Goal: Task Accomplishment & Management: Manage account settings

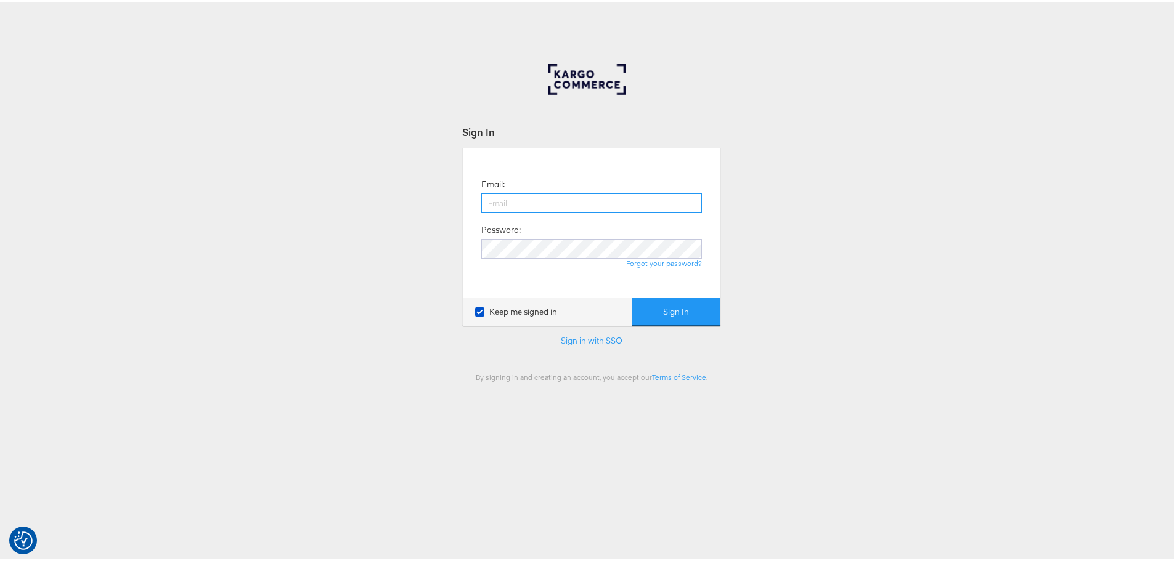
click at [564, 203] on input "email" at bounding box center [591, 201] width 221 height 20
type input "[EMAIL_ADDRESS][DOMAIN_NAME]"
click at [632, 296] on button "Sign In" at bounding box center [676, 310] width 89 height 28
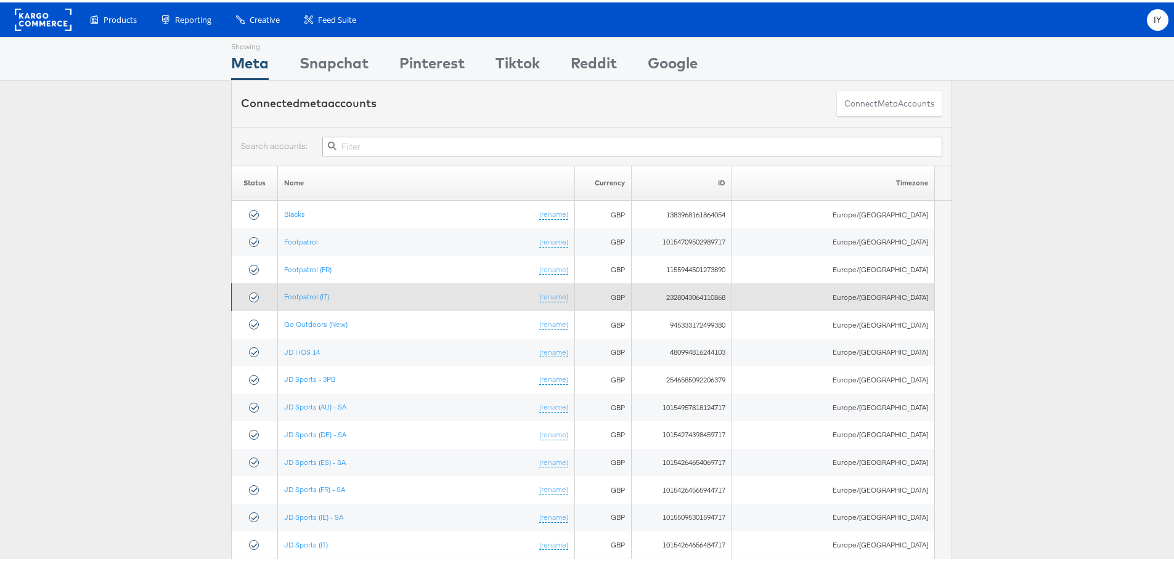
scroll to position [62, 0]
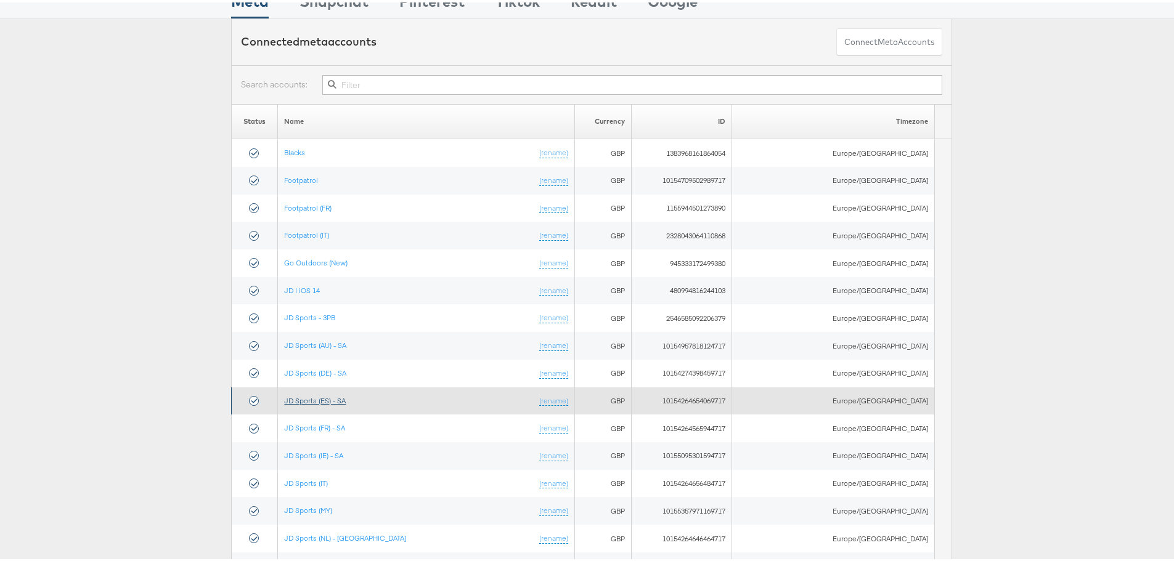
click at [326, 396] on link "JD Sports (ES) - SA" at bounding box center [315, 398] width 62 height 9
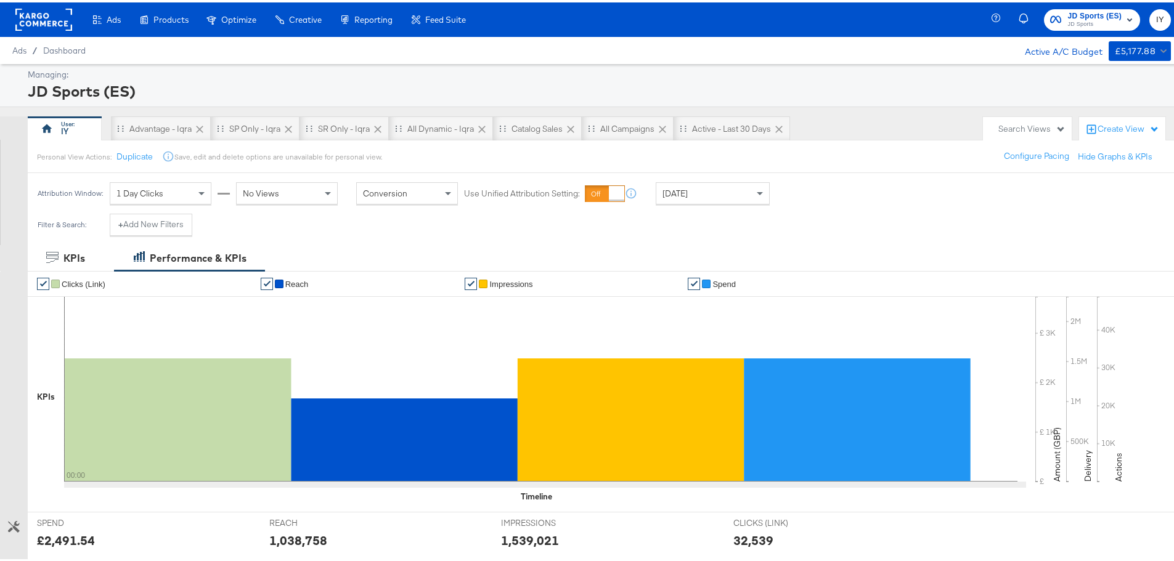
click at [702, 207] on div "Attribution Window: 1 Day Clicks No Views Conversion Use Unified Attribution Se…" at bounding box center [406, 191] width 757 height 41
click at [702, 189] on div "[DATE]" at bounding box center [712, 191] width 113 height 21
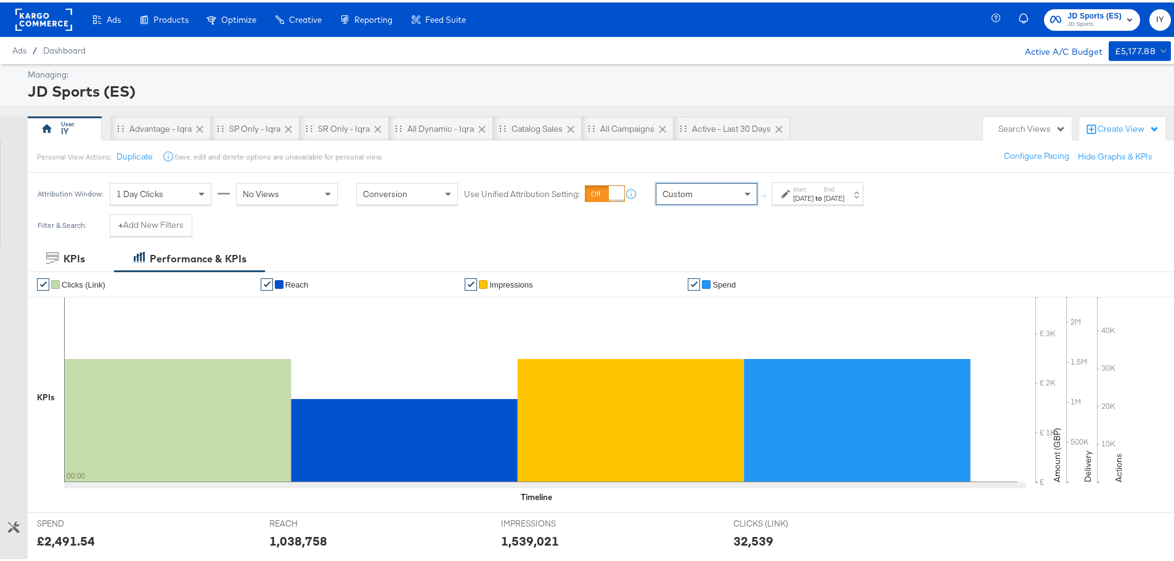
click at [844, 202] on div "Start: [DATE] to End: [DATE]" at bounding box center [817, 191] width 92 height 23
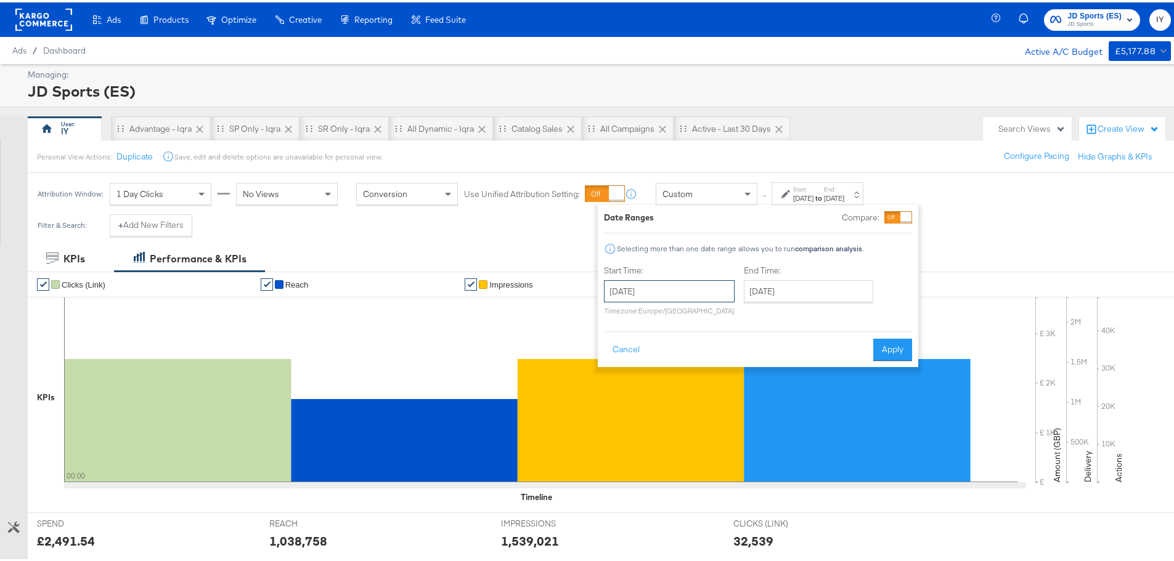
click at [691, 294] on input "[DATE]" at bounding box center [669, 289] width 131 height 22
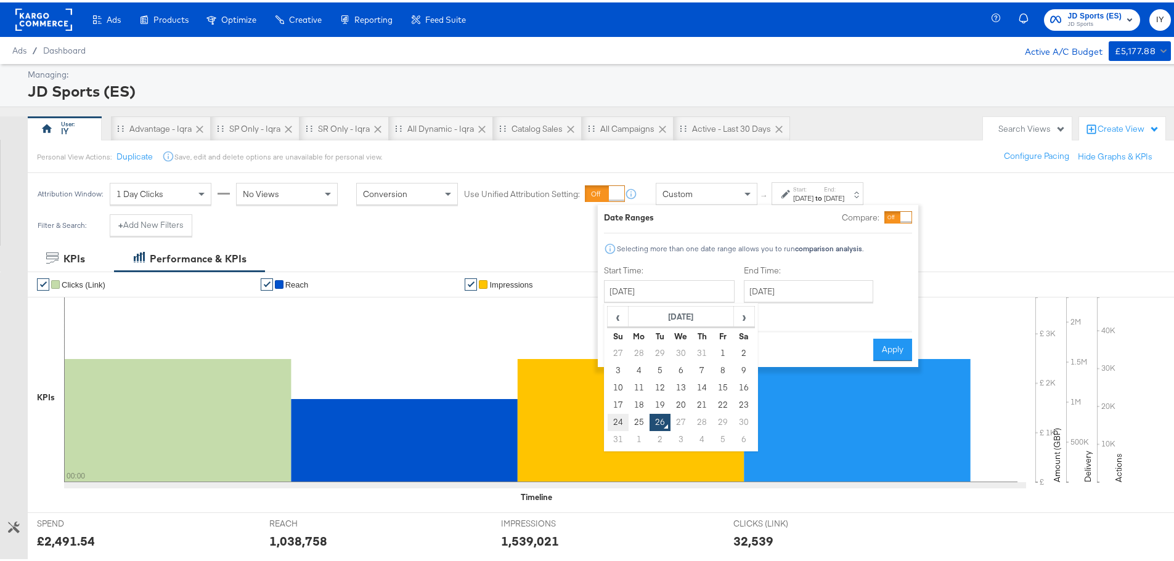
click at [619, 415] on td "24" at bounding box center [618, 420] width 21 height 17
type input "[DATE]"
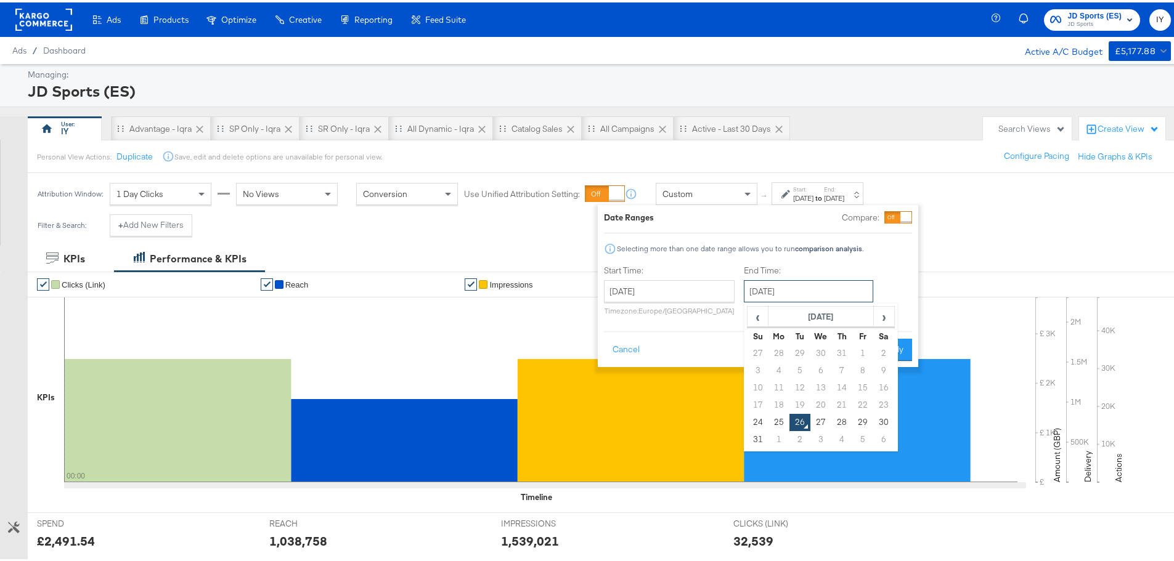
click at [783, 285] on input "[DATE]" at bounding box center [808, 289] width 129 height 22
click at [754, 419] on td "24" at bounding box center [757, 420] width 21 height 17
type input "[DATE]"
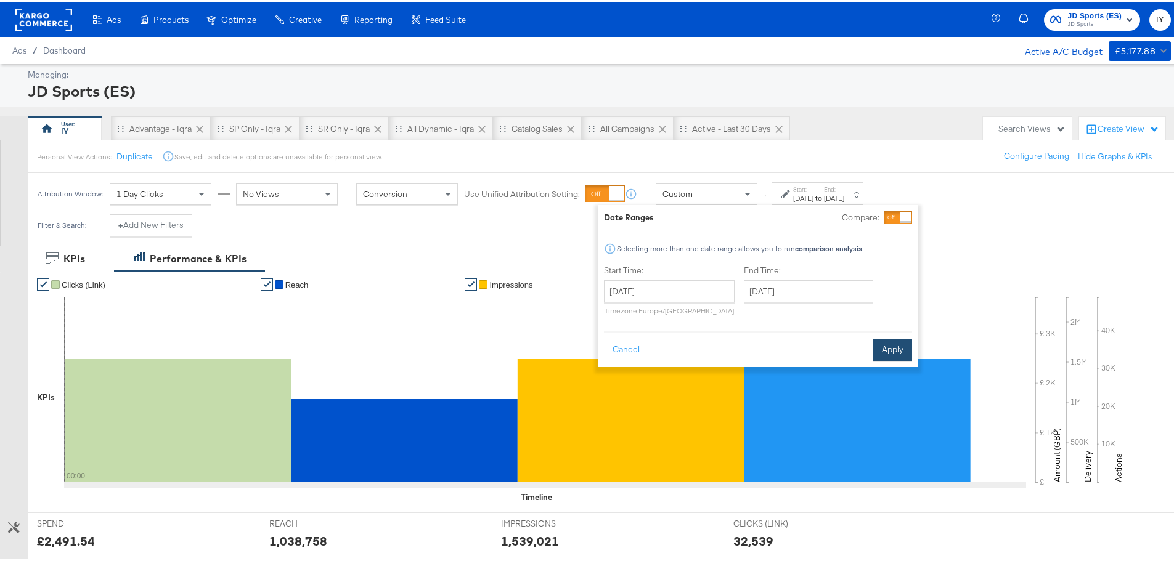
click at [889, 340] on button "Apply" at bounding box center [892, 347] width 39 height 22
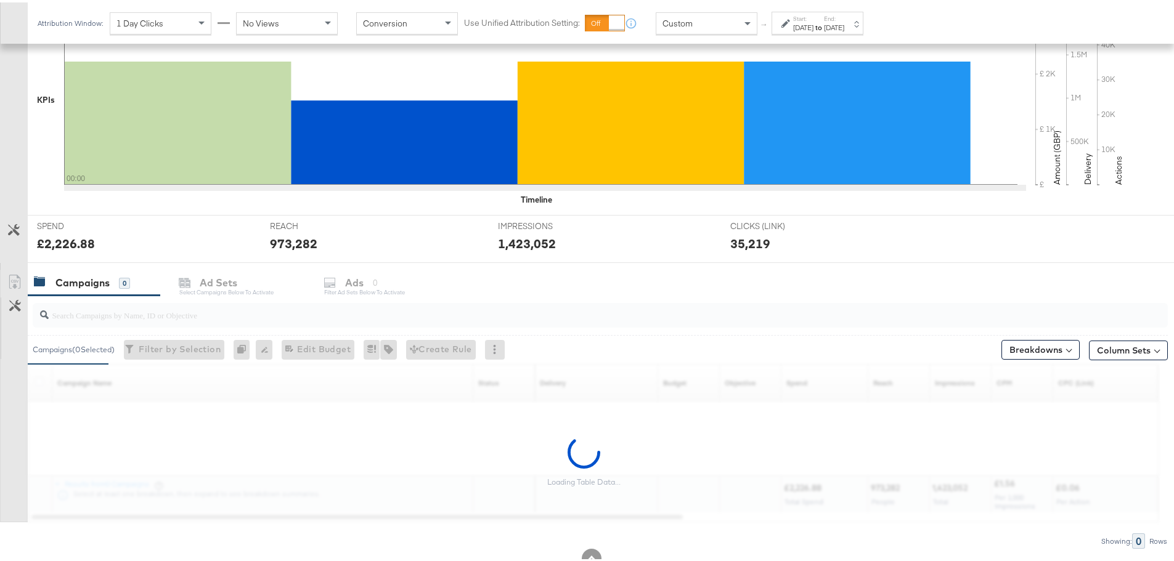
scroll to position [337, 0]
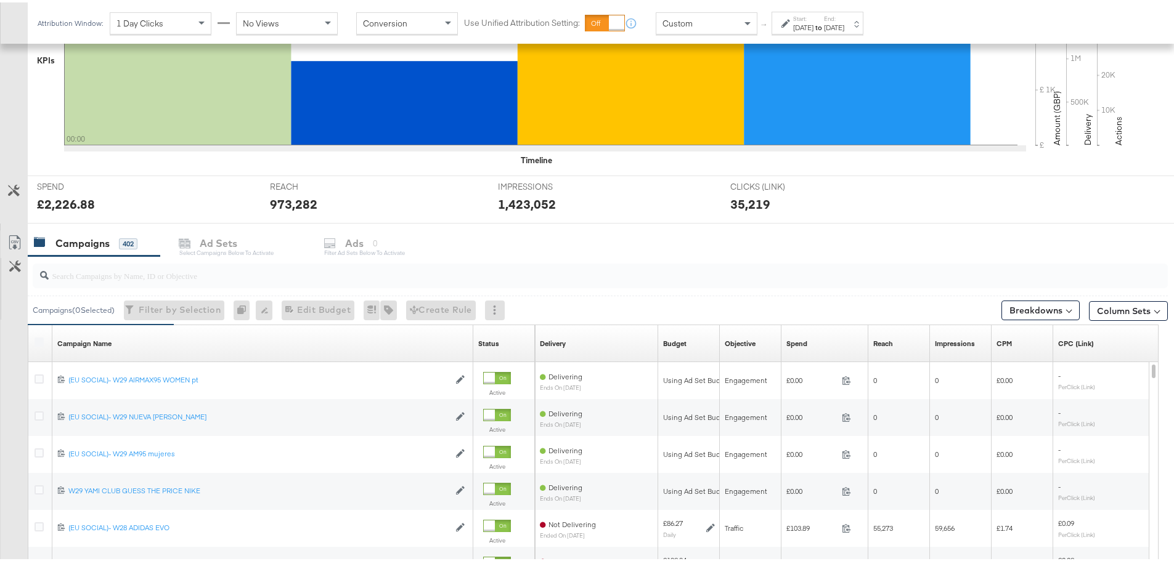
drag, startPoint x: 174, startPoint y: 279, endPoint x: 164, endPoint y: 280, distance: 10.5
click at [168, 281] on div at bounding box center [600, 273] width 1135 height 25
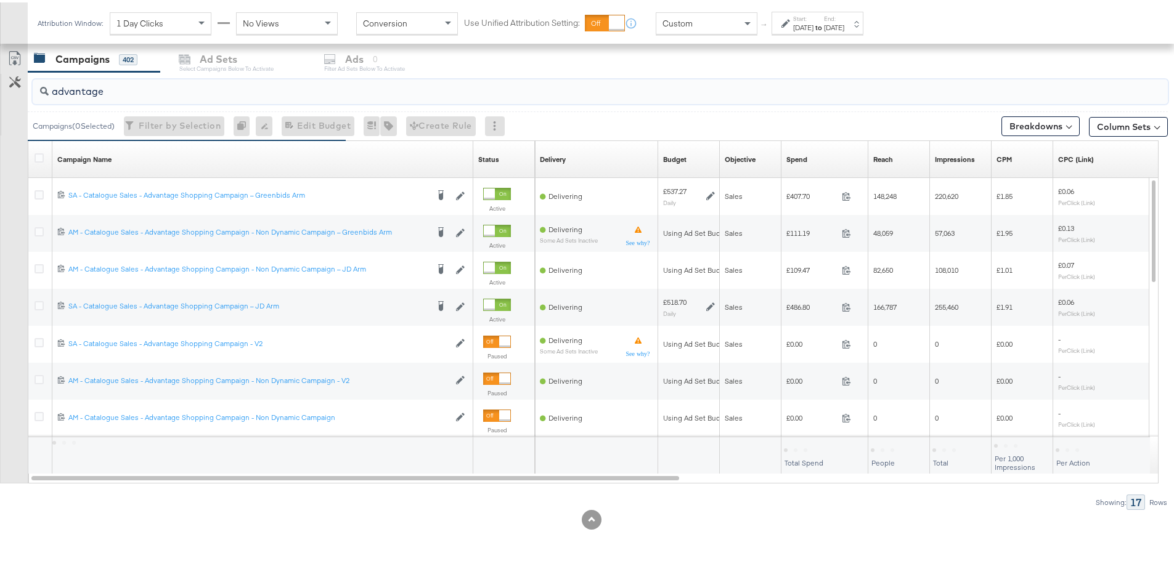
scroll to position [522, 0]
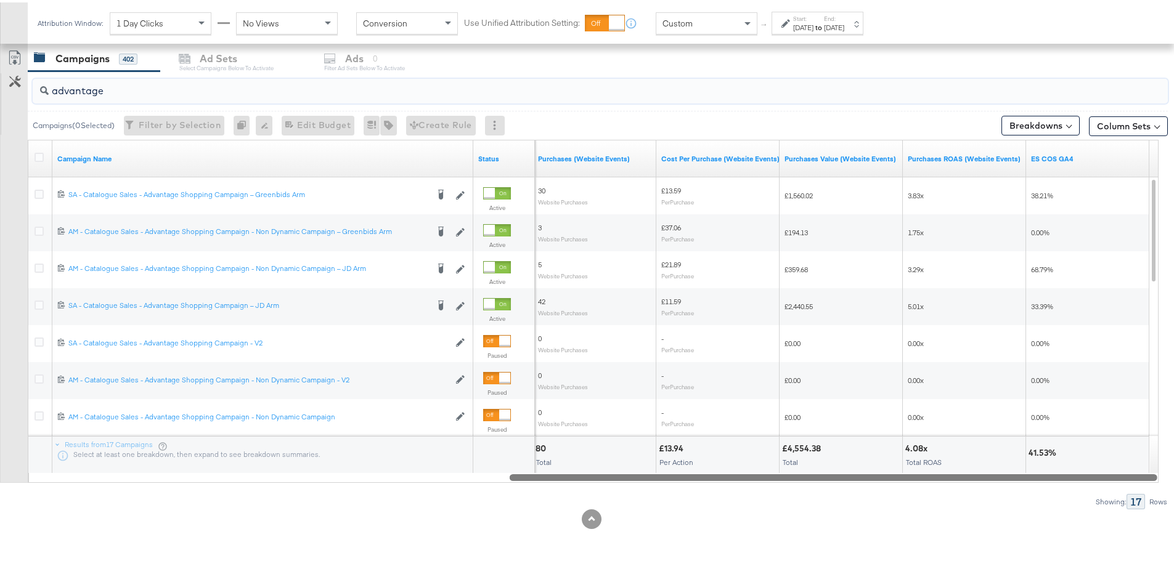
drag, startPoint x: 404, startPoint y: 477, endPoint x: 1056, endPoint y: 495, distance: 652.2
click at [1056, 495] on div "advantage Campaigns ( 0 Selected) Filter by Selection Filter 0 campaigns 0 Rena…" at bounding box center [584, 288] width 1168 height 438
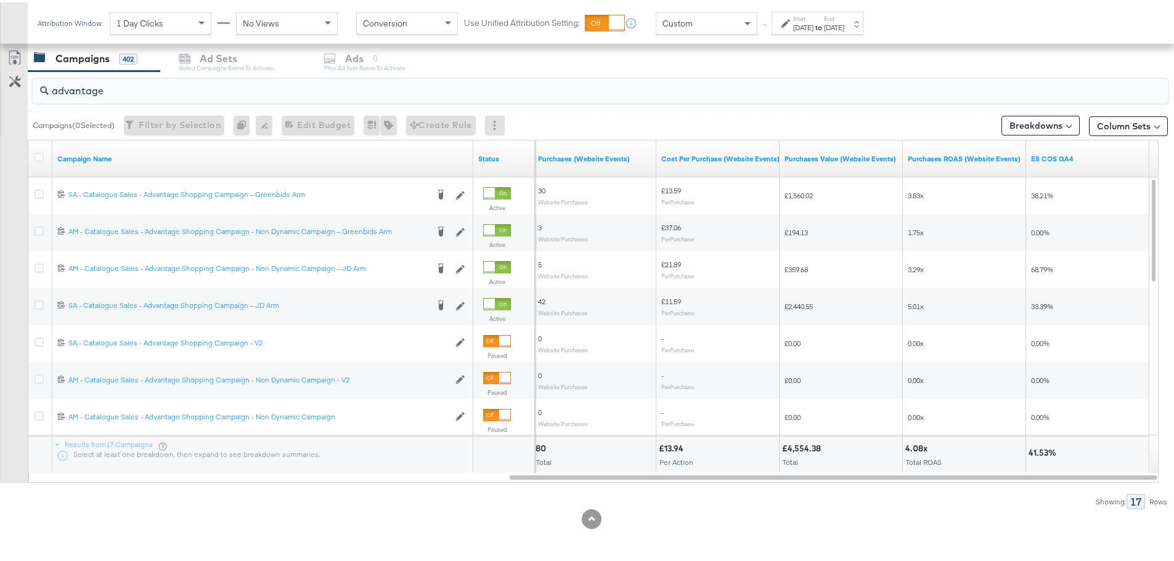
drag, startPoint x: 127, startPoint y: 88, endPoint x: -44, endPoint y: 87, distance: 171.3
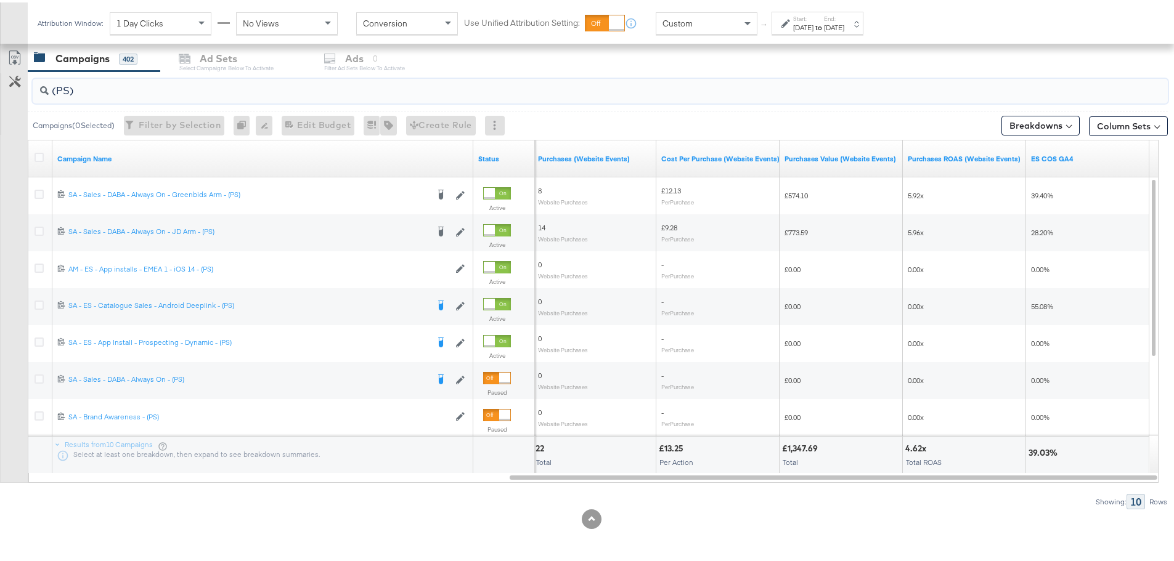
drag, startPoint x: 88, startPoint y: 92, endPoint x: -22, endPoint y: 92, distance: 109.7
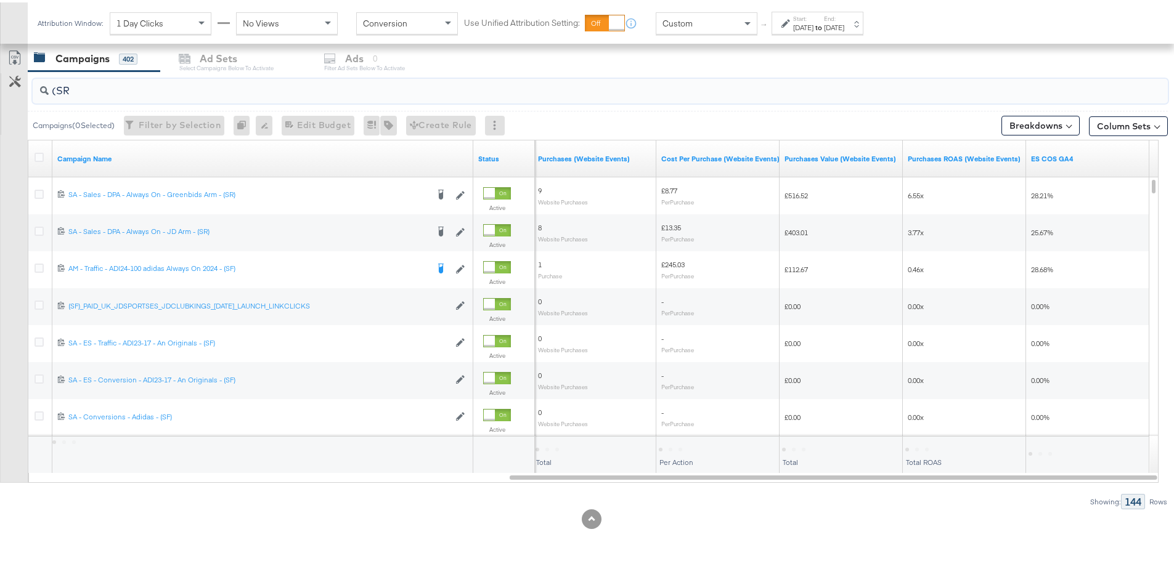
type input "(SR)"
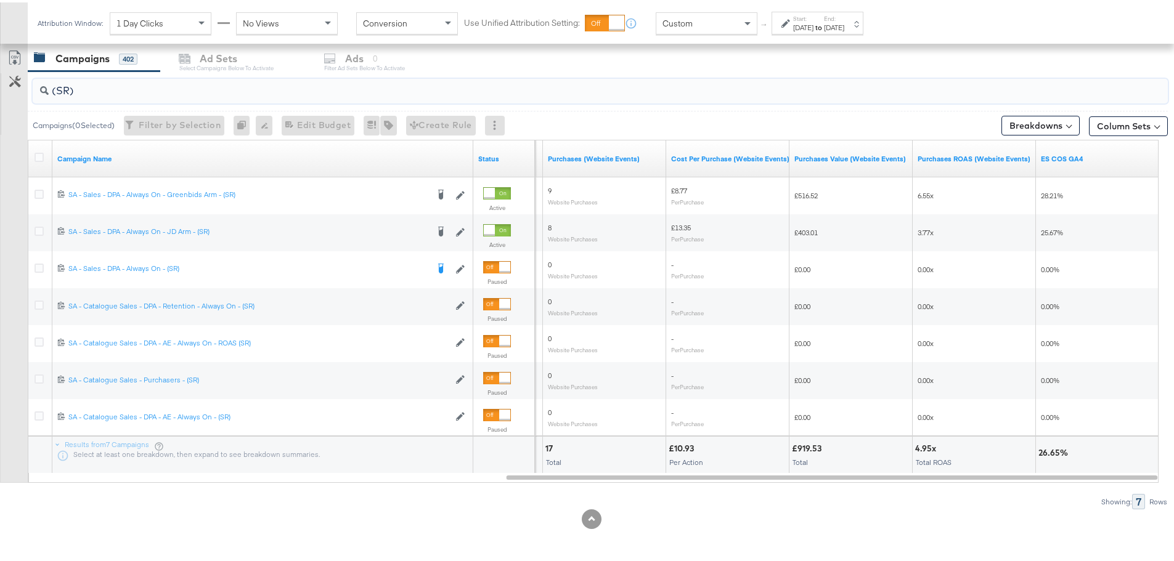
drag, startPoint x: 22, startPoint y: 92, endPoint x: -47, endPoint y: 92, distance: 69.0
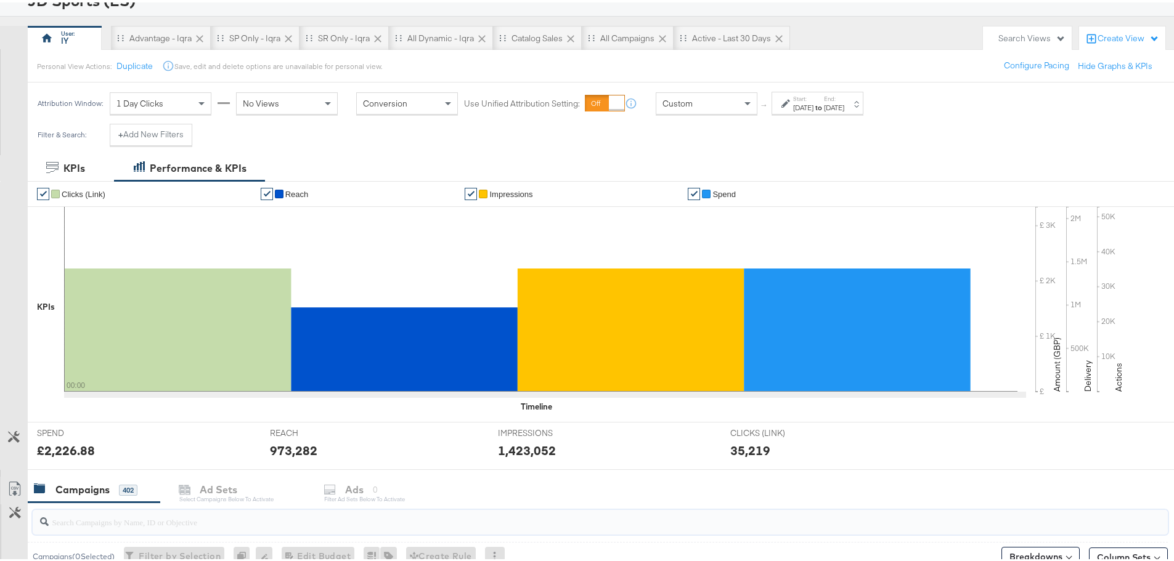
scroll to position [0, 0]
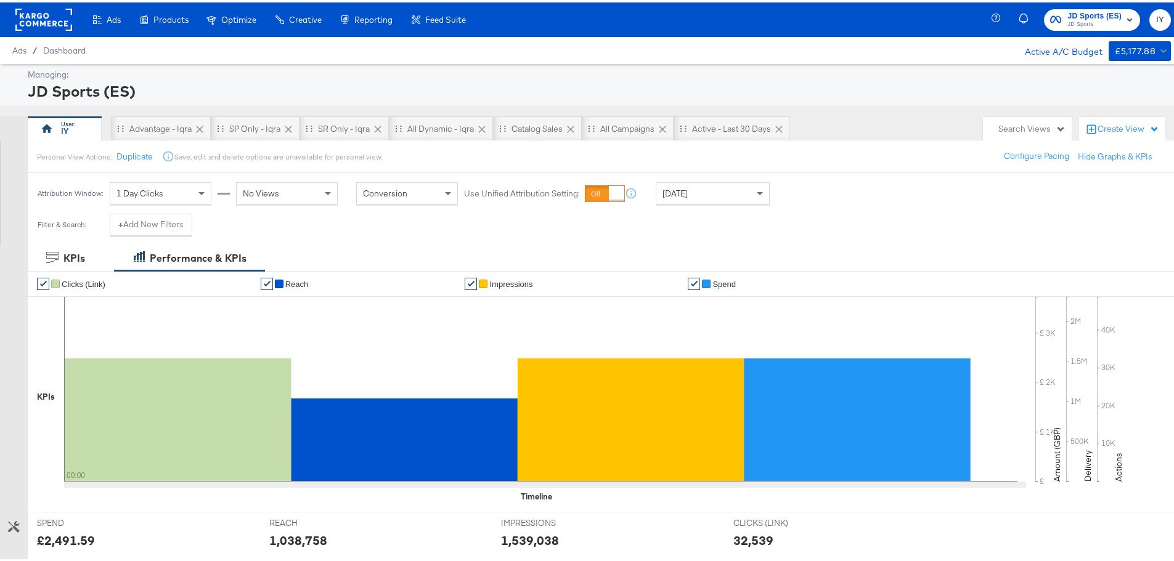
click at [1104, 20] on span "JD Sports" at bounding box center [1094, 22] width 54 height 10
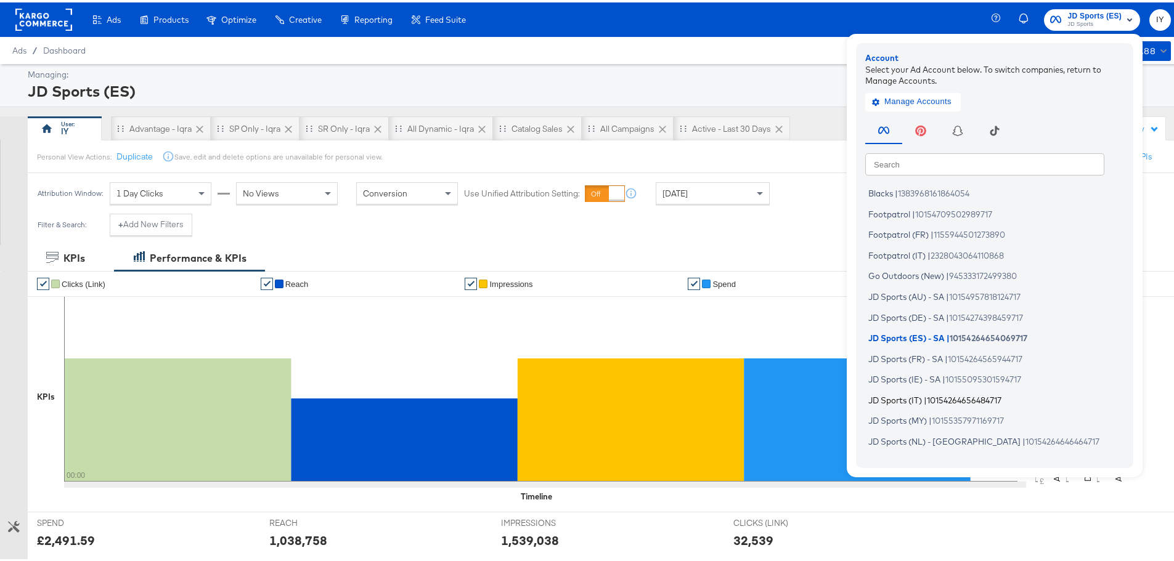
click at [914, 397] on li "JD Sports (IT) | 10154264656484717" at bounding box center [997, 398] width 265 height 18
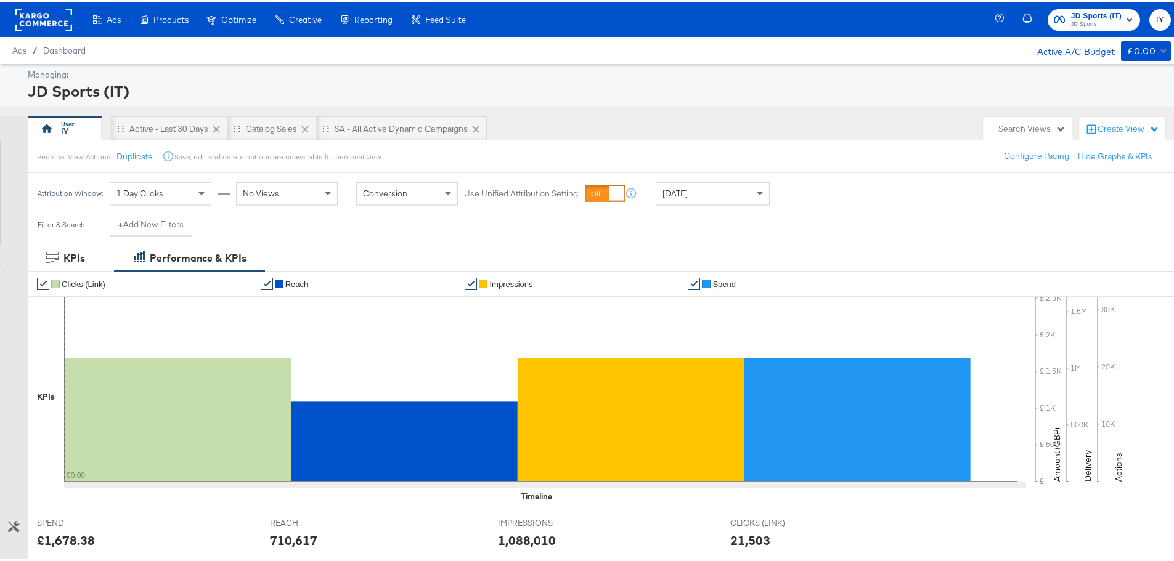
click at [740, 196] on div "[DATE]" at bounding box center [712, 191] width 113 height 21
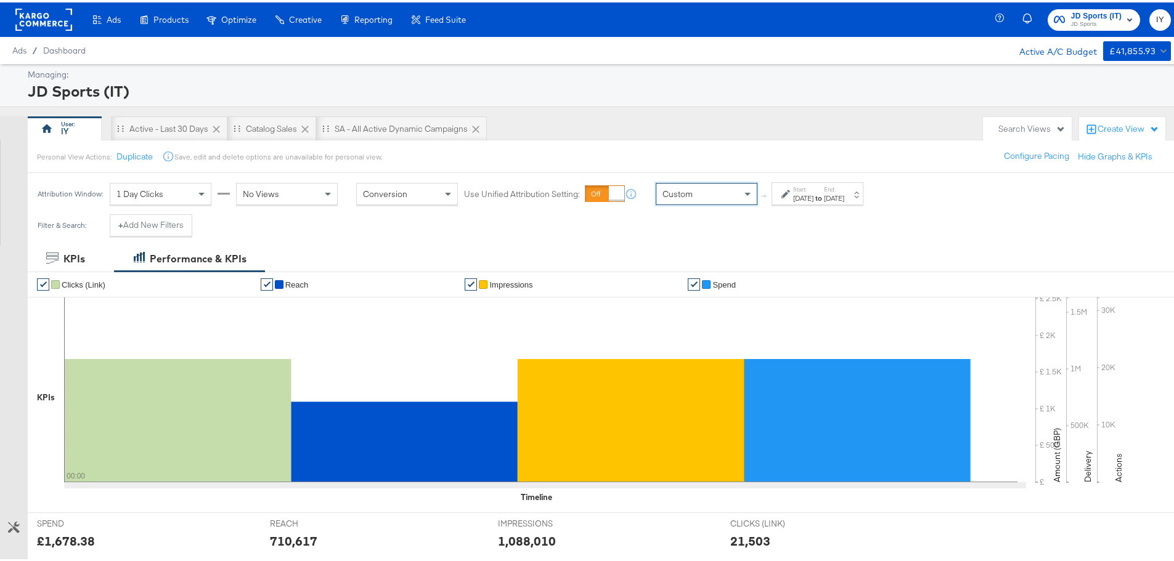
click at [813, 198] on div "[DATE]" at bounding box center [803, 196] width 20 height 10
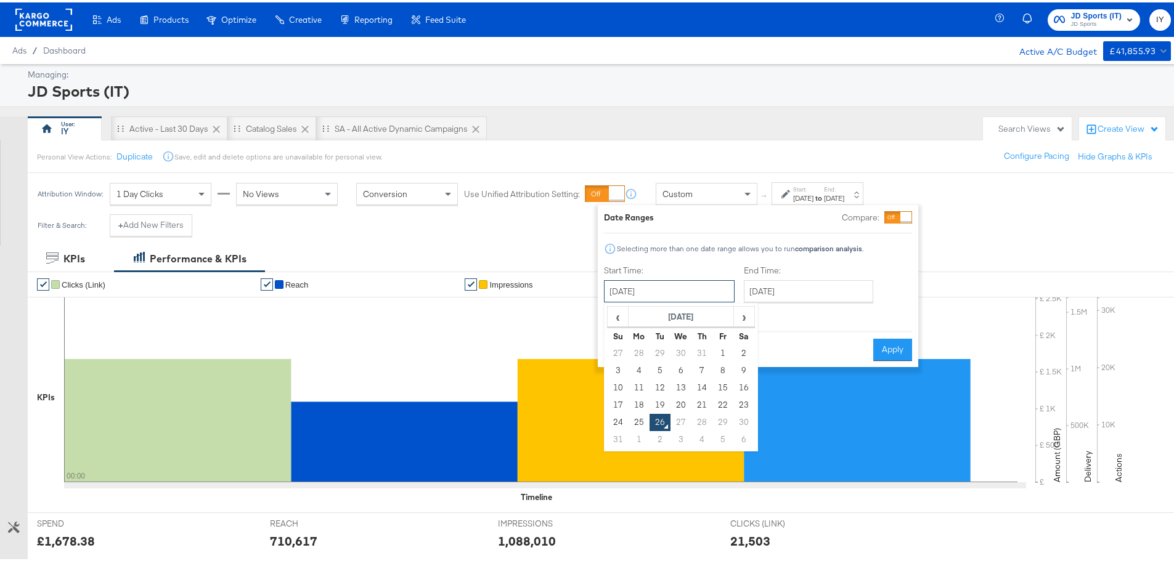
click at [678, 287] on input "[DATE]" at bounding box center [669, 289] width 131 height 22
click at [738, 399] on td "23" at bounding box center [743, 402] width 21 height 17
type input "August 23rd 2025"
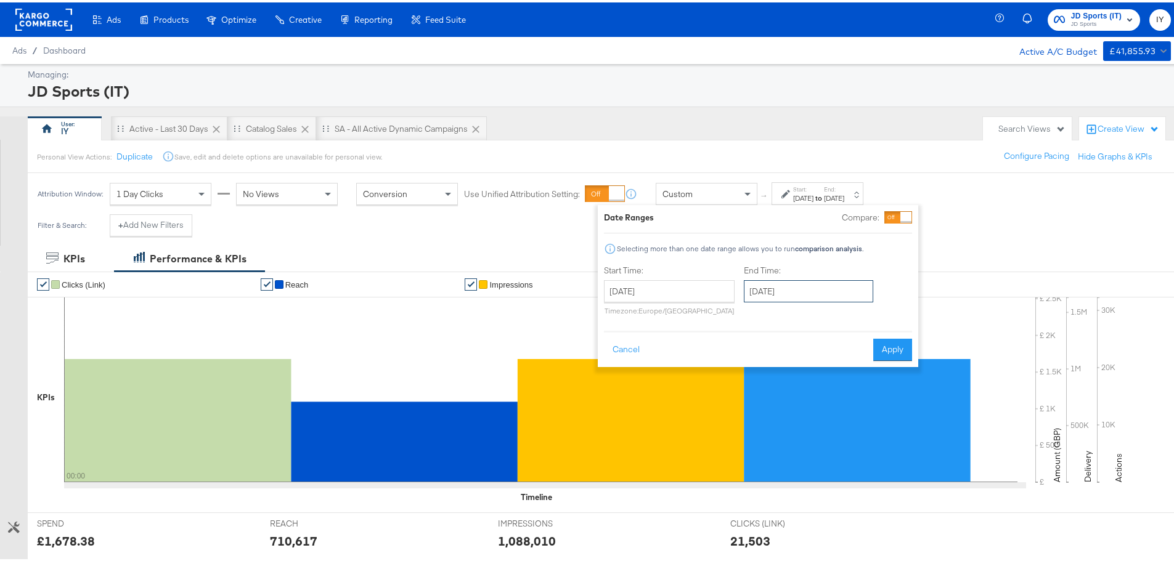
click at [824, 290] on input "[DATE]" at bounding box center [808, 289] width 129 height 22
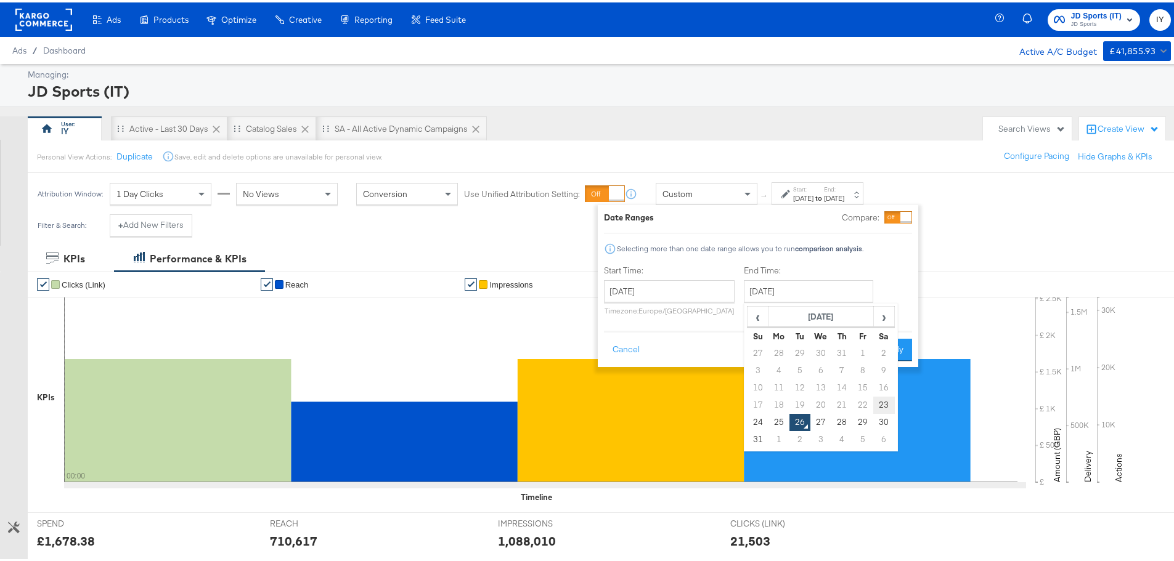
click at [883, 402] on td "23" at bounding box center [883, 402] width 21 height 17
type input "August 23rd 2025"
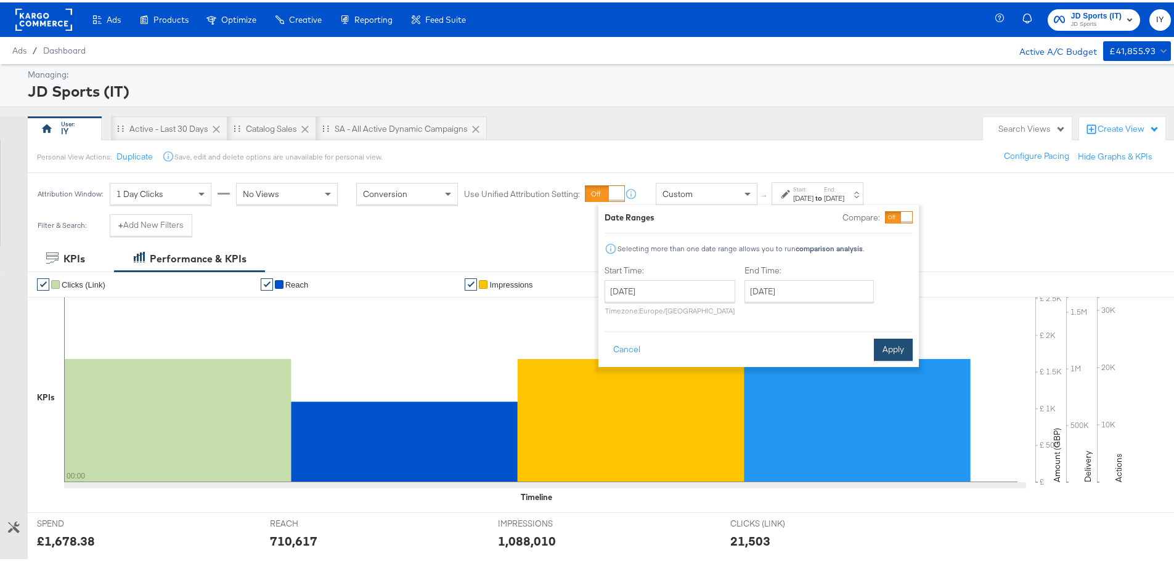
click at [884, 346] on button "Apply" at bounding box center [893, 347] width 39 height 22
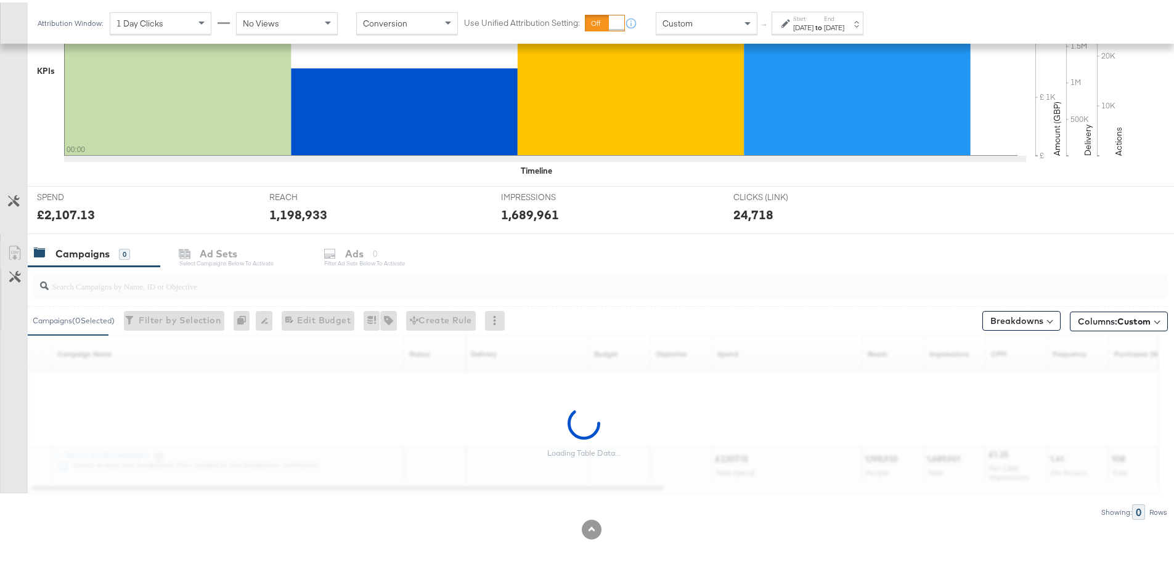
scroll to position [337, 0]
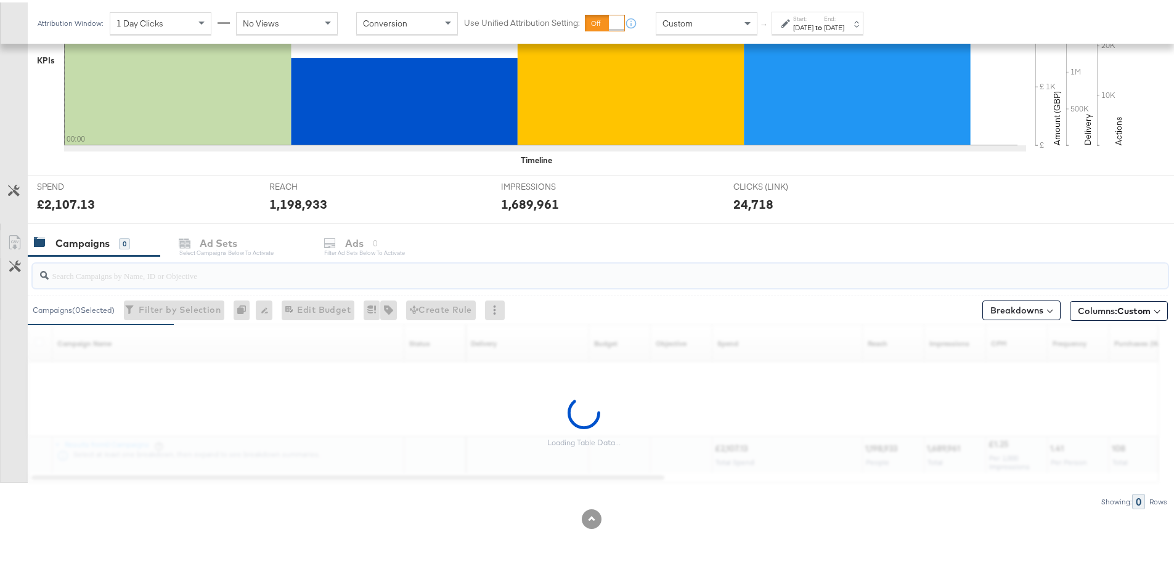
click at [229, 276] on input "search" at bounding box center [556, 268] width 1015 height 24
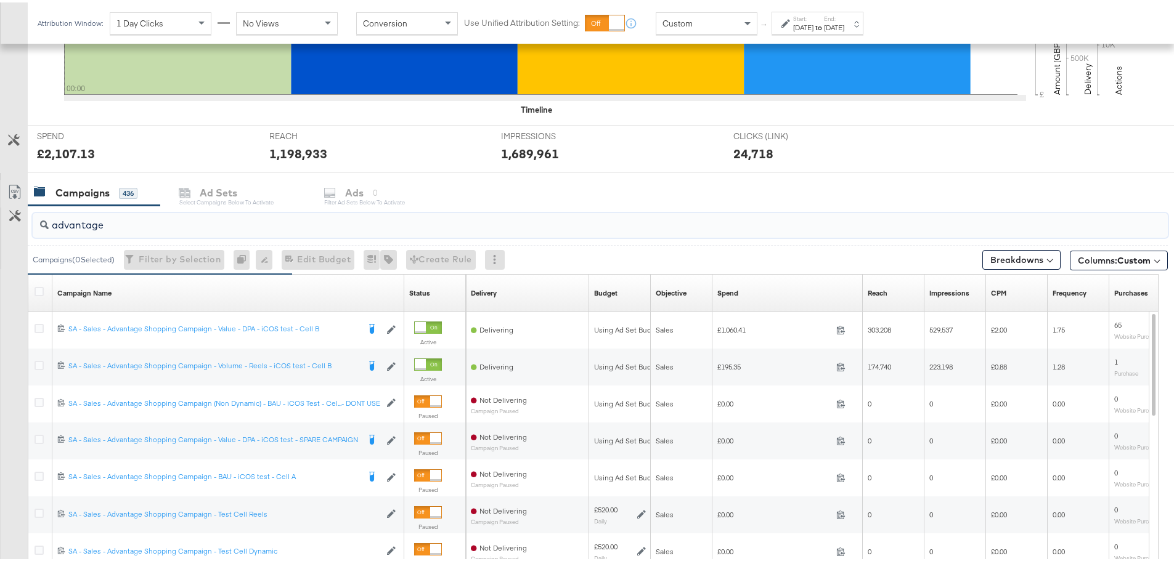
scroll to position [522, 0]
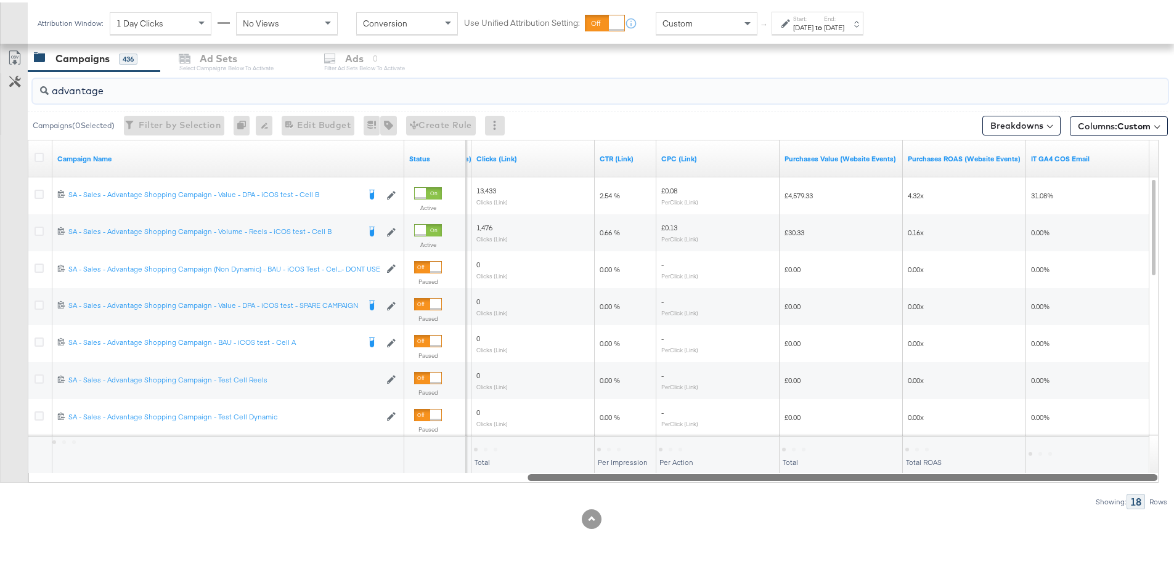
drag, startPoint x: 466, startPoint y: 475, endPoint x: 1135, endPoint y: 513, distance: 669.6
click at [1135, 513] on div "KPIs Performance & KPIs Customize KPIs ✔ Clicks (Link) ✔ Reach ✔ Impressions ✔ …" at bounding box center [591, 140] width 1183 height 839
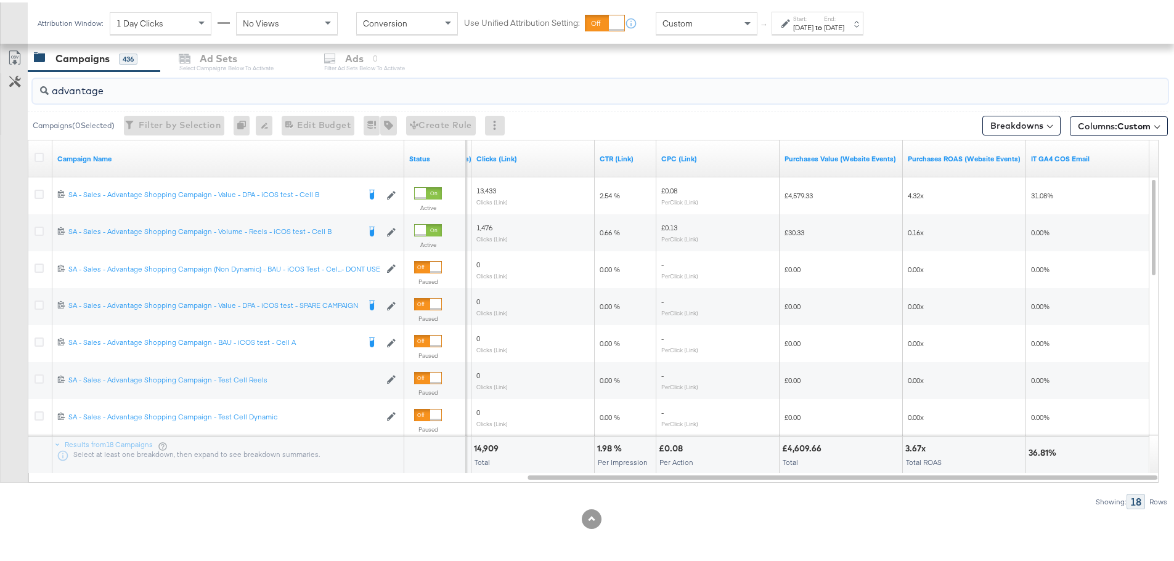
type input "advantage"
click at [844, 18] on label "End:" at bounding box center [834, 16] width 20 height 8
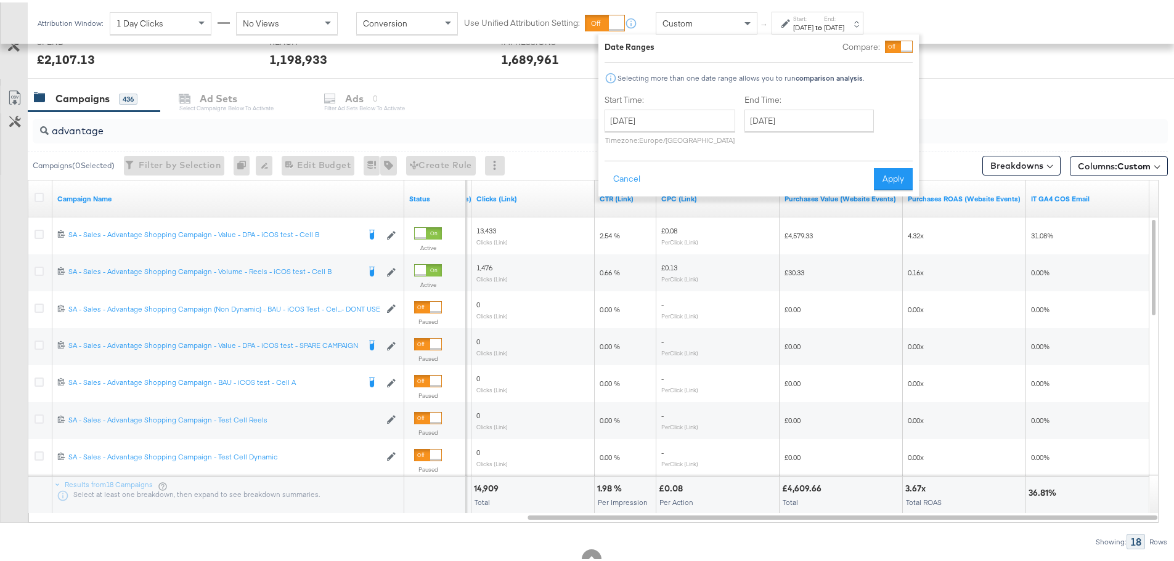
scroll to position [460, 0]
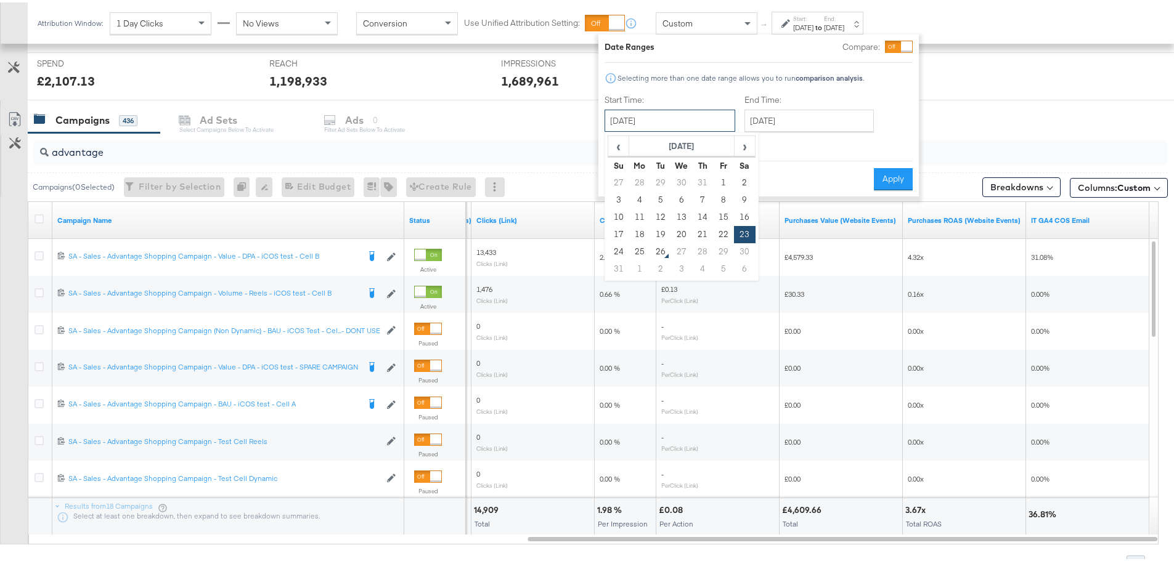
click at [660, 122] on input "August 23rd 2025" at bounding box center [669, 118] width 131 height 22
click at [616, 233] on td "17" at bounding box center [618, 232] width 21 height 17
type input "August 17th 2025"
click at [902, 176] on button "Apply" at bounding box center [892, 177] width 39 height 22
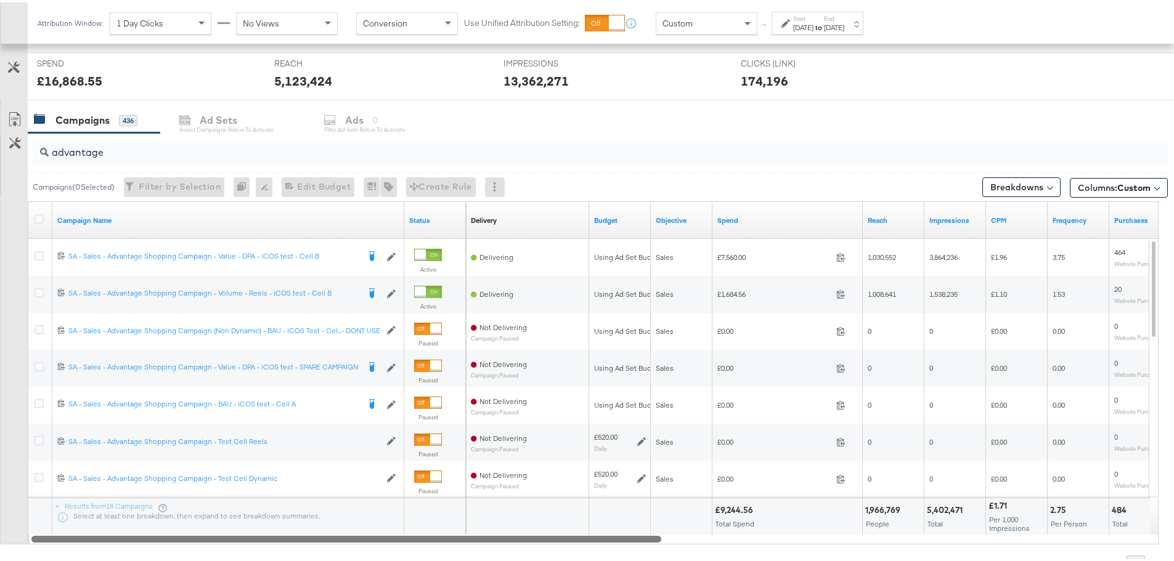
drag, startPoint x: 725, startPoint y: 538, endPoint x: 214, endPoint y: 548, distance: 510.3
click at [214, 548] on div "advantage Campaigns ( 0 Selected) Filter by Selection Filter 0 campaigns 0 Rena…" at bounding box center [584, 350] width 1168 height 438
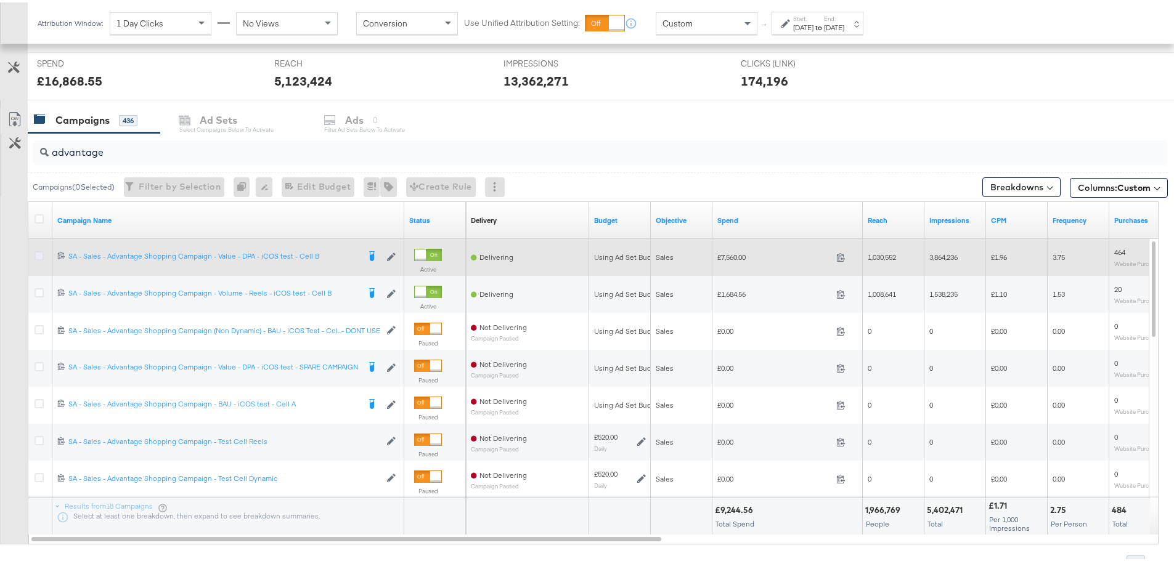
click at [40, 254] on icon at bounding box center [39, 253] width 9 height 9
click at [0, 0] on input "checkbox" at bounding box center [0, 0] width 0 height 0
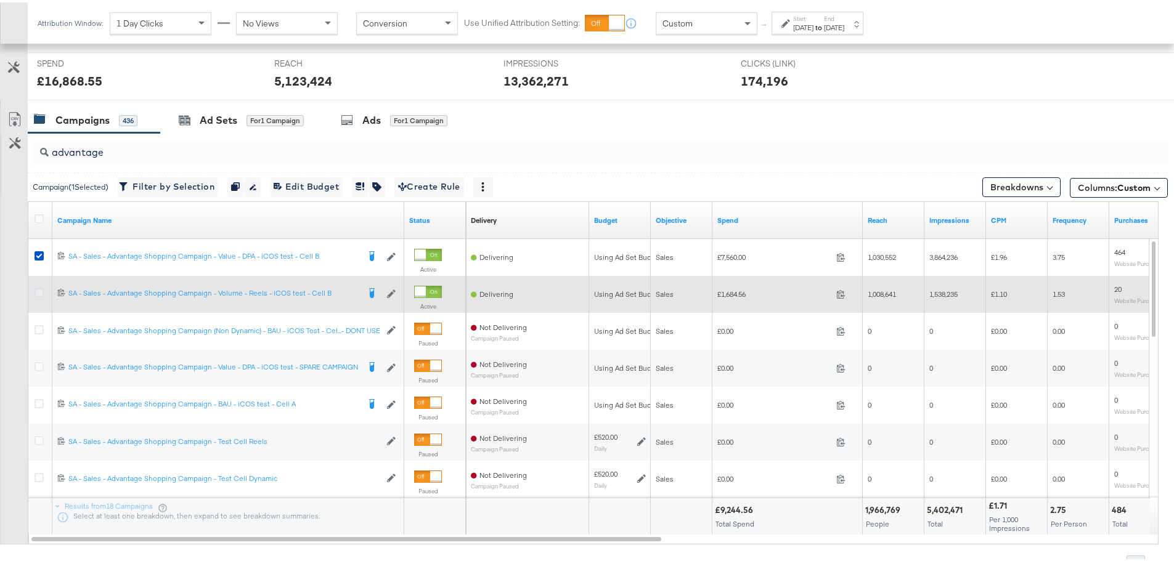
click at [39, 291] on icon at bounding box center [39, 290] width 9 height 9
click at [0, 0] on input "checkbox" at bounding box center [0, 0] width 0 height 0
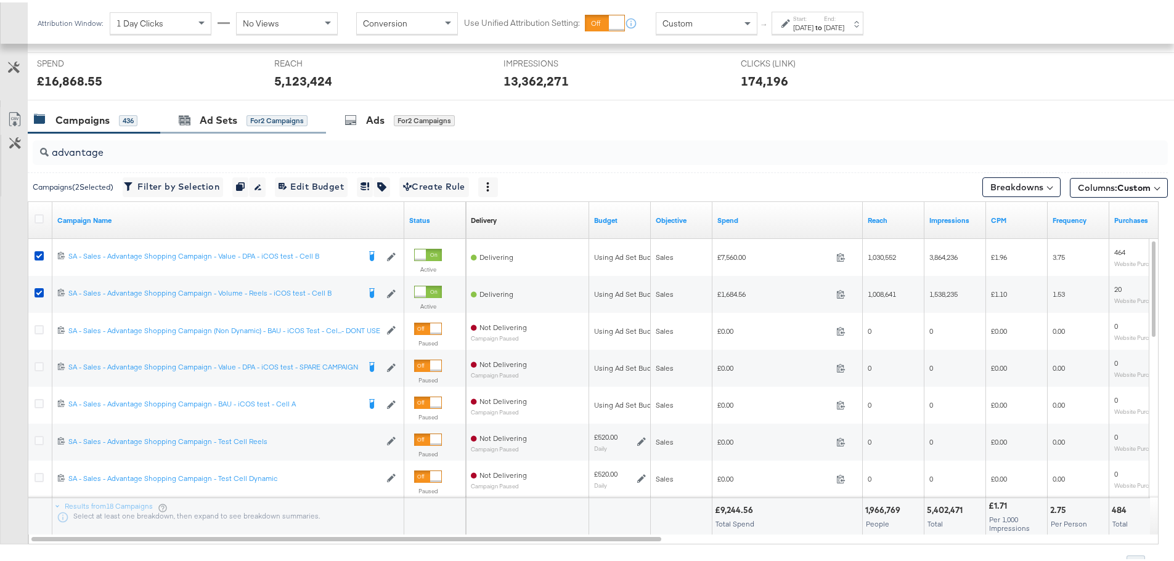
click at [213, 107] on div "Ad Sets for 2 Campaigns" at bounding box center [243, 118] width 166 height 26
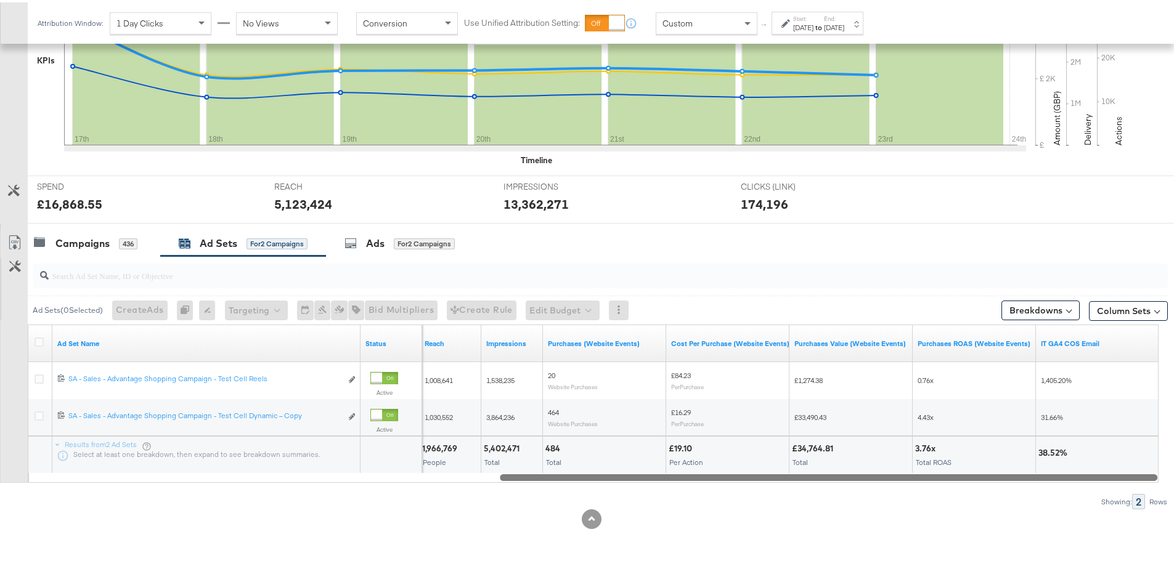
drag, startPoint x: 667, startPoint y: 478, endPoint x: 1151, endPoint y: 490, distance: 484.5
click at [1151, 490] on div "Ad Sets ( 0 Selected) Create Ads At least one ad set must be selected 0 Rename …" at bounding box center [584, 380] width 1168 height 253
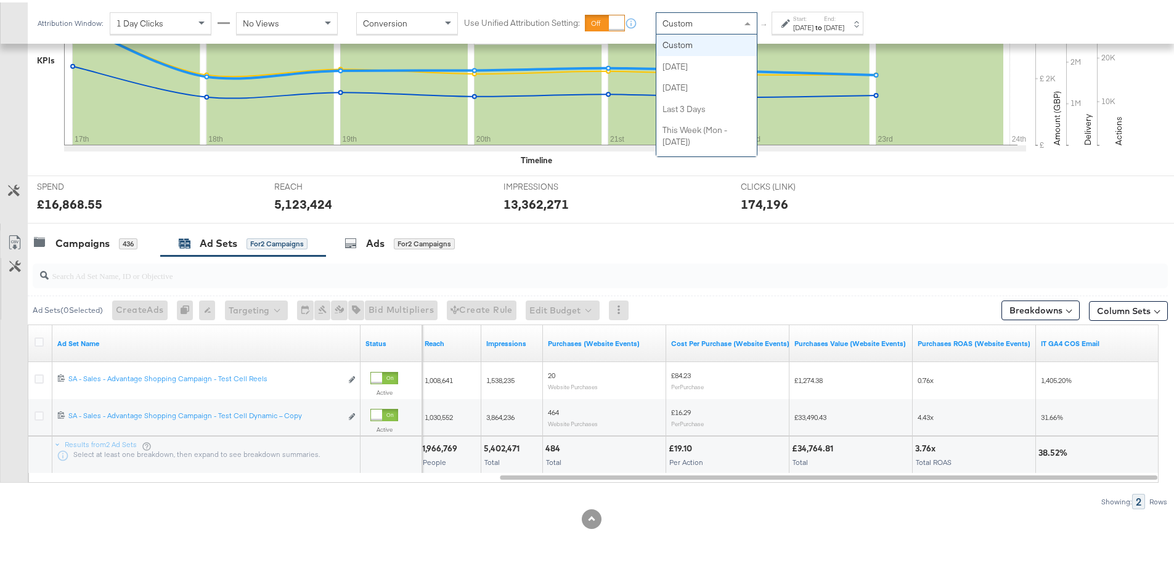
click at [726, 18] on div "Custom" at bounding box center [706, 20] width 100 height 21
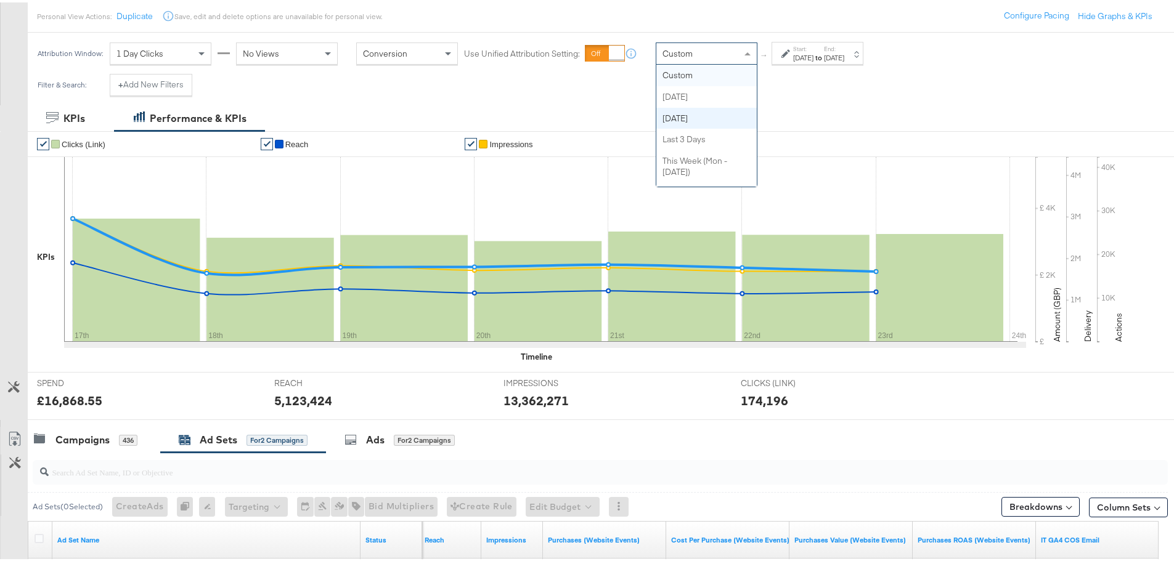
scroll to position [275, 0]
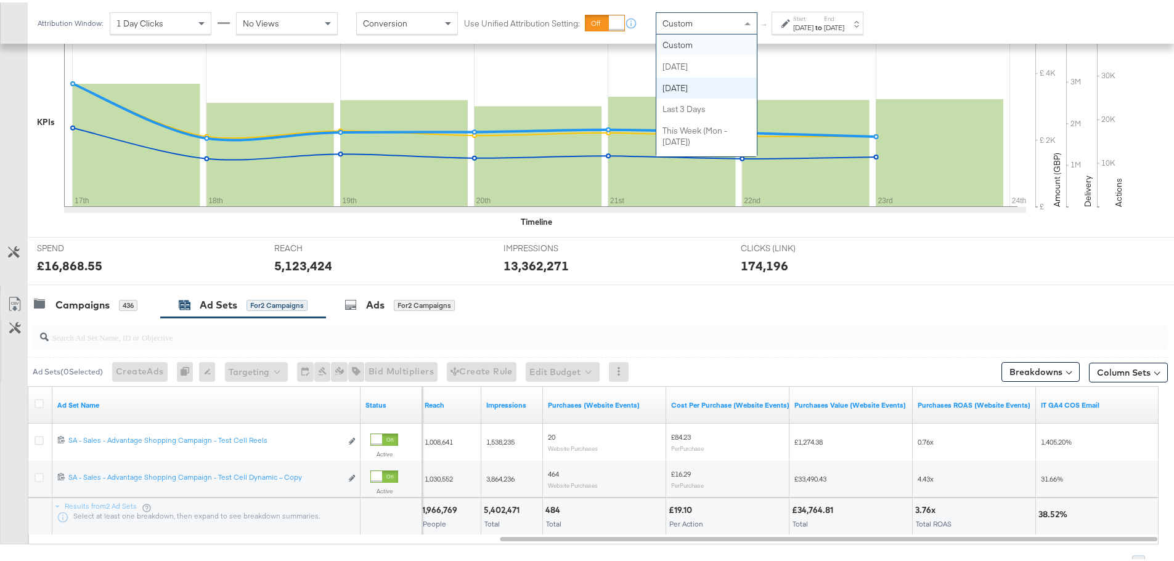
click at [813, 22] on div "Aug 17th 2025" at bounding box center [803, 25] width 20 height 10
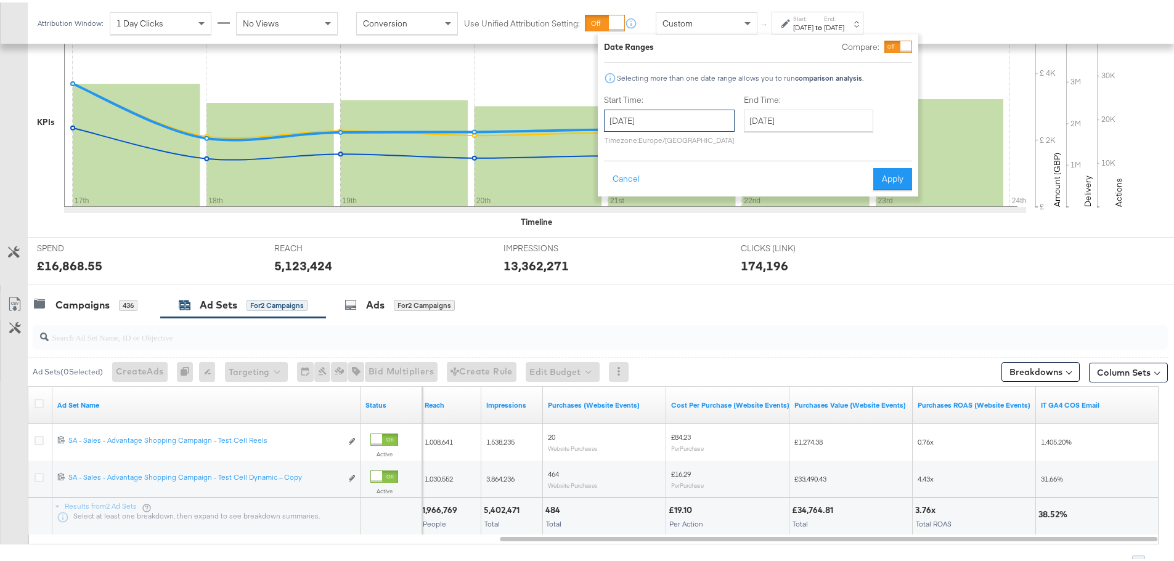
click at [663, 124] on input "August 17th 2025" at bounding box center [669, 118] width 131 height 22
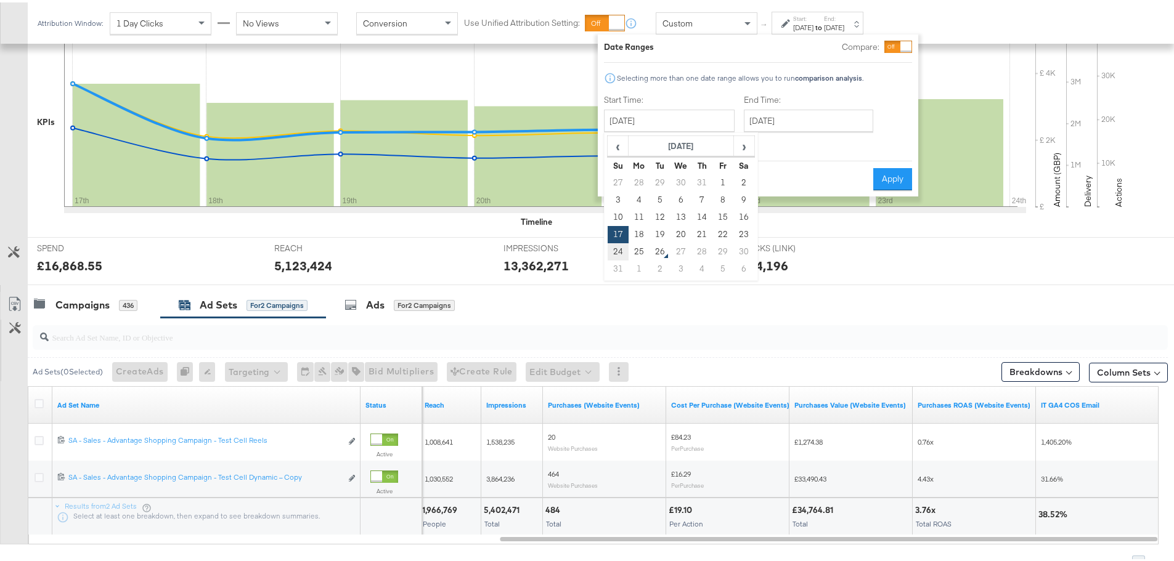
click at [620, 250] on td "24" at bounding box center [618, 249] width 21 height 17
type input "[DATE]"
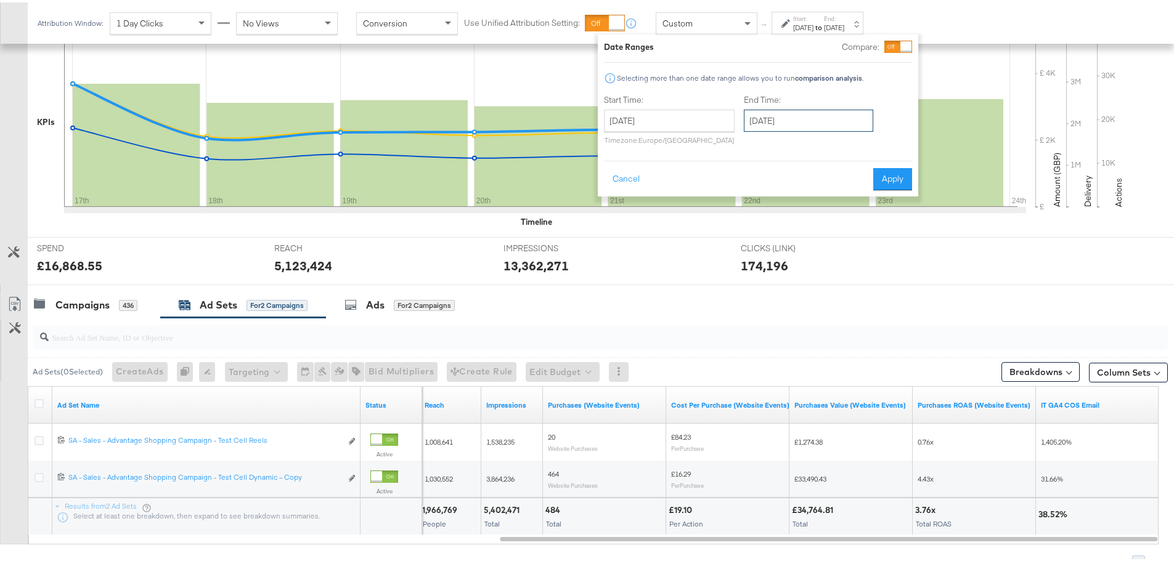
click at [802, 118] on input "[DATE]" at bounding box center [808, 118] width 129 height 22
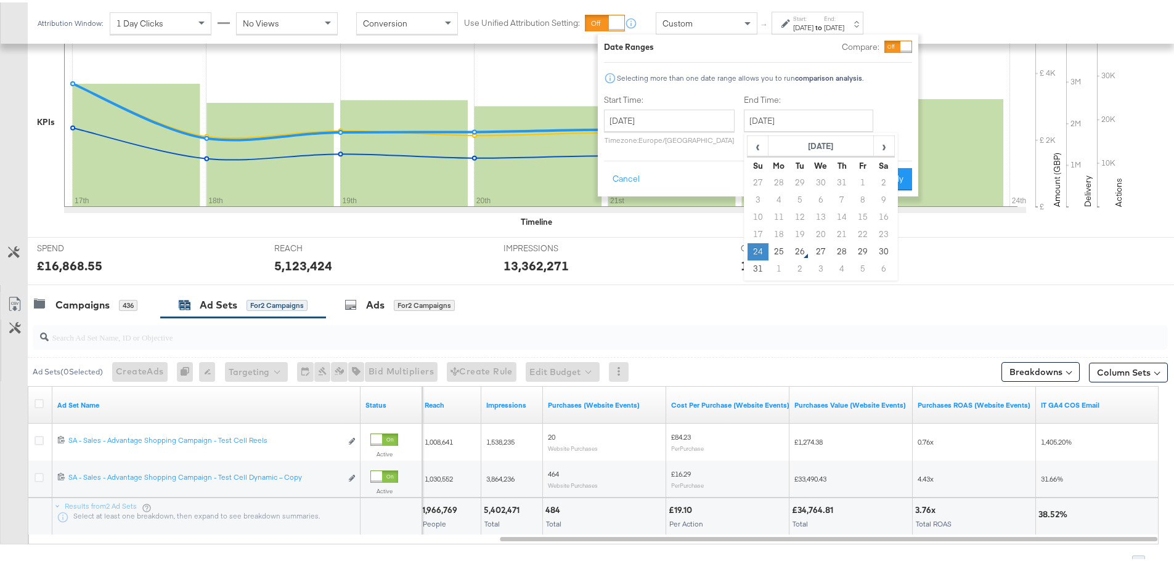
click at [759, 247] on td "24" at bounding box center [757, 249] width 21 height 17
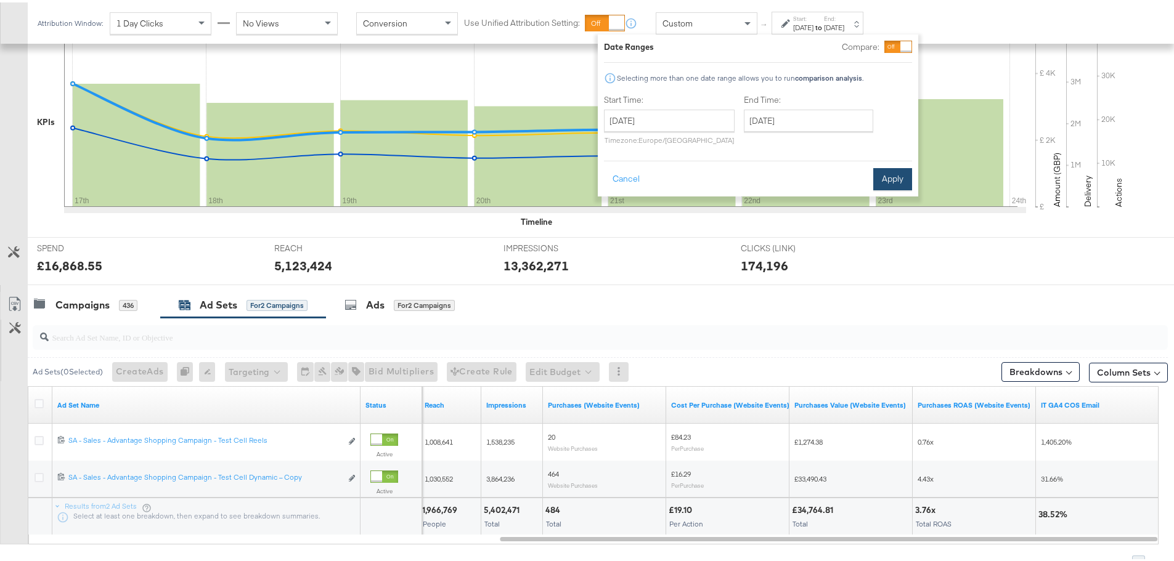
click at [895, 176] on button "Apply" at bounding box center [892, 177] width 39 height 22
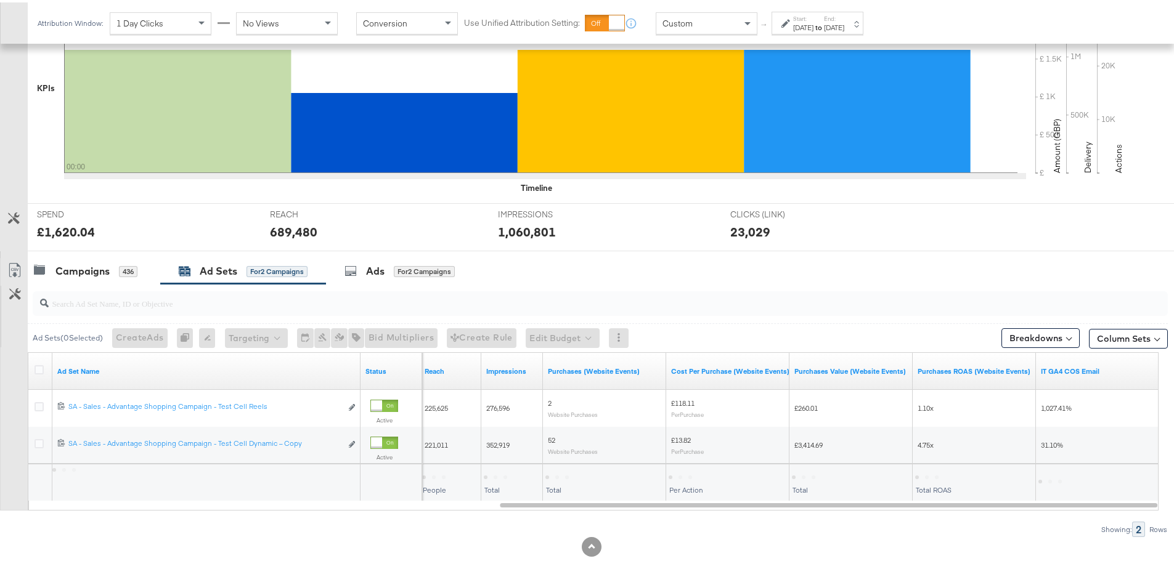
scroll to position [337, 0]
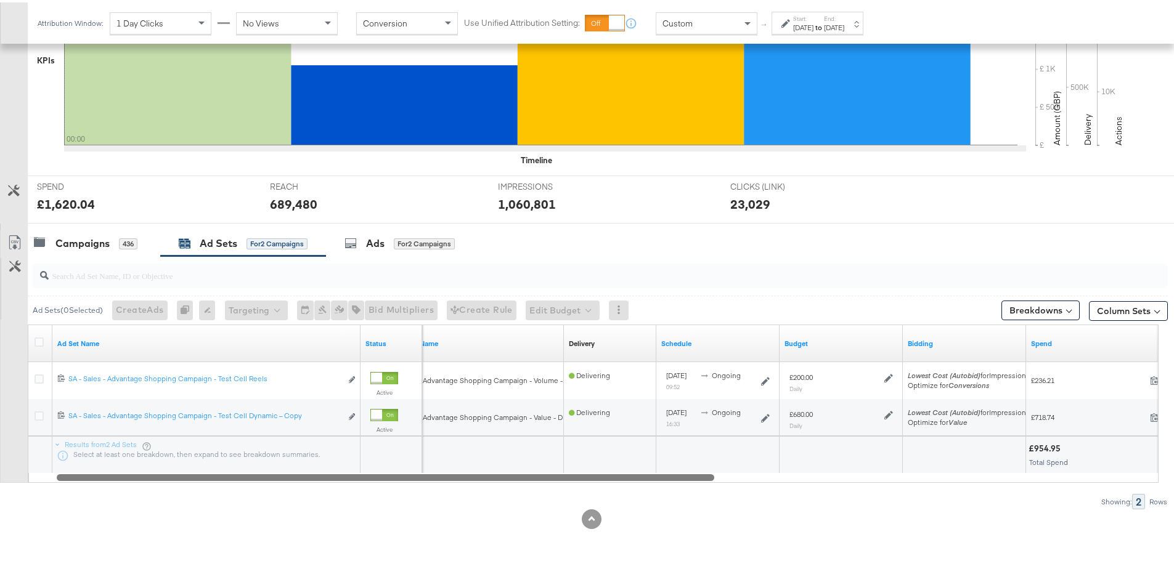
drag, startPoint x: 972, startPoint y: 476, endPoint x: 442, endPoint y: 482, distance: 529.9
click at [442, 482] on div "Ad Sets ( 0 Selected) Create Ads At least one ad set must be selected 0 Rename …" at bounding box center [584, 380] width 1168 height 253
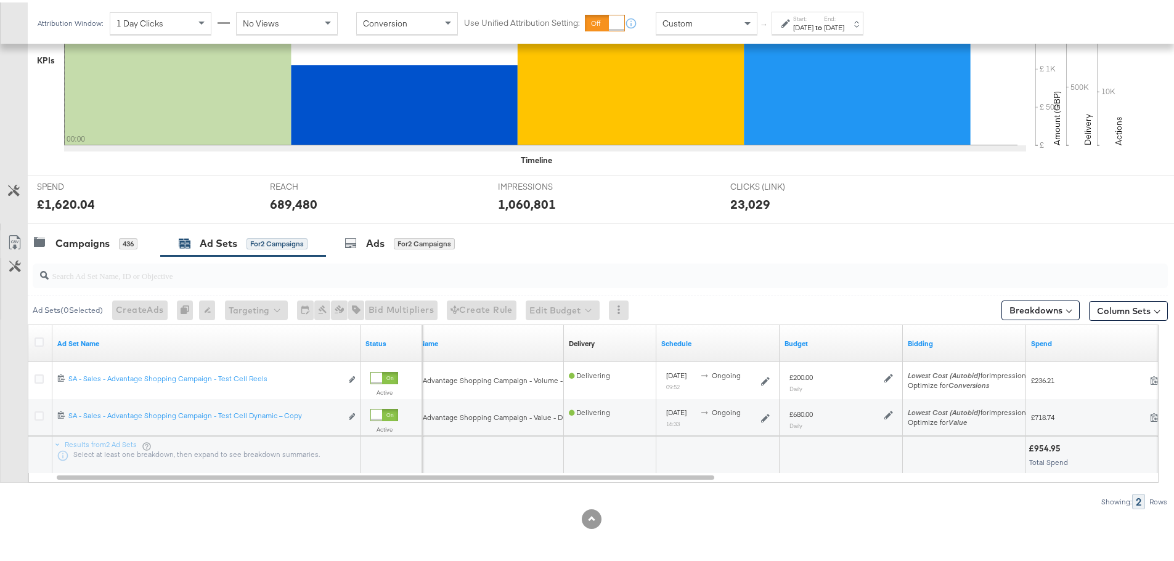
click at [824, 22] on strong "to" at bounding box center [818, 24] width 10 height 9
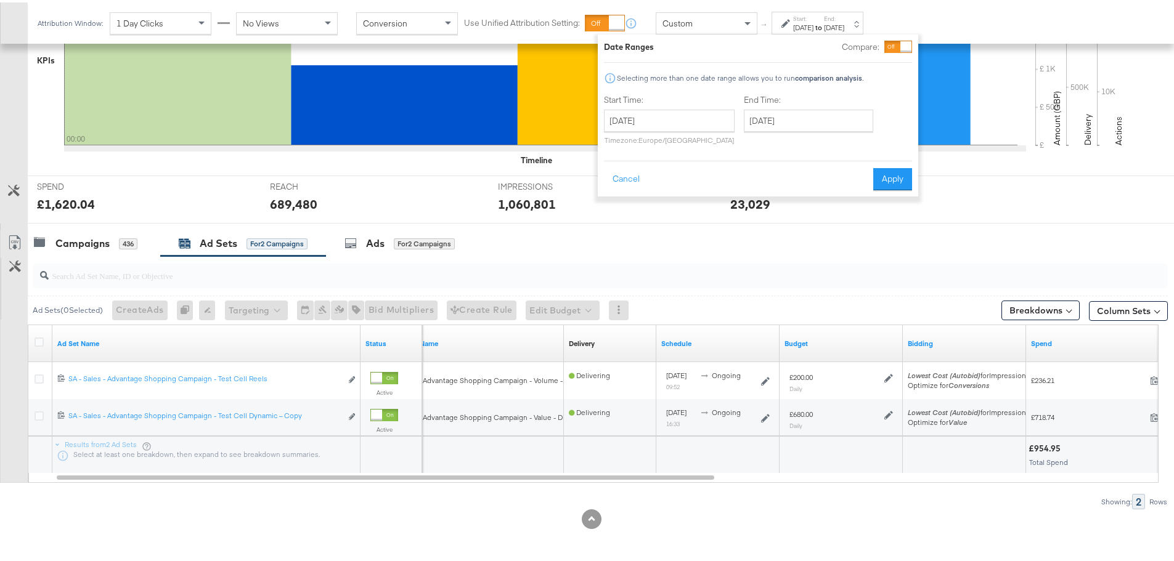
click at [686, 136] on p "Timezone: Europe/London" at bounding box center [669, 137] width 131 height 9
click at [698, 124] on input "[DATE]" at bounding box center [669, 118] width 131 height 22
click at [744, 234] on td "23" at bounding box center [743, 232] width 21 height 17
type input "August 23rd 2025"
click at [799, 108] on input "[DATE]" at bounding box center [808, 118] width 129 height 22
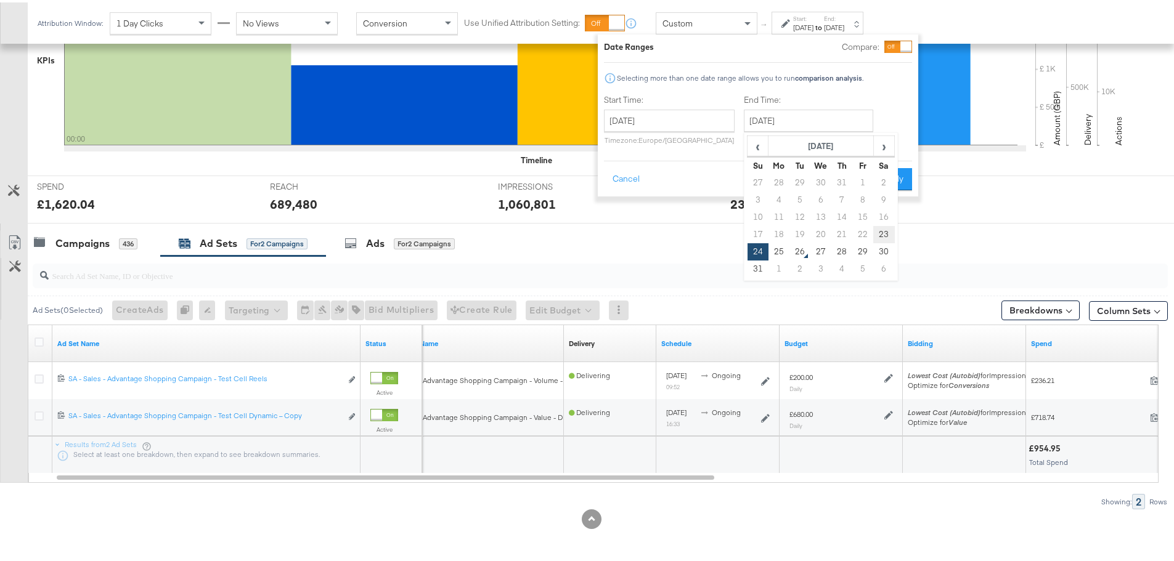
click at [889, 230] on td "23" at bounding box center [883, 232] width 21 height 17
type input "August 23rd 2025"
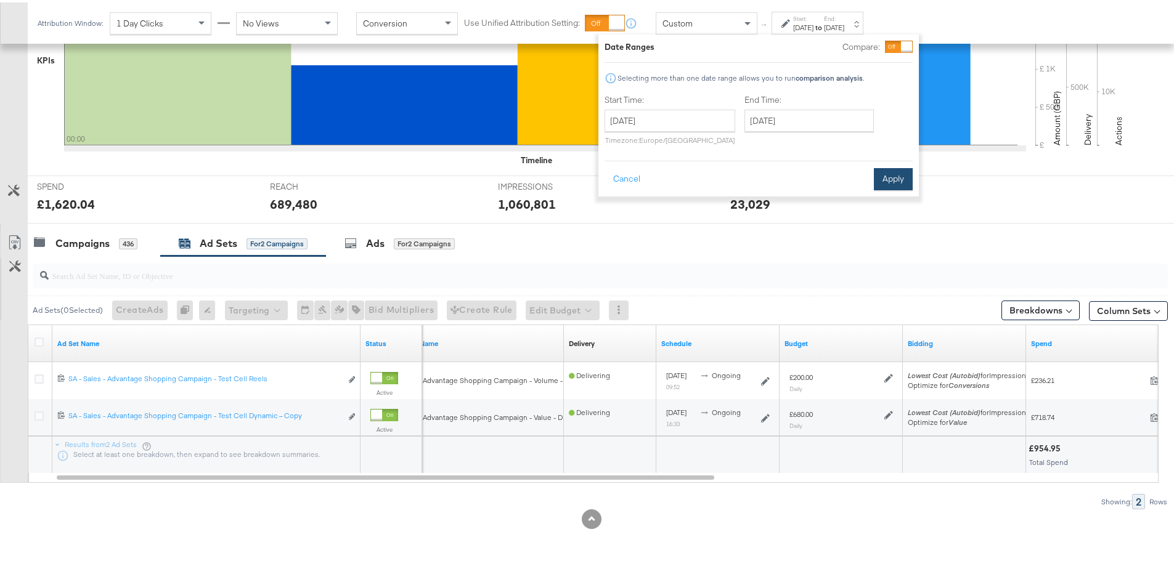
click at [897, 170] on button "Apply" at bounding box center [893, 177] width 39 height 22
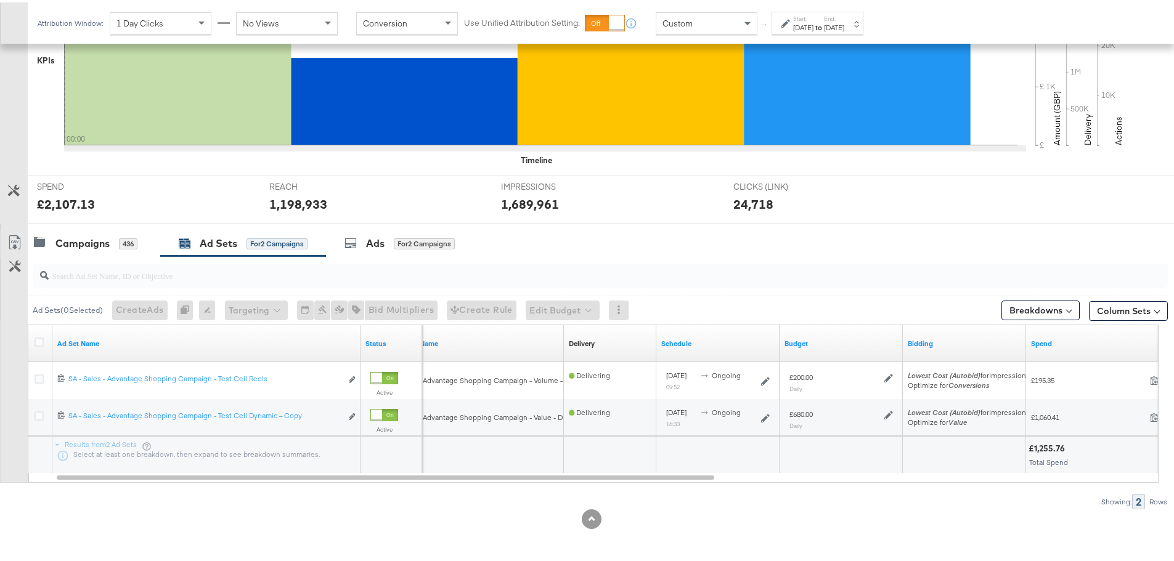
drag, startPoint x: 710, startPoint y: 481, endPoint x: 732, endPoint y: 481, distance: 21.6
click at [732, 481] on div "Ad Sets ( 0 Selected) Create Ads At least one ad set must be selected 0 Rename …" at bounding box center [584, 380] width 1168 height 253
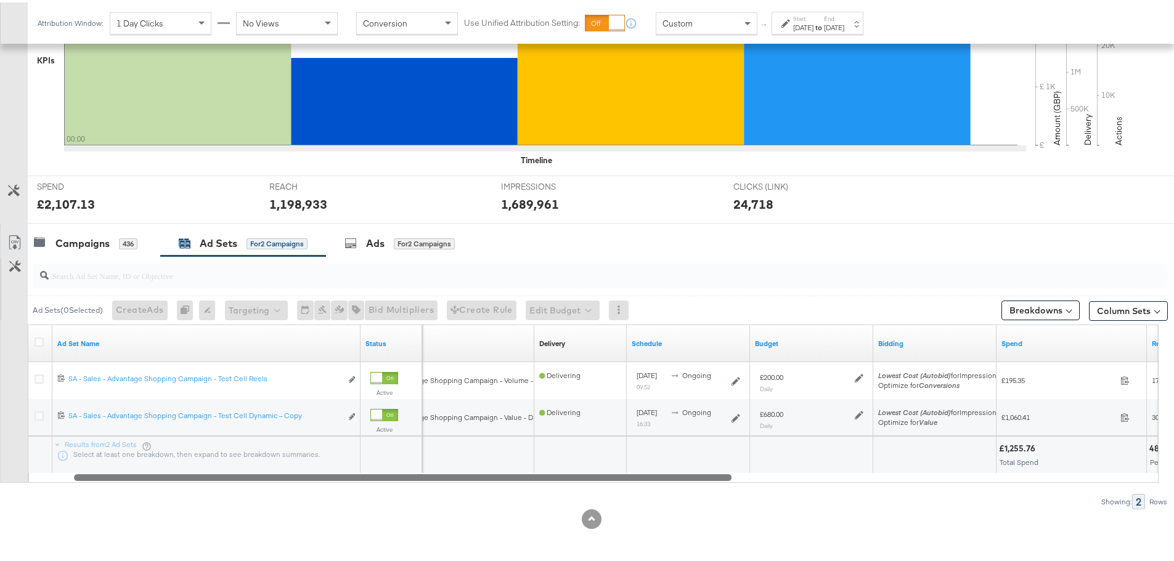
drag, startPoint x: 701, startPoint y: 477, endPoint x: 758, endPoint y: 489, distance: 57.9
click at [758, 489] on div "Ad Sets ( 0 Selected) Create Ads At least one ad set must be selected 0 Rename …" at bounding box center [584, 380] width 1168 height 253
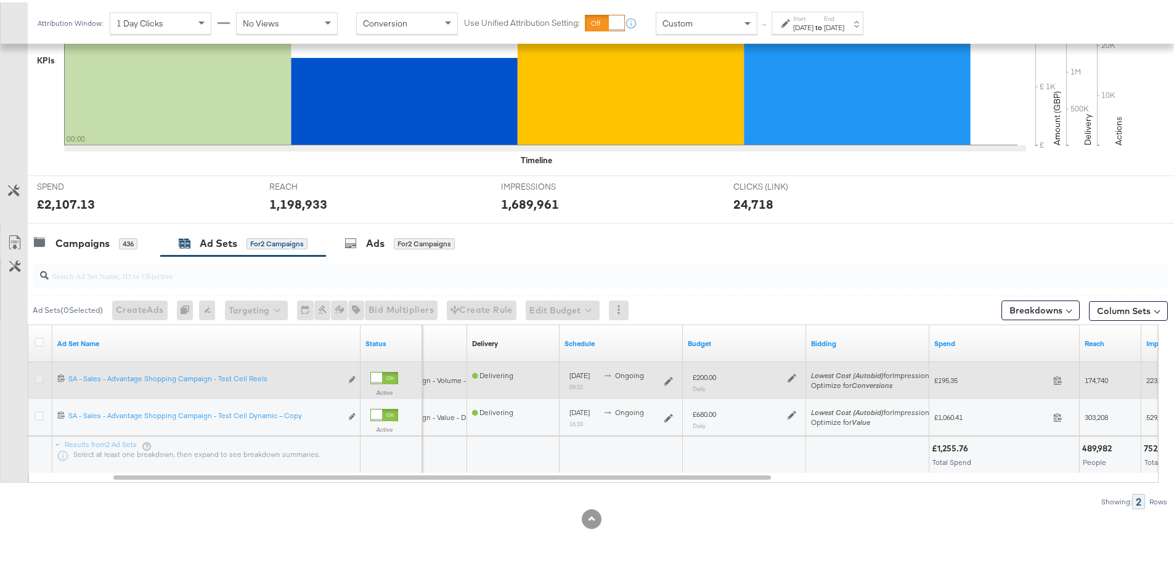
click at [39, 377] on icon at bounding box center [39, 376] width 9 height 9
click at [0, 0] on input "checkbox" at bounding box center [0, 0] width 0 height 0
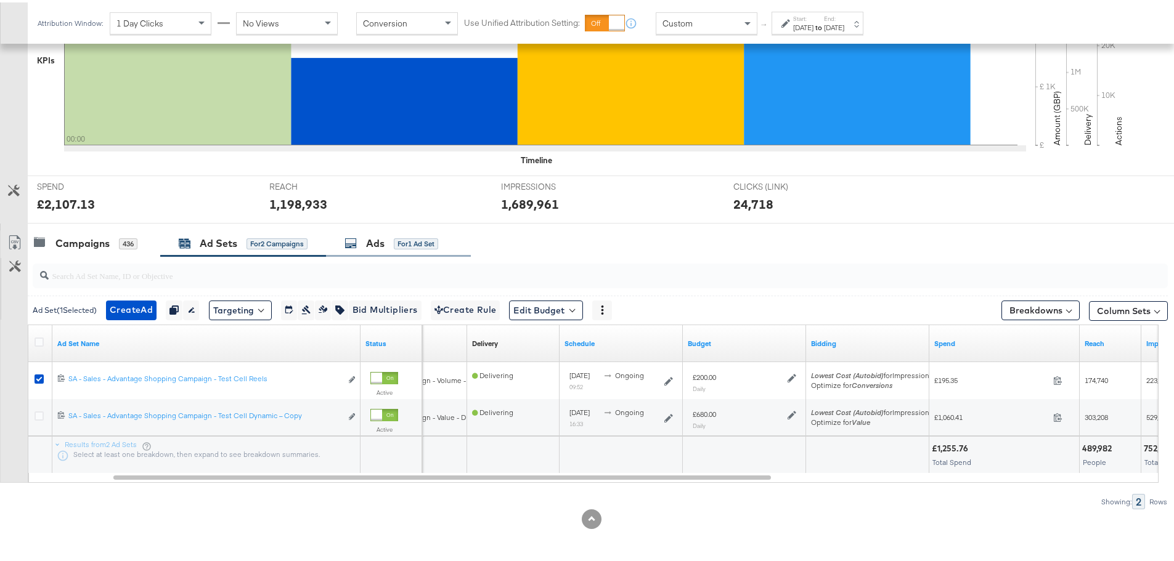
click at [384, 242] on div "Ads" at bounding box center [375, 241] width 18 height 14
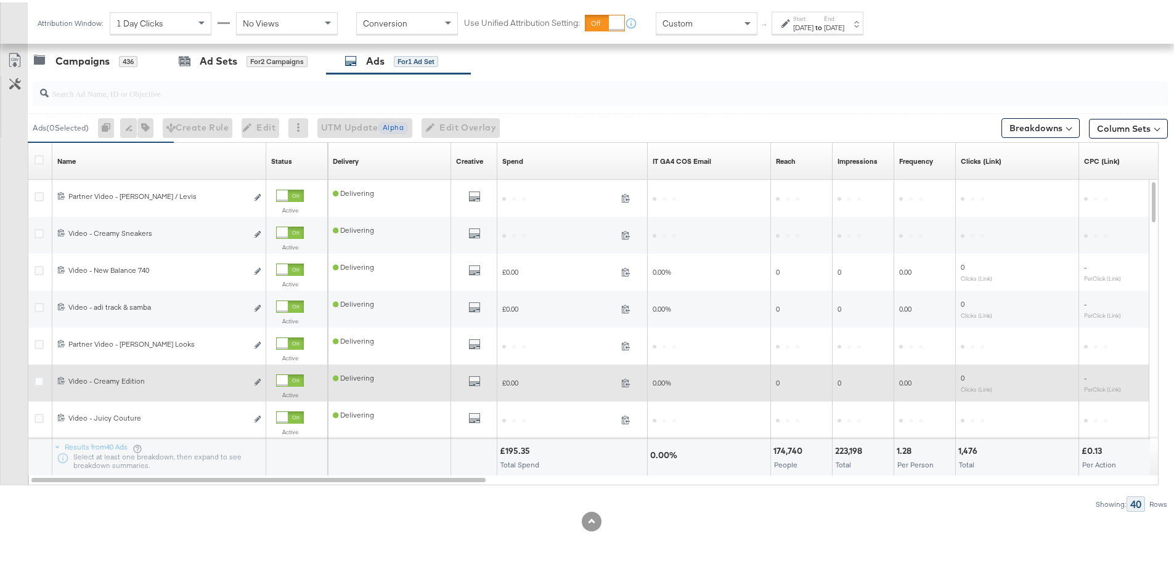
scroll to position [522, 0]
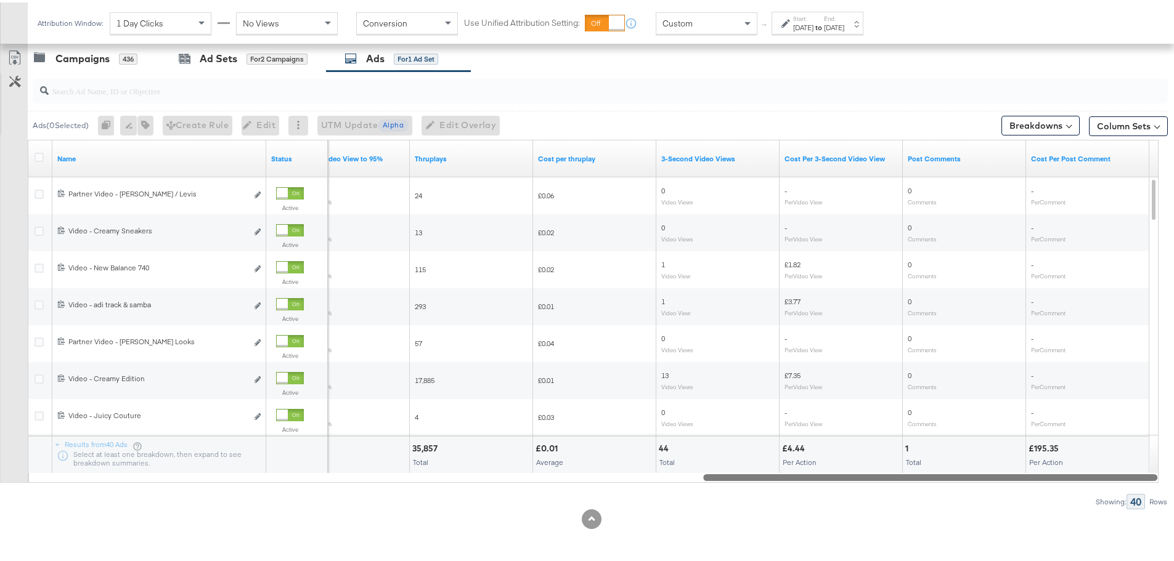
drag, startPoint x: 437, startPoint y: 477, endPoint x: 1162, endPoint y: 482, distance: 725.3
click at [1162, 482] on div "KPIs Performance & KPIs Customize KPIs ✔ Clicks (Link) ✔ Reach ✔ Impressions ✔ …" at bounding box center [591, 140] width 1183 height 839
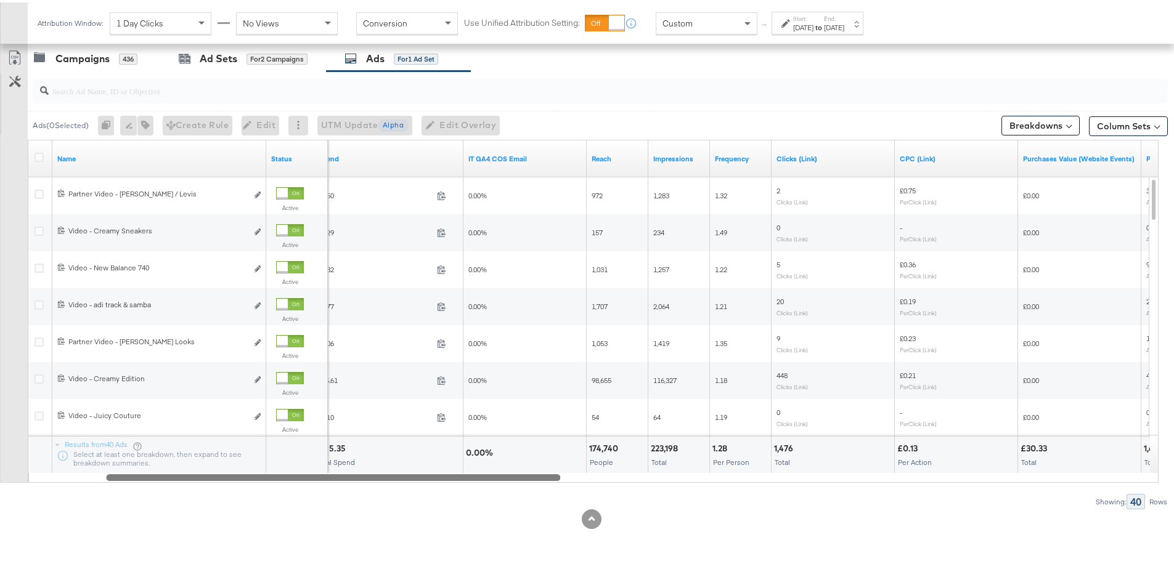
drag, startPoint x: 1041, startPoint y: 476, endPoint x: 443, endPoint y: 464, distance: 598.4
click at [443, 464] on div "Name Status Spend IT GA4 COS Email Reach Impressions Frequency Clicks (Link) CP…" at bounding box center [593, 308] width 1131 height 343
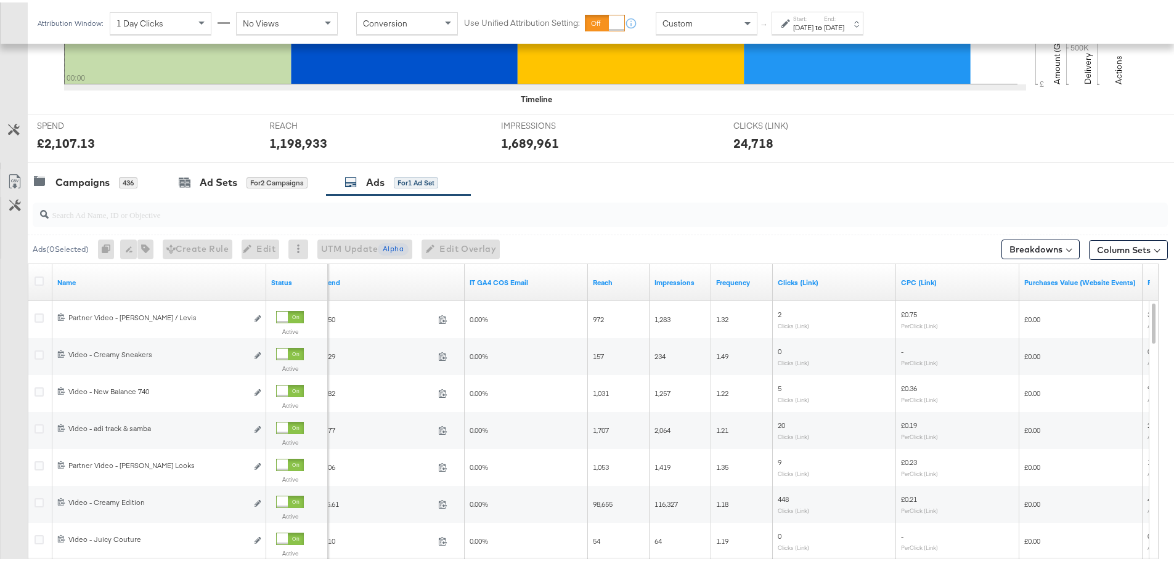
scroll to position [399, 0]
click at [813, 15] on label "Start:" at bounding box center [803, 16] width 20 height 8
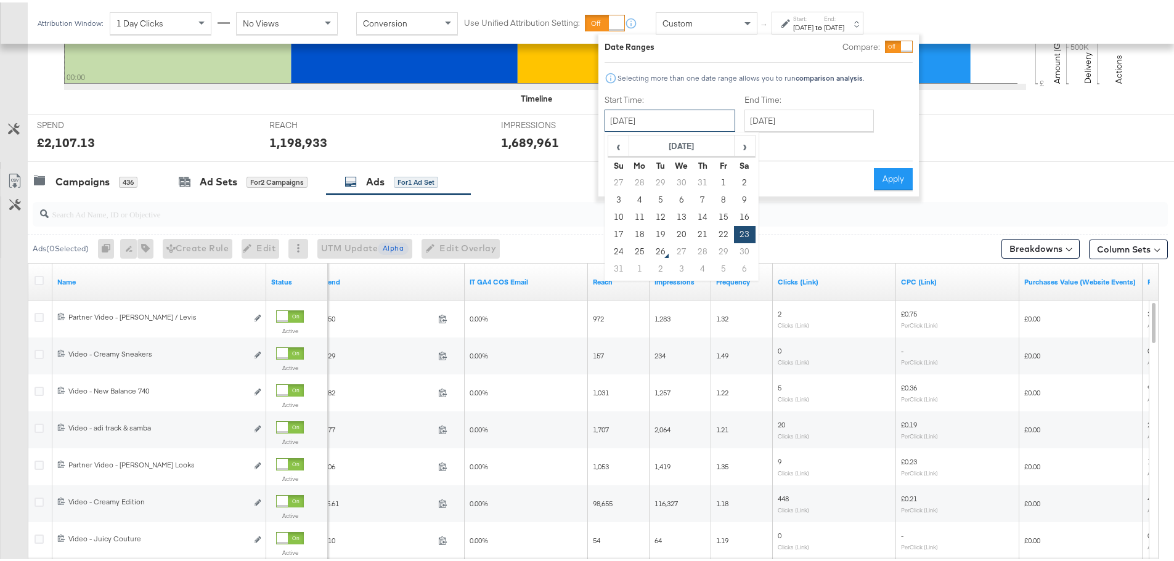
click at [685, 116] on input "August 23rd 2025" at bounding box center [669, 118] width 131 height 22
click at [724, 232] on td "22" at bounding box center [723, 232] width 21 height 17
type input "August 22nd 2025"
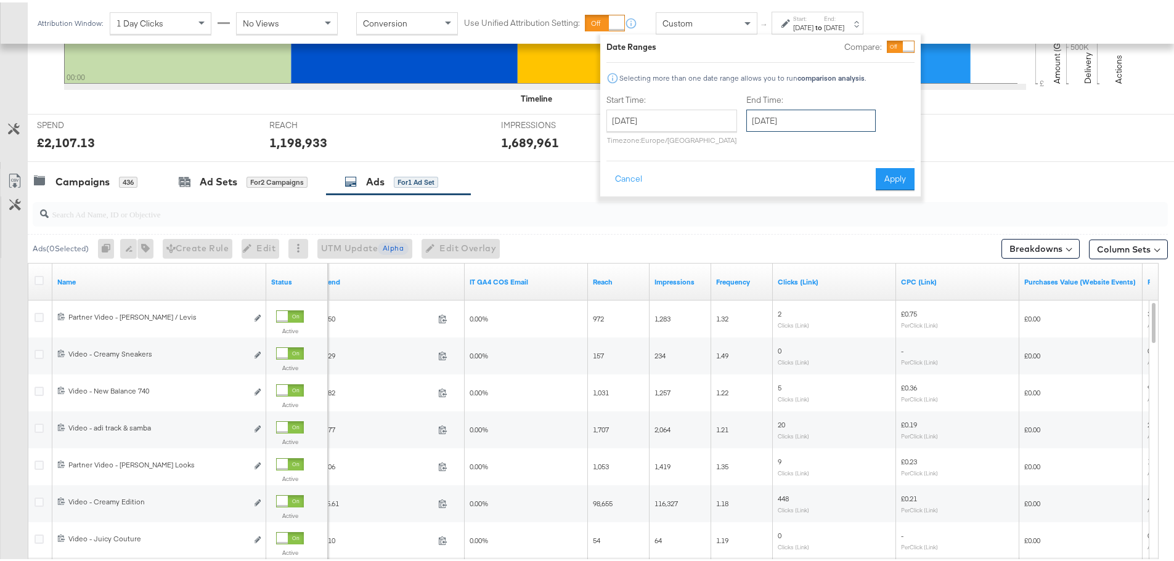
click at [797, 118] on input "August 23rd 2025" at bounding box center [810, 118] width 129 height 22
click at [860, 234] on td "22" at bounding box center [865, 232] width 21 height 17
type input "August 22nd 2025"
click at [898, 177] on button "Apply" at bounding box center [896, 177] width 39 height 22
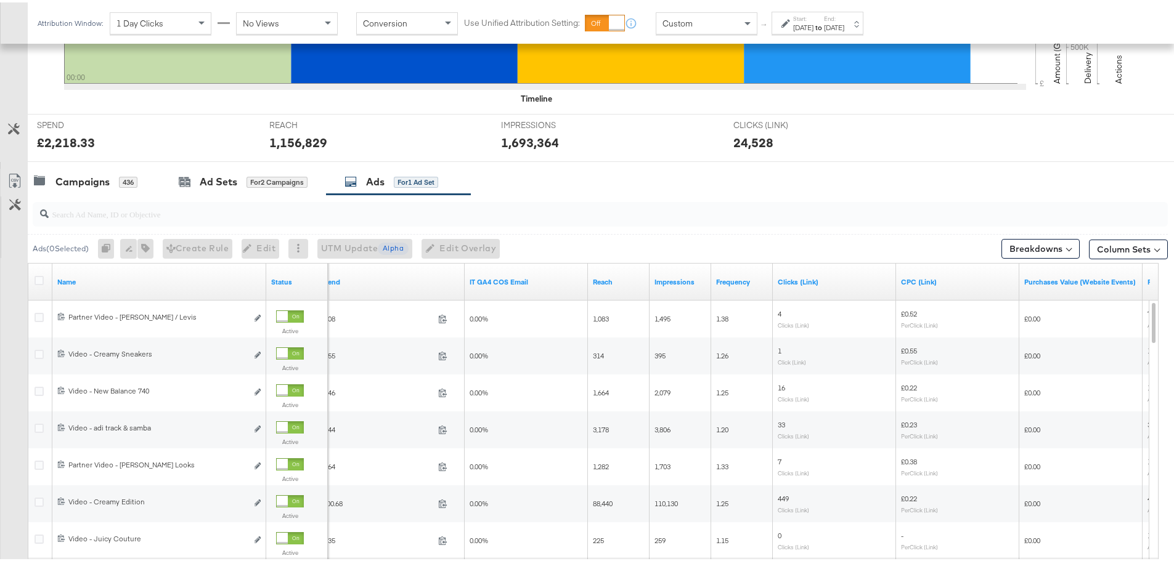
scroll to position [522, 0]
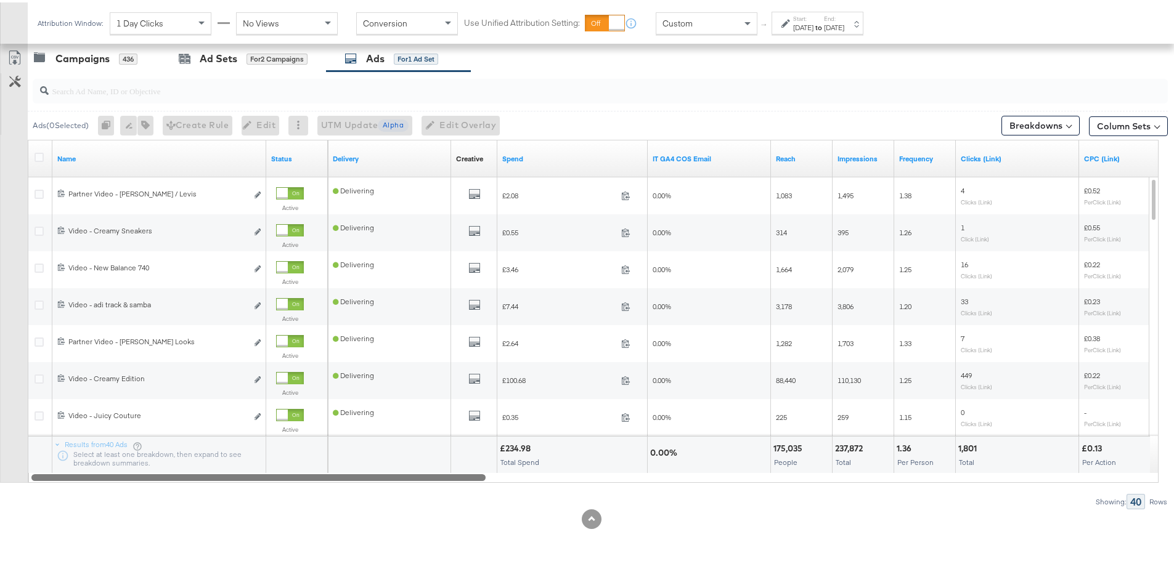
drag, startPoint x: 510, startPoint y: 475, endPoint x: 354, endPoint y: 485, distance: 156.2
click at [354, 485] on div "Ads ( 0 Selected) 0 Rename 0 ads Tags for 0 campaigns Create Rule Edit 0 ads Ed…" at bounding box center [584, 288] width 1168 height 438
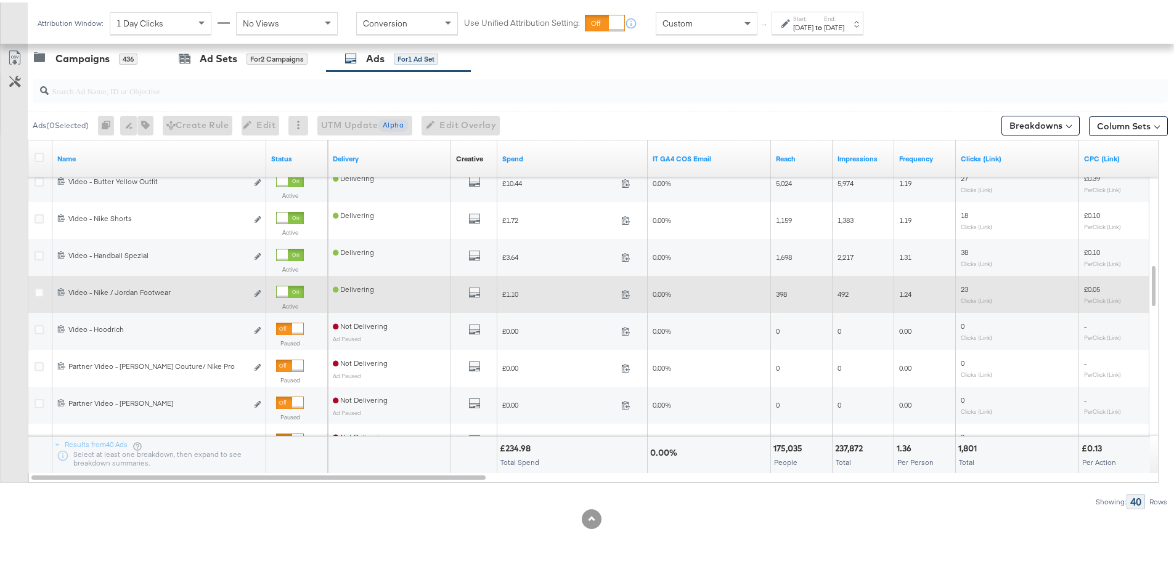
click at [44, 290] on div at bounding box center [41, 292] width 13 height 12
click at [40, 290] on icon at bounding box center [39, 290] width 9 height 9
click at [0, 0] on input "checkbox" at bounding box center [0, 0] width 0 height 0
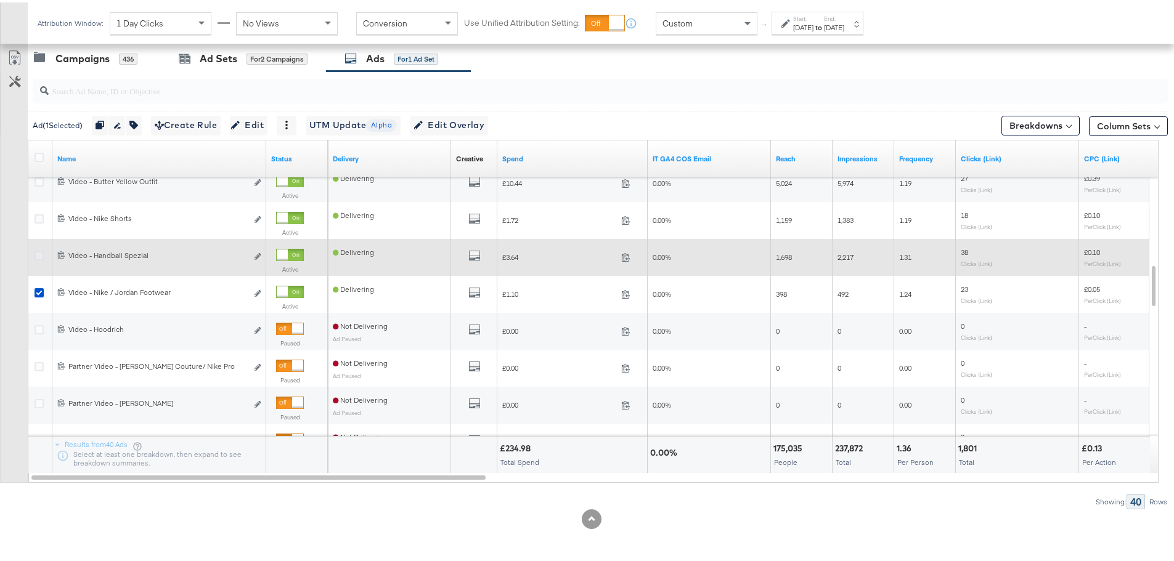
click at [39, 253] on icon at bounding box center [39, 253] width 9 height 9
click at [0, 0] on input "checkbox" at bounding box center [0, 0] width 0 height 0
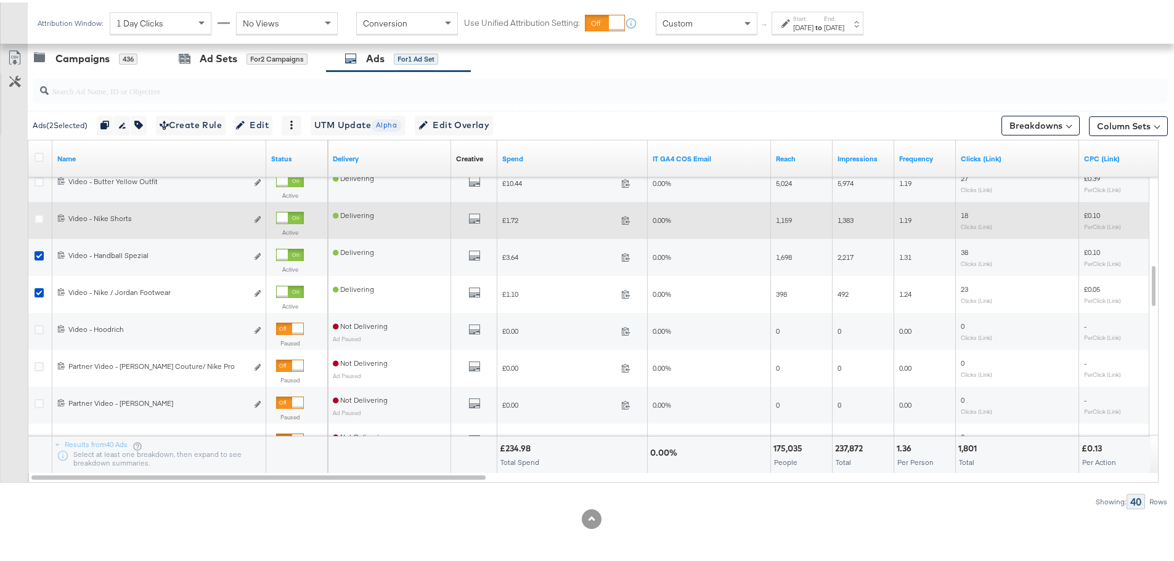
click at [34, 219] on div at bounding box center [41, 218] width 23 height 22
click at [38, 217] on icon at bounding box center [39, 216] width 9 height 9
click at [0, 0] on input "checkbox" at bounding box center [0, 0] width 0 height 0
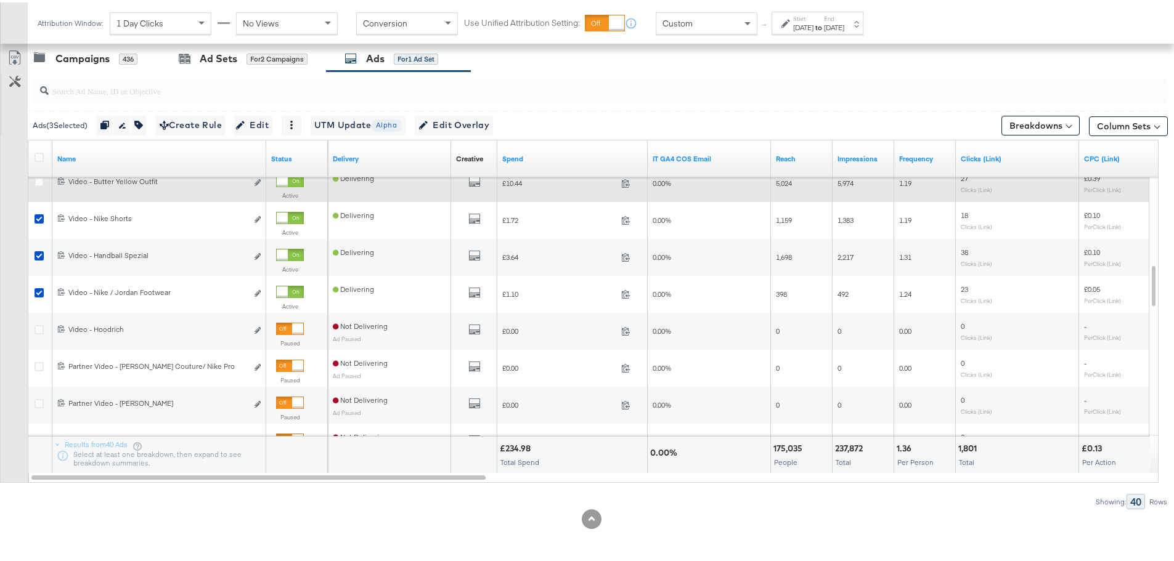
click at [38, 185] on div at bounding box center [41, 181] width 13 height 12
click at [39, 179] on icon at bounding box center [39, 179] width 9 height 9
click at [0, 0] on input "checkbox" at bounding box center [0, 0] width 0 height 0
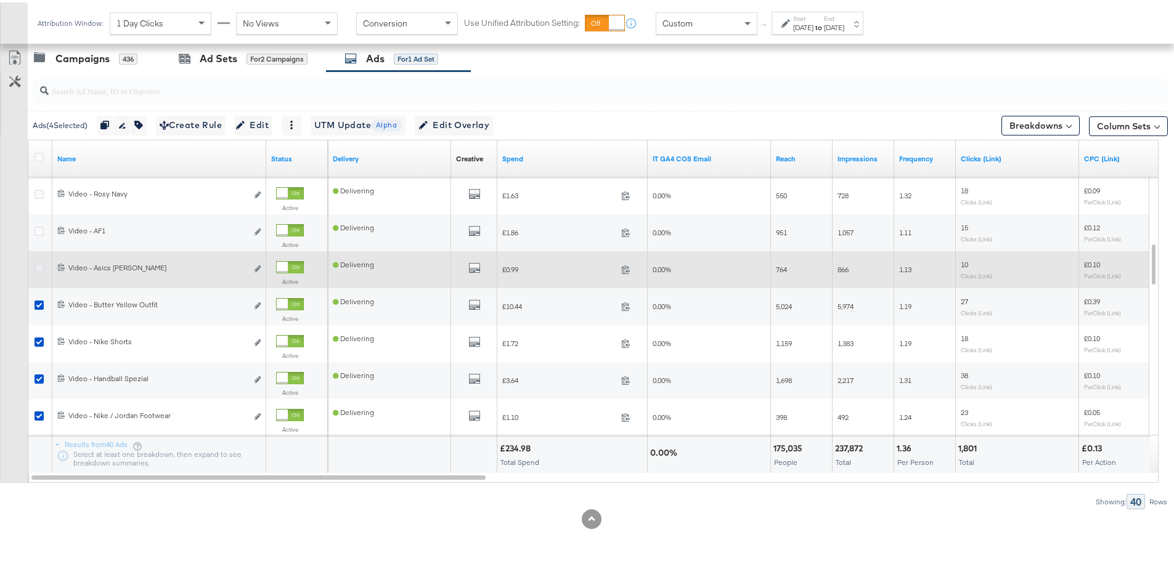
click at [38, 269] on icon at bounding box center [39, 265] width 9 height 9
click at [0, 0] on input "checkbox" at bounding box center [0, 0] width 0 height 0
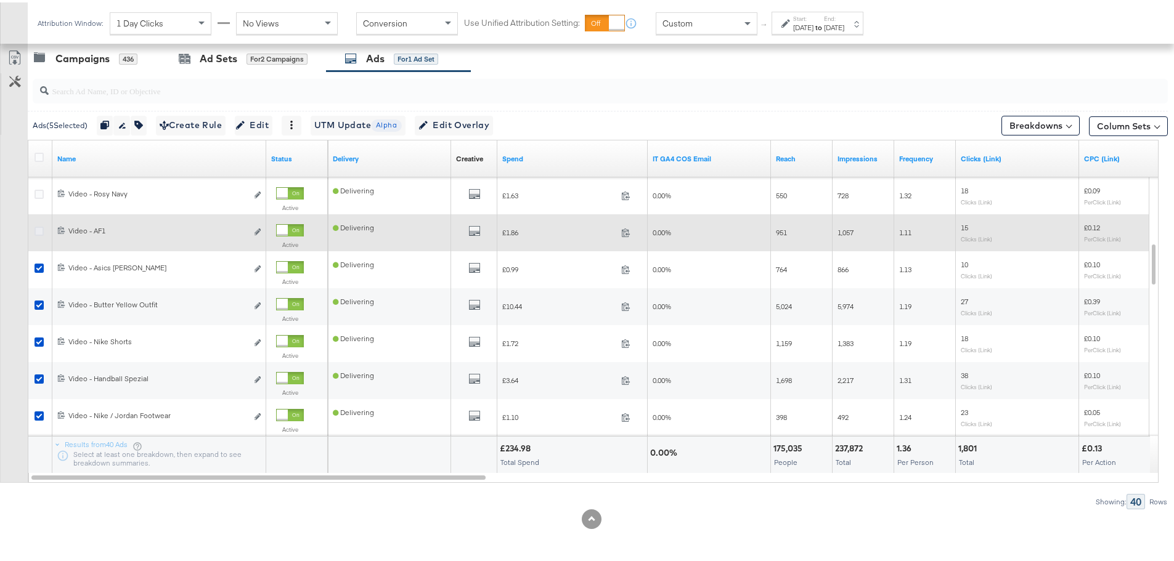
click at [38, 229] on icon at bounding box center [39, 228] width 9 height 9
click at [0, 0] on input "checkbox" at bounding box center [0, 0] width 0 height 0
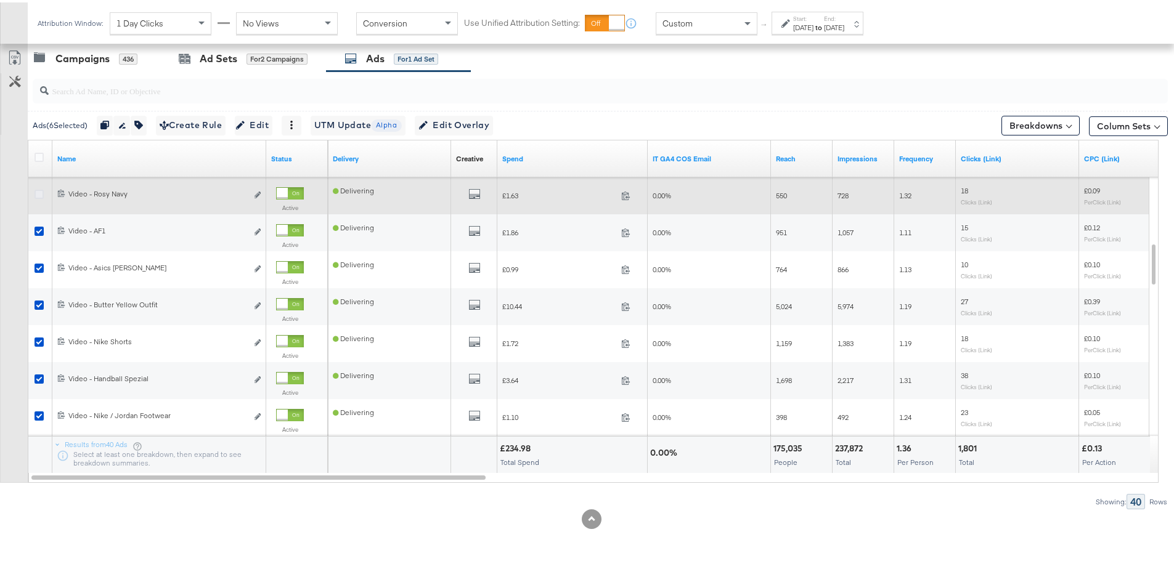
click at [43, 189] on icon at bounding box center [39, 191] width 9 height 9
click at [0, 0] on input "checkbox" at bounding box center [0, 0] width 0 height 0
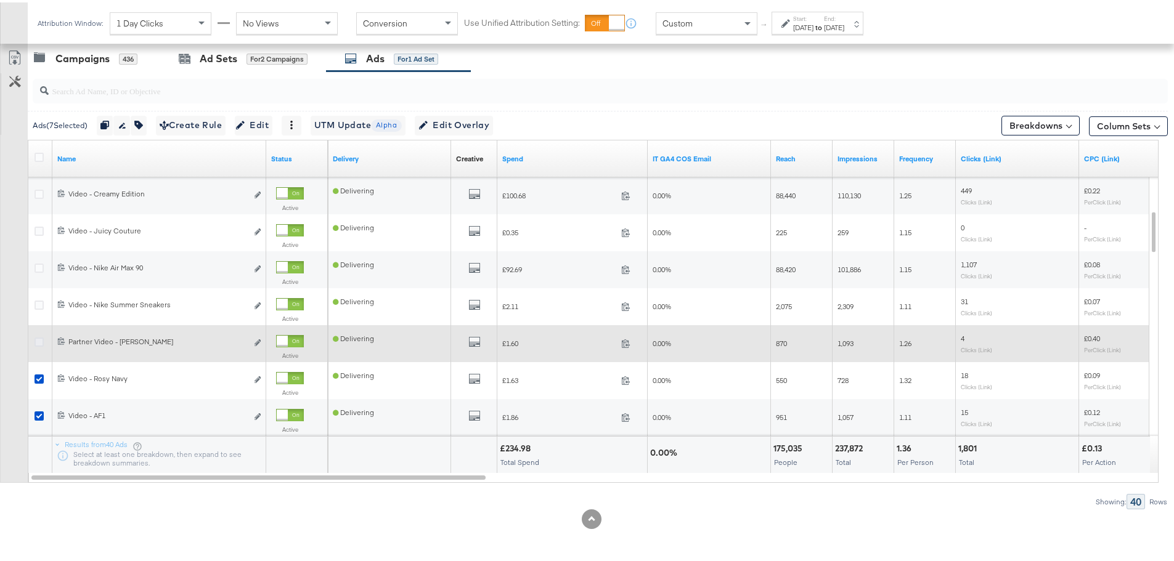
click at [35, 340] on icon at bounding box center [39, 339] width 9 height 9
click at [0, 0] on input "checkbox" at bounding box center [0, 0] width 0 height 0
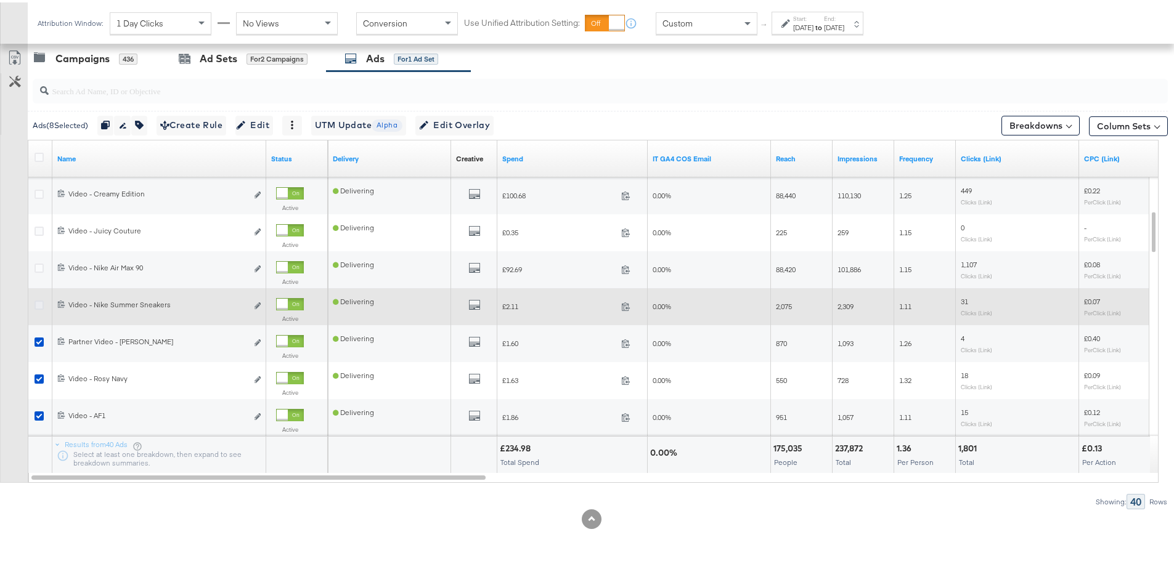
click at [38, 299] on icon at bounding box center [39, 302] width 9 height 9
click at [0, 0] on input "checkbox" at bounding box center [0, 0] width 0 height 0
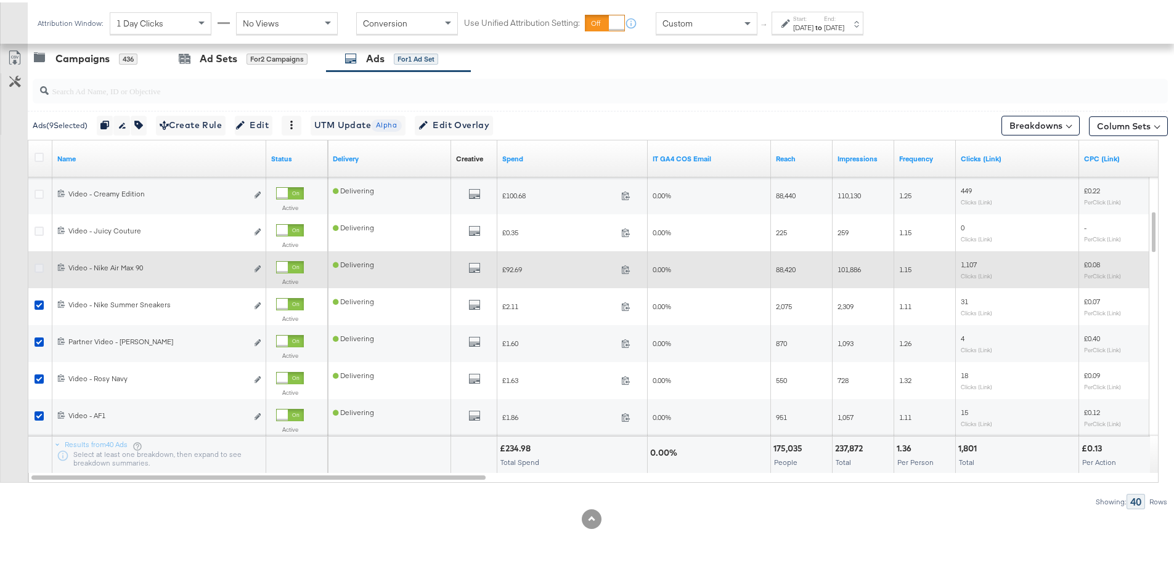
click at [40, 265] on icon at bounding box center [39, 265] width 9 height 9
click at [0, 0] on input "checkbox" at bounding box center [0, 0] width 0 height 0
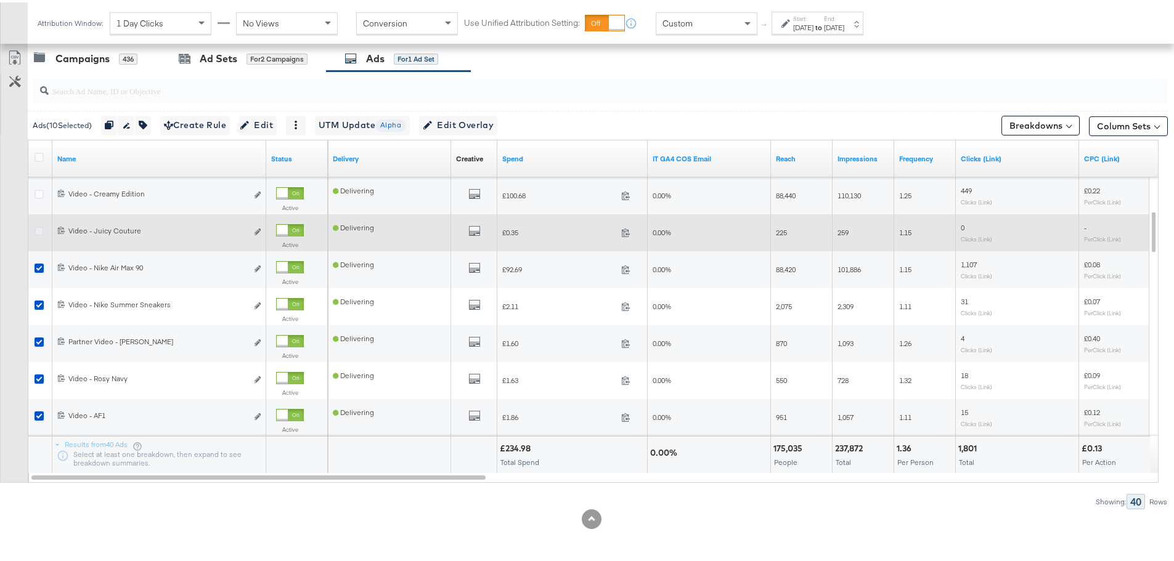
click at [41, 231] on icon at bounding box center [39, 228] width 9 height 9
click at [0, 0] on input "checkbox" at bounding box center [0, 0] width 0 height 0
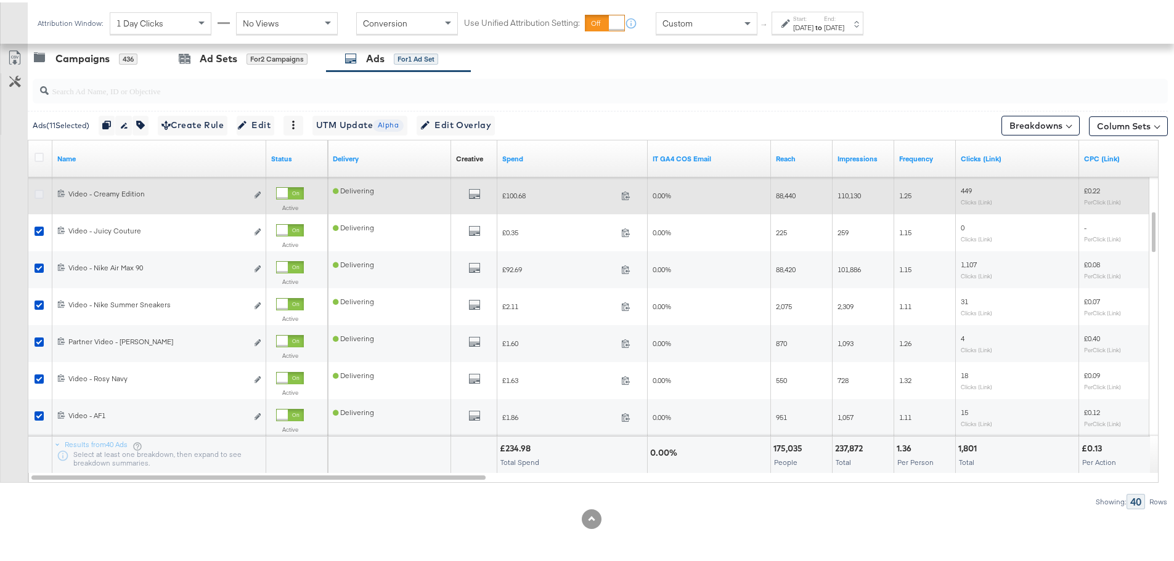
click at [39, 193] on icon at bounding box center [39, 191] width 9 height 9
click at [0, 0] on input "checkbox" at bounding box center [0, 0] width 0 height 0
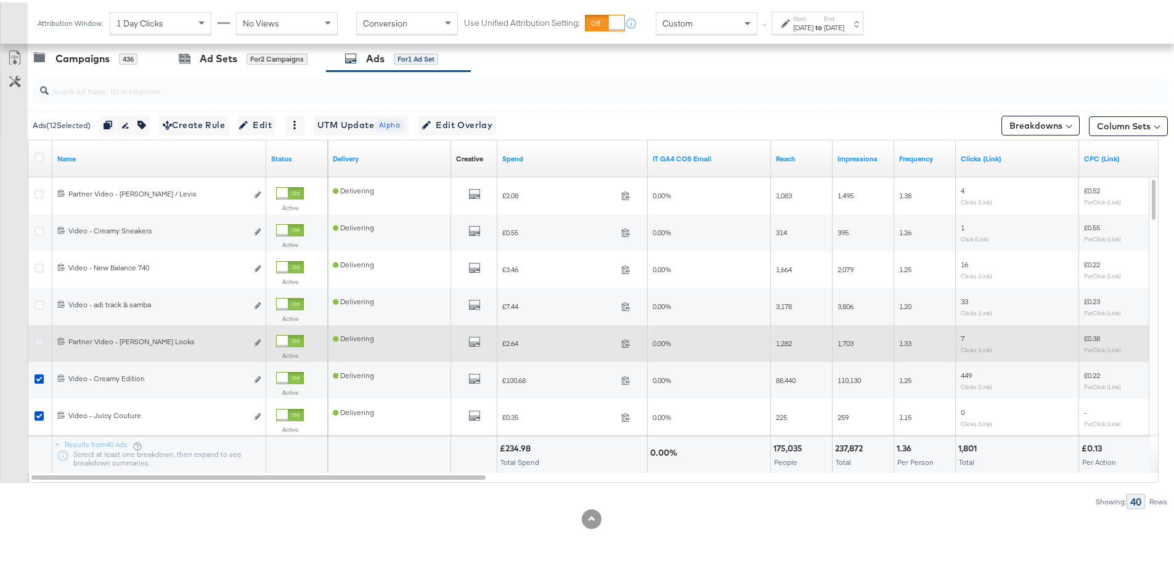
click at [41, 338] on icon at bounding box center [39, 339] width 9 height 9
click at [0, 0] on input "checkbox" at bounding box center [0, 0] width 0 height 0
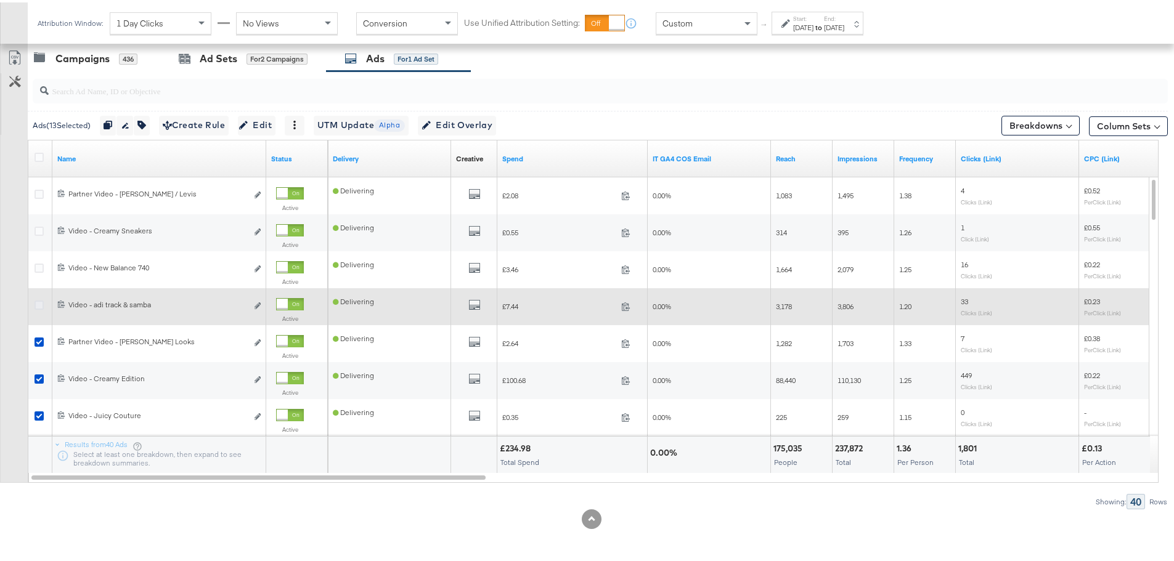
click at [38, 301] on icon at bounding box center [39, 302] width 9 height 9
click at [0, 0] on input "checkbox" at bounding box center [0, 0] width 0 height 0
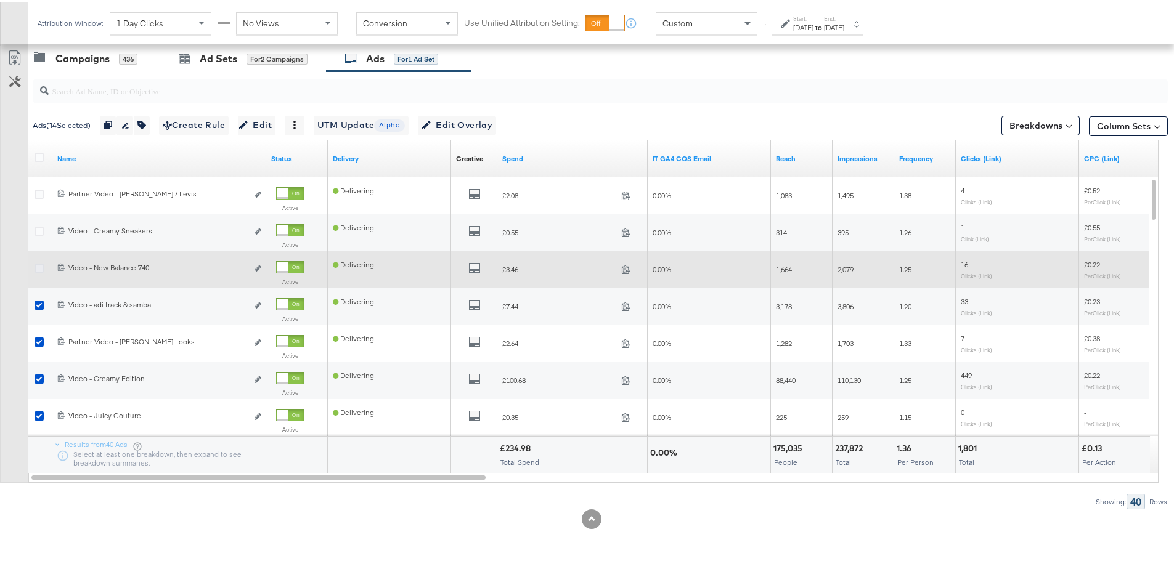
click at [38, 270] on icon at bounding box center [39, 265] width 9 height 9
click at [0, 0] on input "checkbox" at bounding box center [0, 0] width 0 height 0
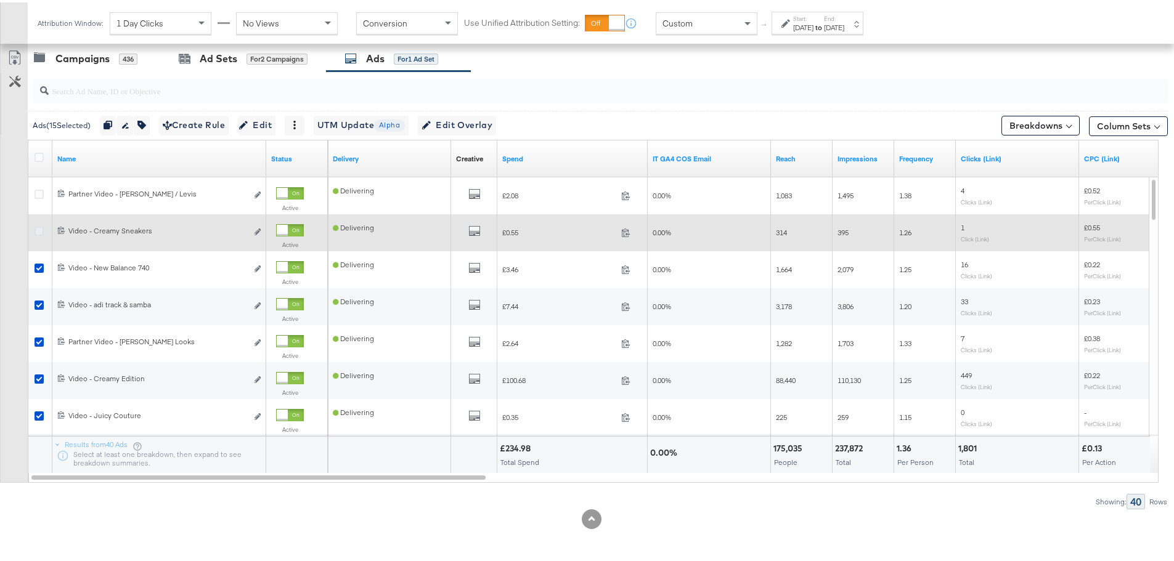
click at [42, 228] on icon at bounding box center [39, 228] width 9 height 9
click at [0, 0] on input "checkbox" at bounding box center [0, 0] width 0 height 0
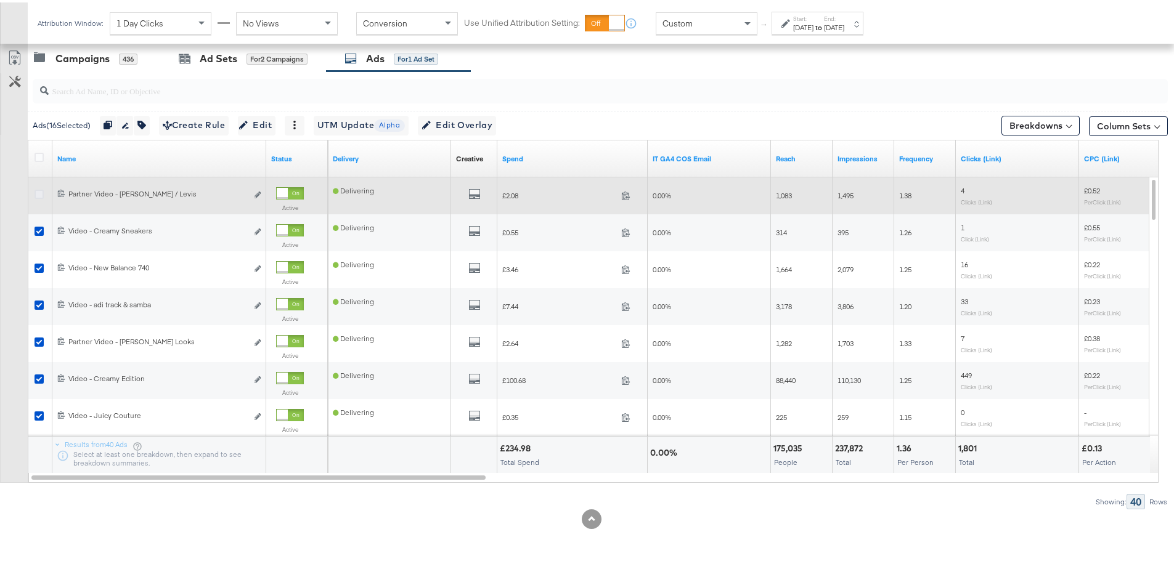
click at [37, 194] on icon at bounding box center [39, 191] width 9 height 9
click at [0, 0] on input "checkbox" at bounding box center [0, 0] width 0 height 0
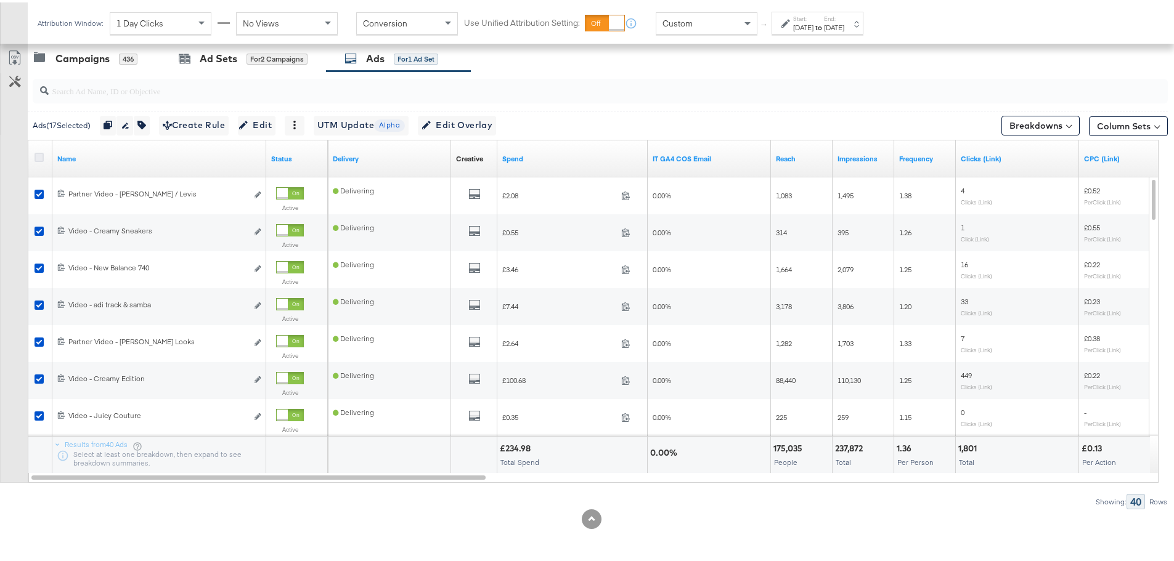
click at [39, 154] on icon at bounding box center [39, 154] width 9 height 9
click at [0, 0] on input "checkbox" at bounding box center [0, 0] width 0 height 0
click at [39, 154] on icon at bounding box center [39, 154] width 9 height 9
click at [0, 0] on input "checkbox" at bounding box center [0, 0] width 0 height 0
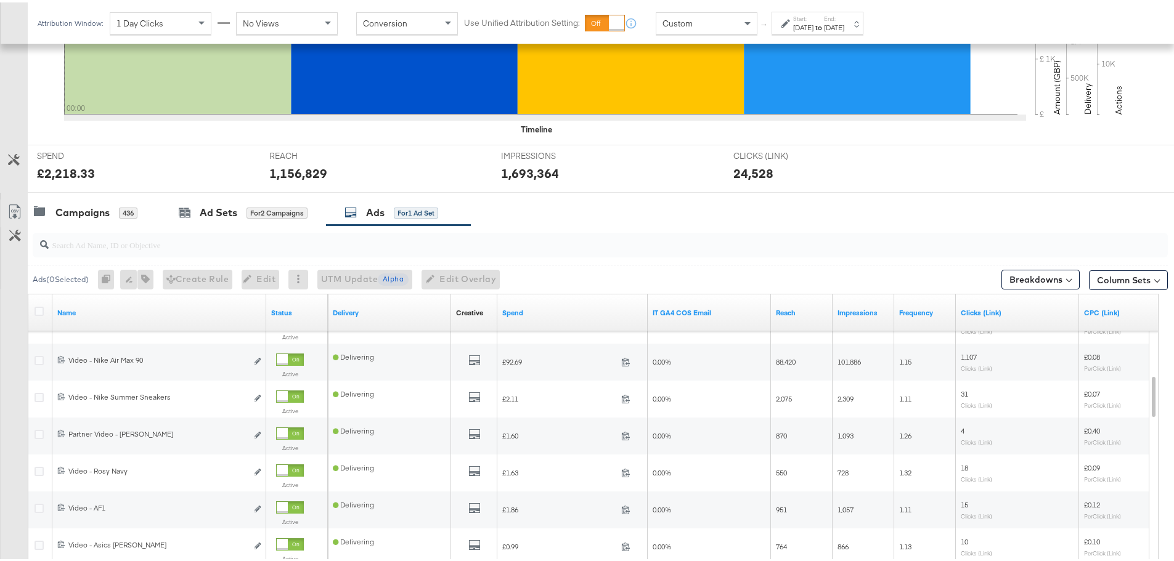
scroll to position [370, 0]
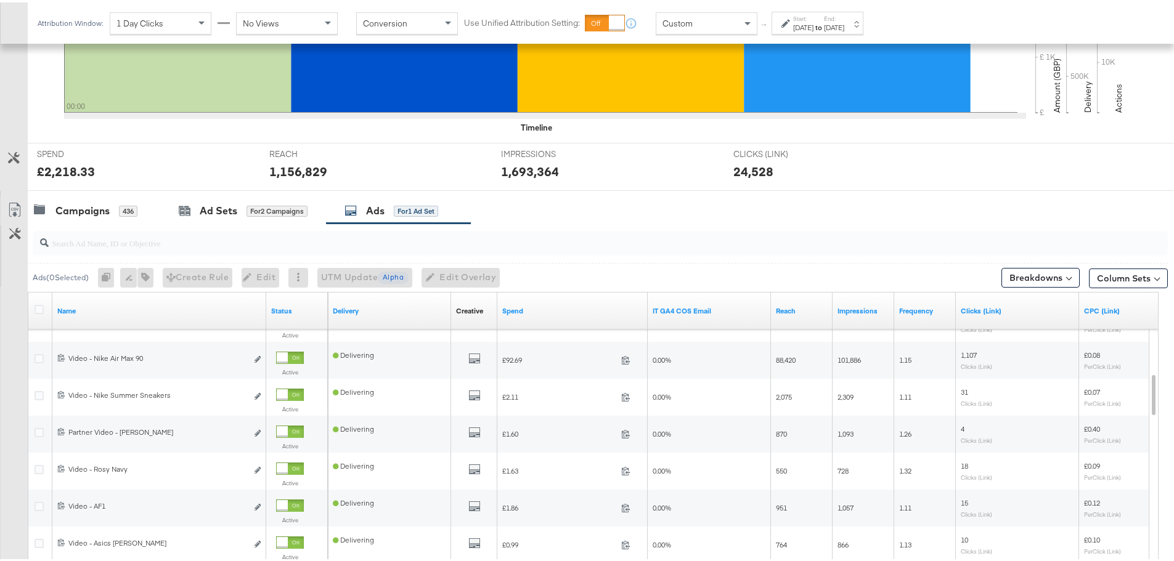
click at [65, 194] on div at bounding box center [591, 194] width 1183 height 10
click at [68, 205] on div "Campaigns" at bounding box center [82, 208] width 54 height 14
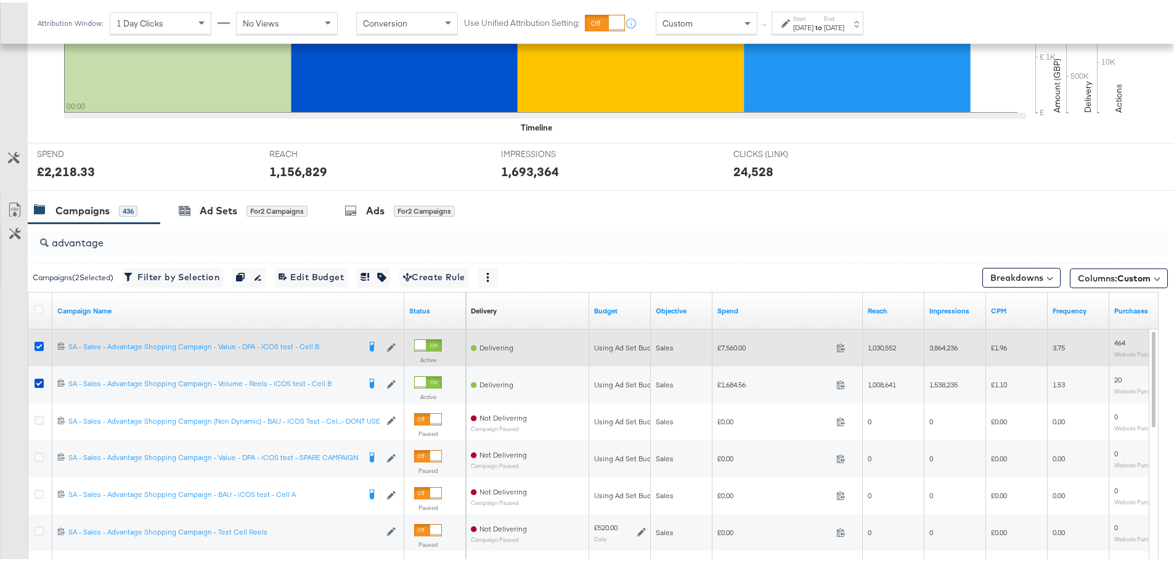
click at [41, 343] on icon at bounding box center [39, 344] width 9 height 9
click at [0, 0] on input "checkbox" at bounding box center [0, 0] width 0 height 0
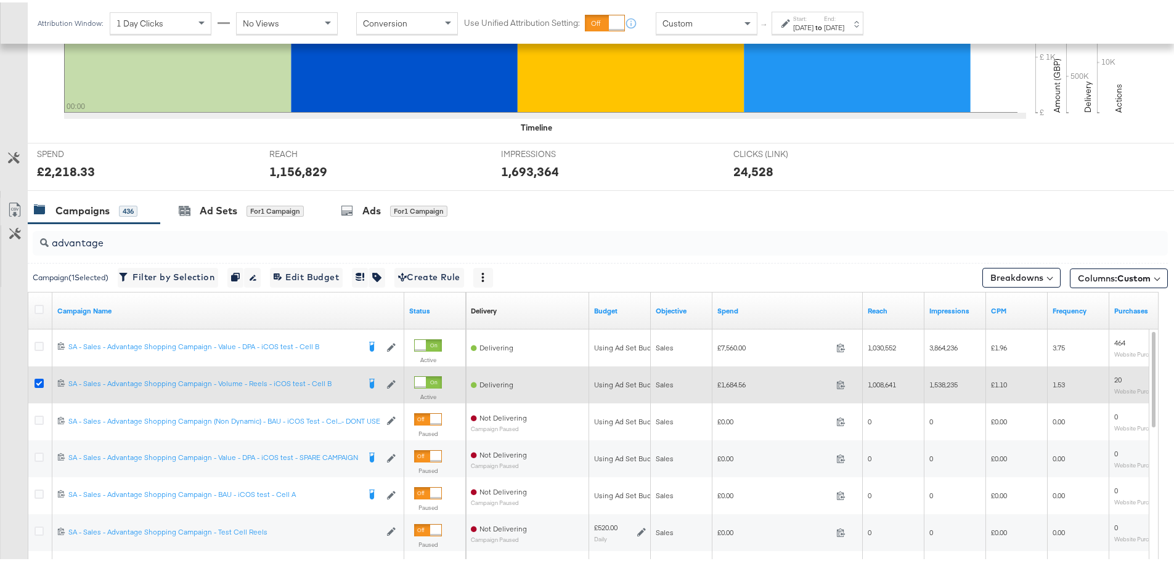
click at [38, 378] on icon at bounding box center [39, 380] width 9 height 9
click at [0, 0] on input "checkbox" at bounding box center [0, 0] width 0 height 0
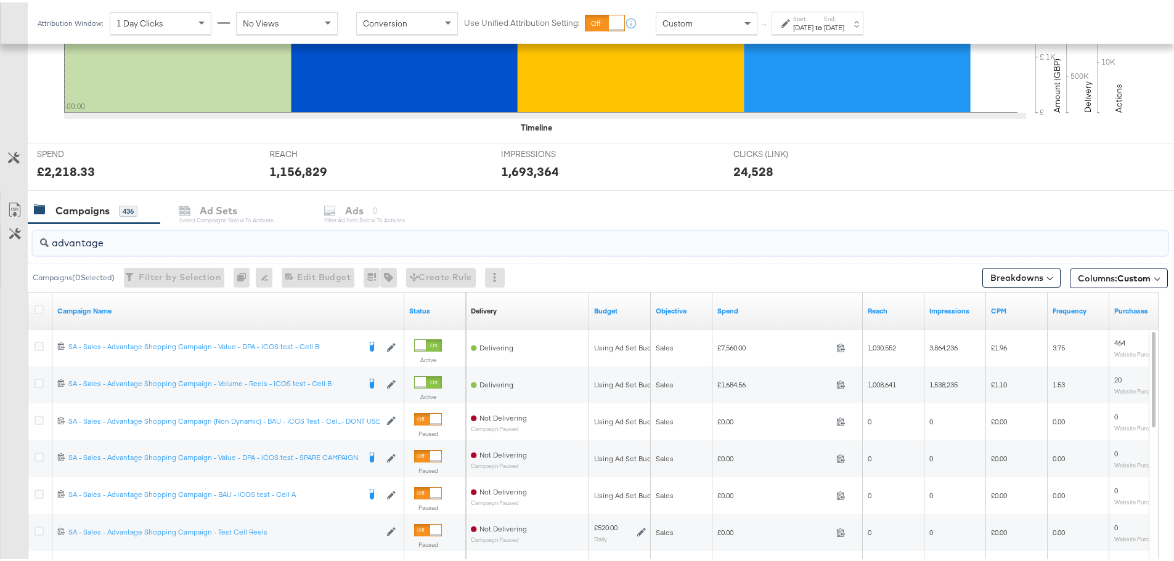
drag, startPoint x: 137, startPoint y: 242, endPoint x: -129, endPoint y: 232, distance: 266.3
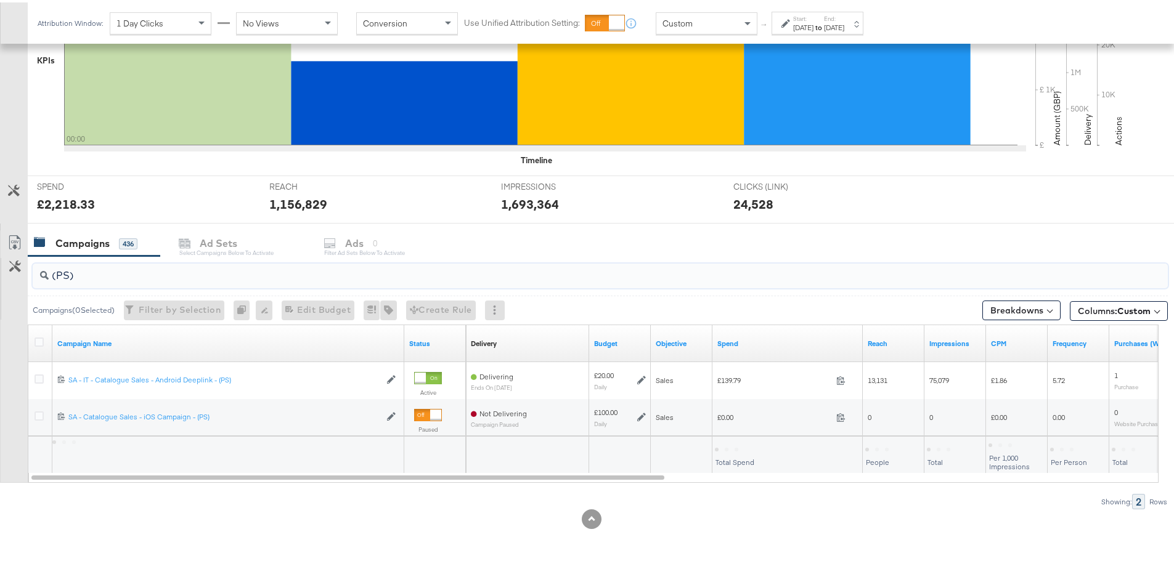
scroll to position [337, 0]
type input "(P"
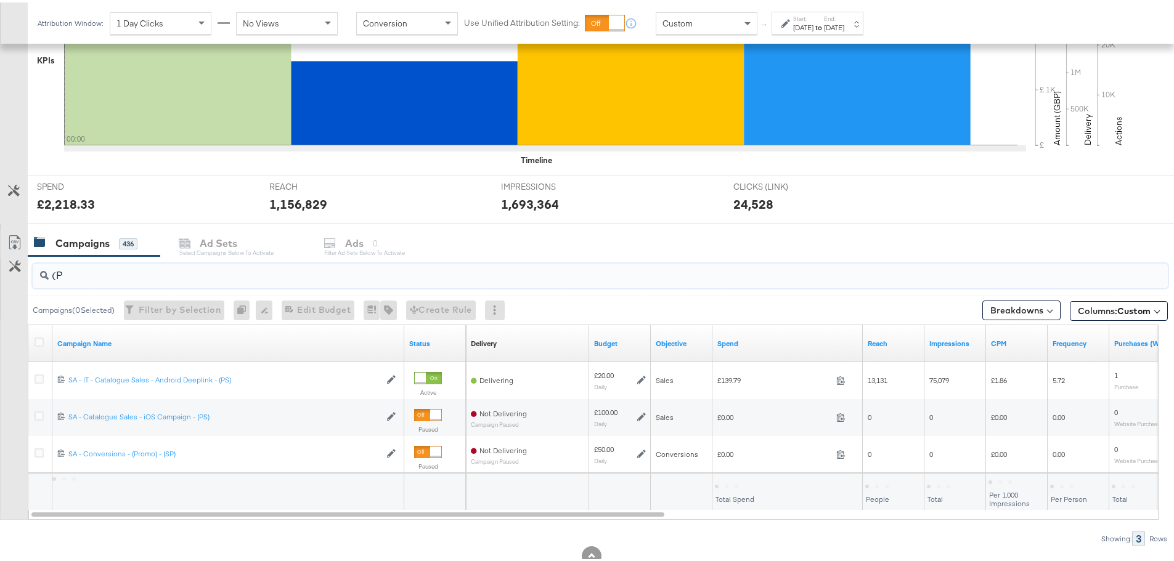
scroll to position [370, 0]
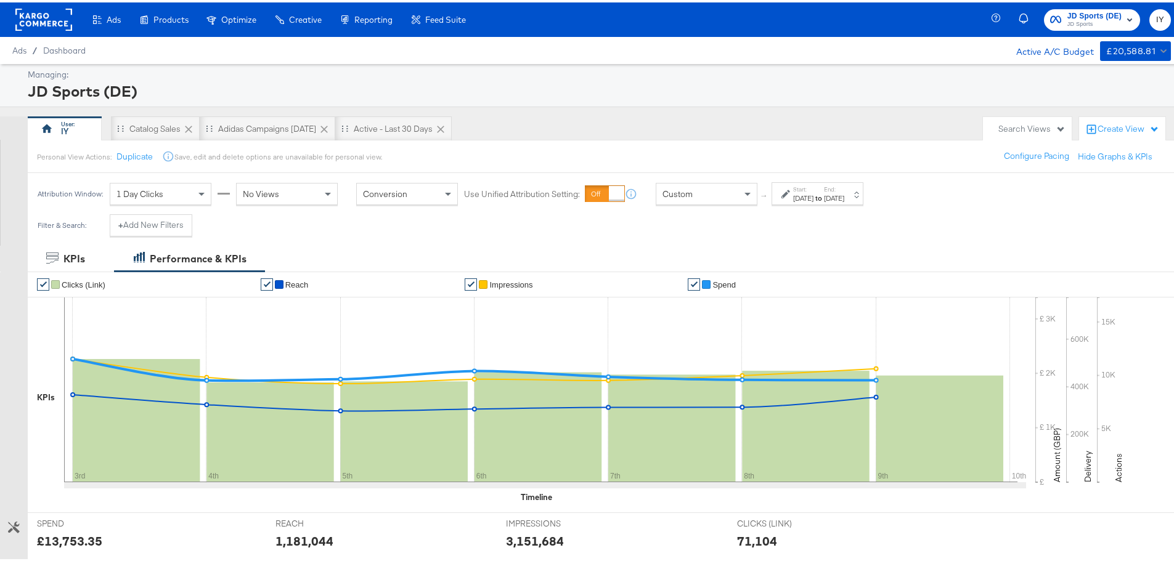
click at [801, 207] on div "Attribution Window: 1 Day Clicks No Views Conversion Use Unified Attribution Se…" at bounding box center [453, 191] width 851 height 41
click at [804, 198] on div "Aug 3rd 2025" at bounding box center [803, 196] width 20 height 10
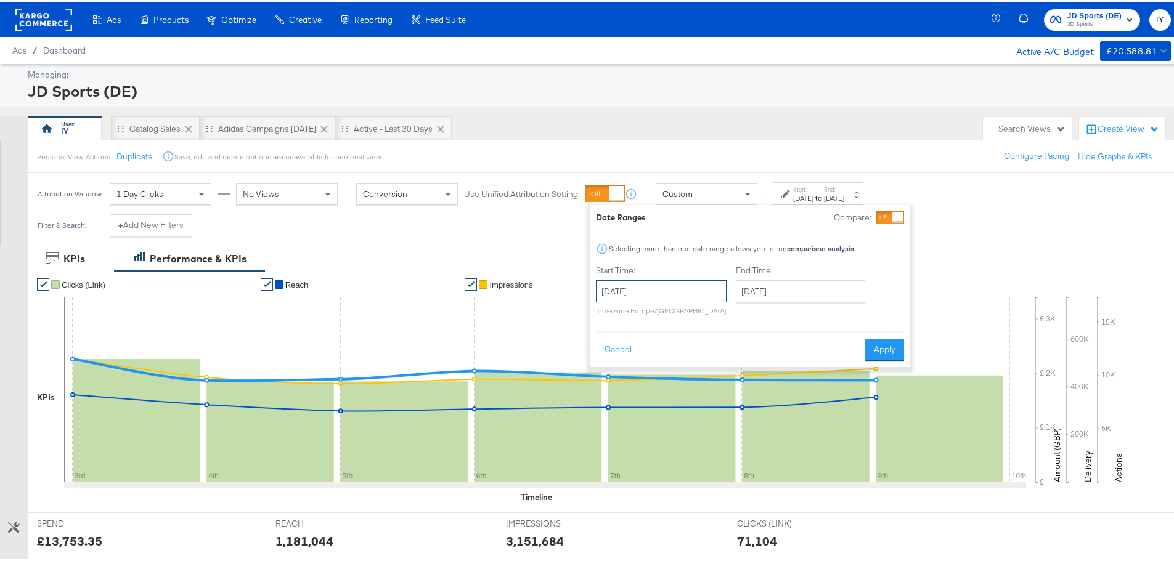
click at [627, 285] on input "August 3rd 2025" at bounding box center [661, 289] width 131 height 22
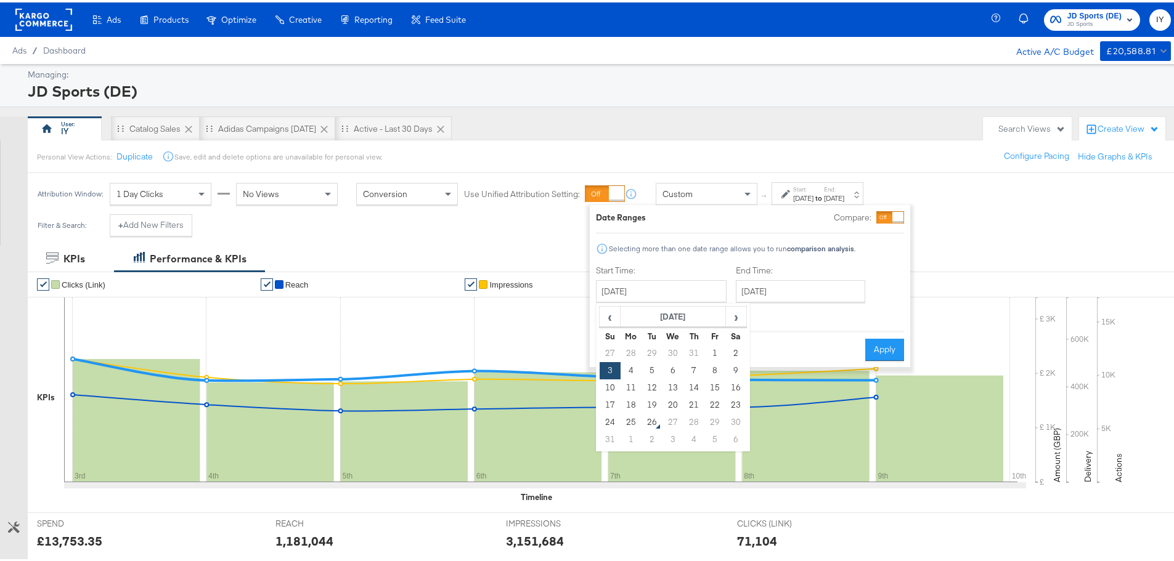
click at [610, 402] on td "17" at bounding box center [610, 402] width 21 height 17
type input "[DATE]"
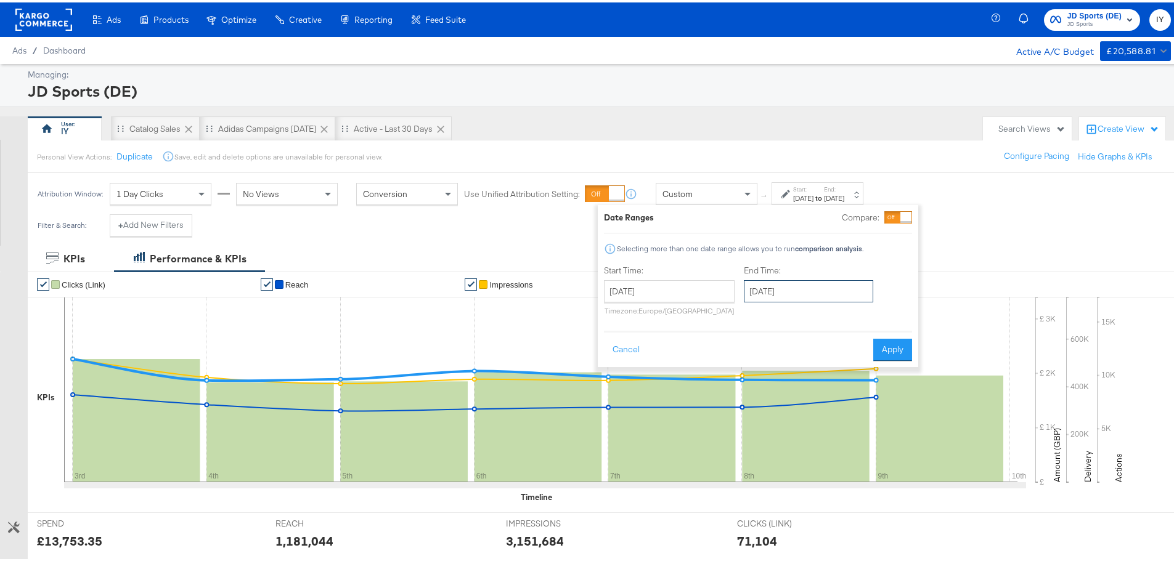
click at [837, 288] on input "[DATE]" at bounding box center [808, 289] width 129 height 22
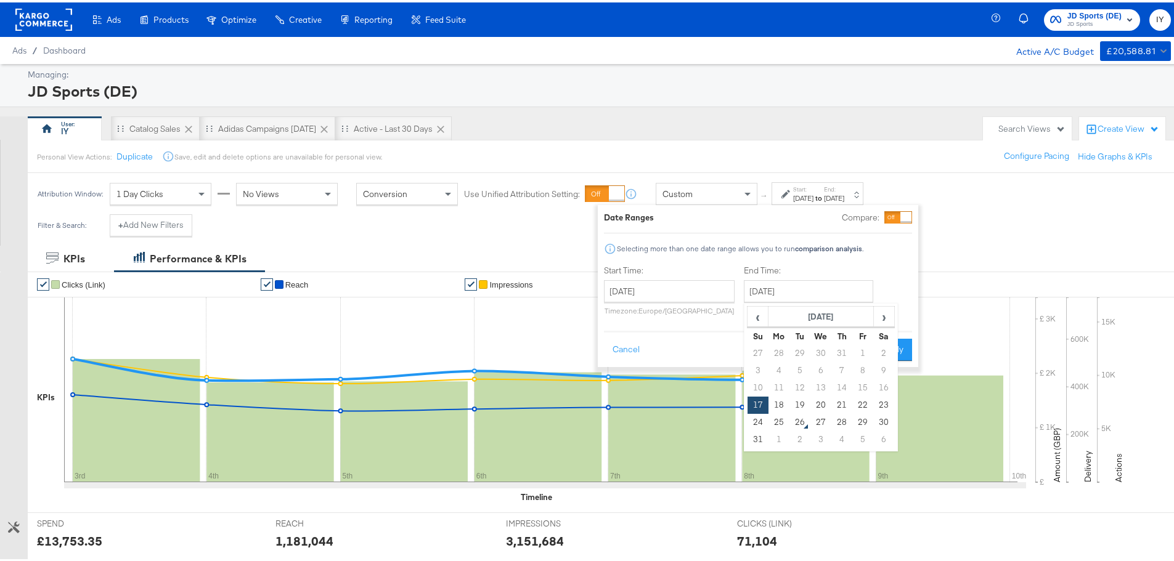
click at [888, 400] on td "23" at bounding box center [883, 402] width 21 height 17
type input "August 23rd 2025"
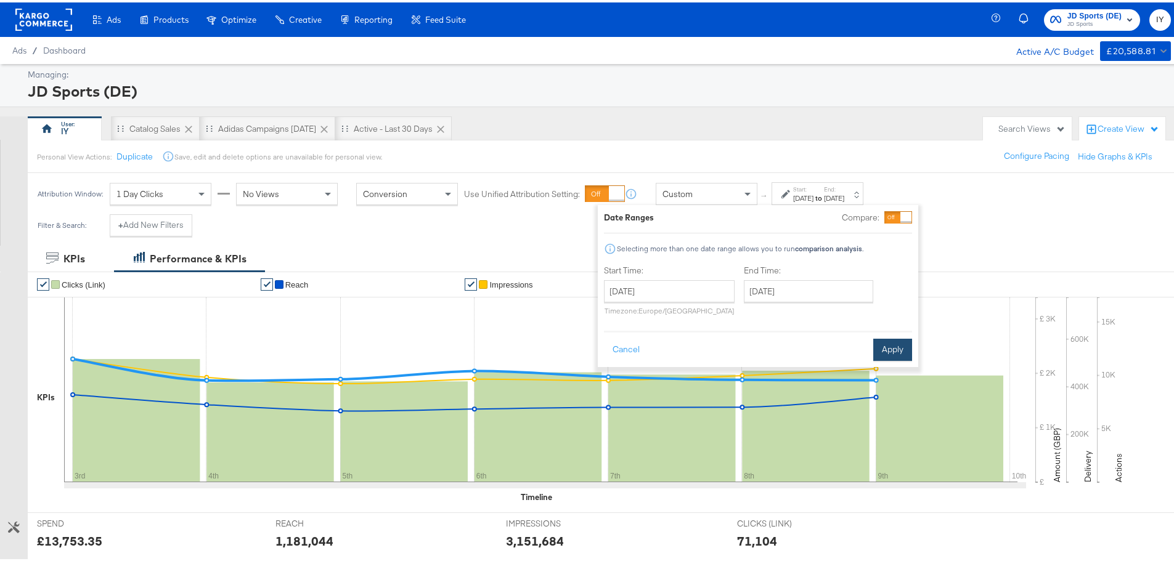
click at [886, 342] on button "Apply" at bounding box center [892, 347] width 39 height 22
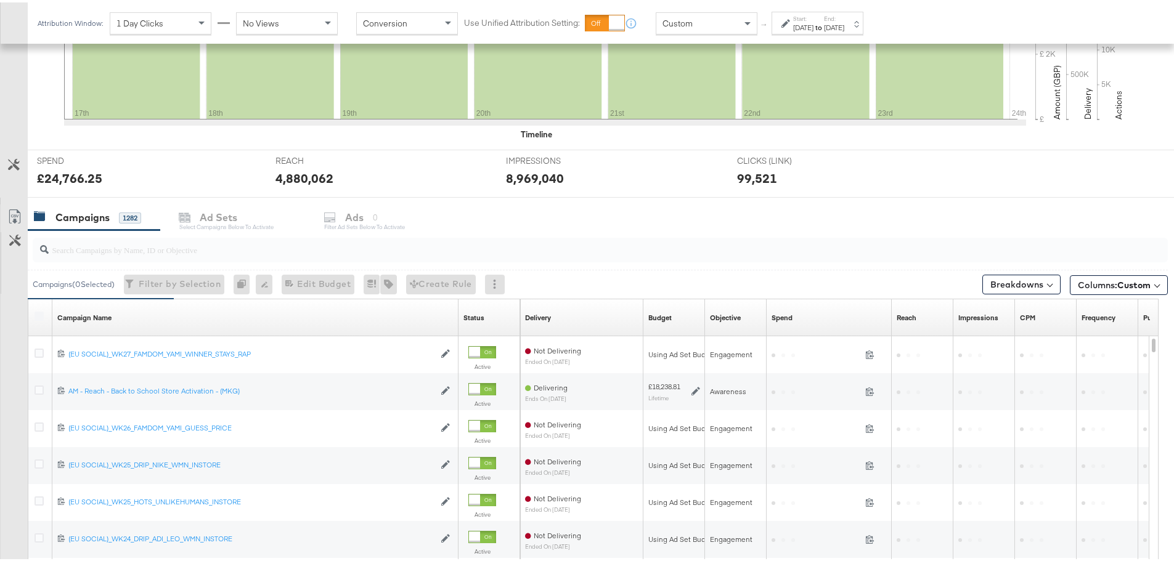
scroll to position [460, 0]
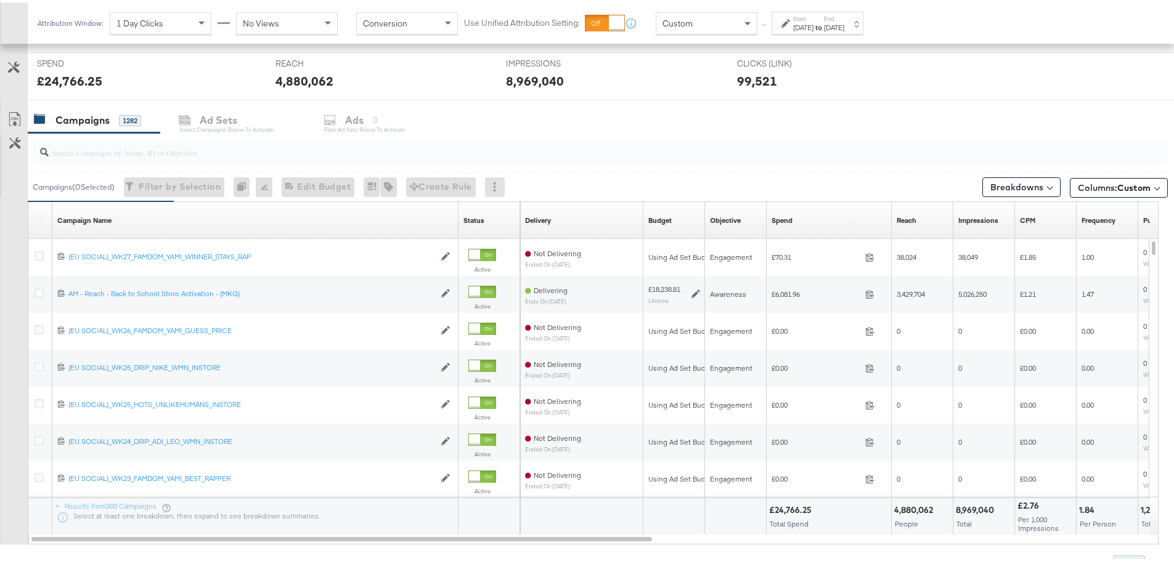
click at [210, 148] on input "search" at bounding box center [556, 145] width 1015 height 24
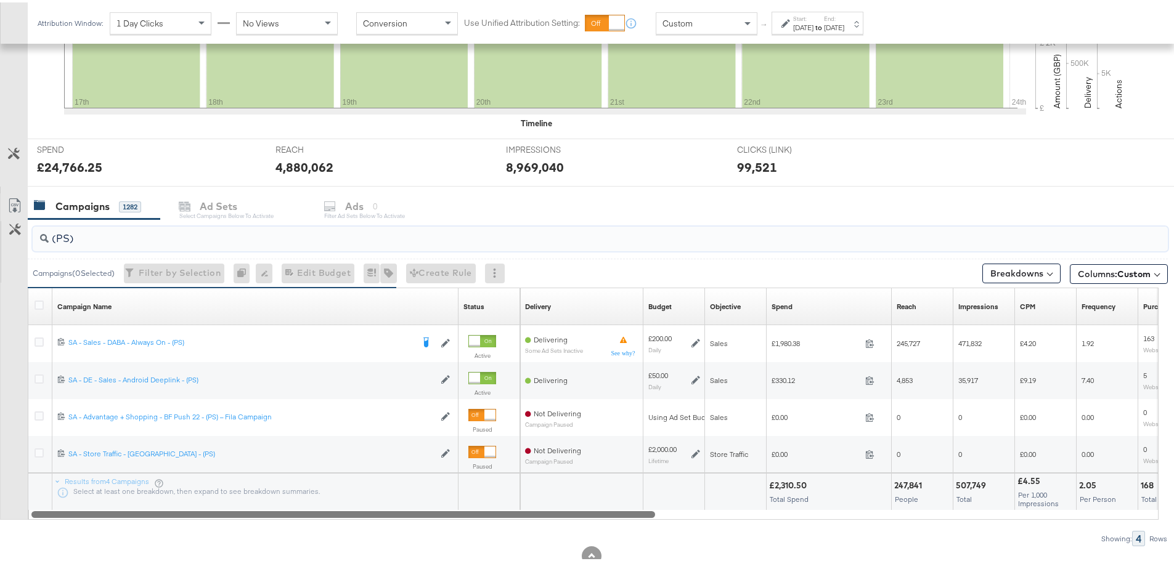
scroll to position [411, 0]
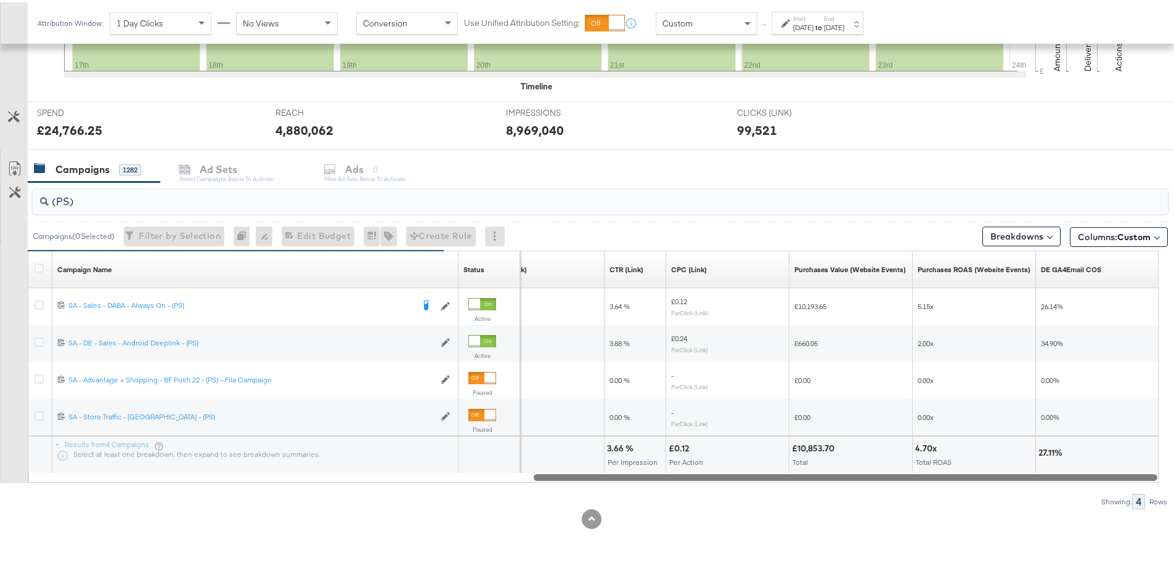
drag, startPoint x: 360, startPoint y: 473, endPoint x: 1106, endPoint y: 539, distance: 748.5
click at [1106, 539] on div "KPIs Performance & KPIs Customize KPIs ✔ Clicks (Link) ✔ Reach ✔ Impressions ✔ …" at bounding box center [591, 196] width 1183 height 728
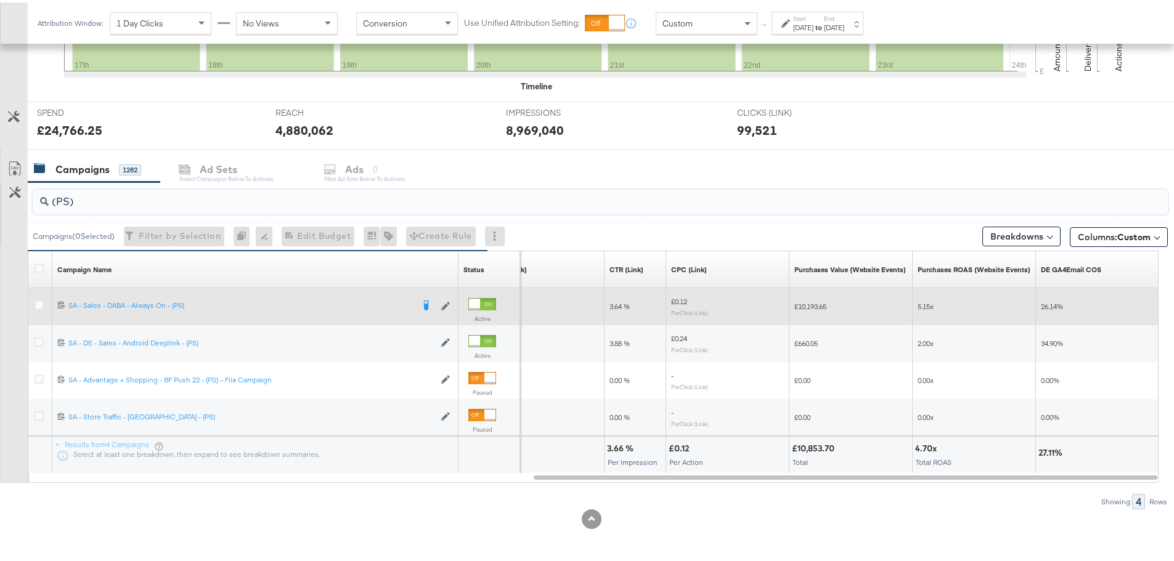
type input "(PS)"
click at [33, 302] on div at bounding box center [41, 304] width 23 height 22
click at [40, 302] on icon at bounding box center [39, 302] width 9 height 9
click at [0, 0] on input "checkbox" at bounding box center [0, 0] width 0 height 0
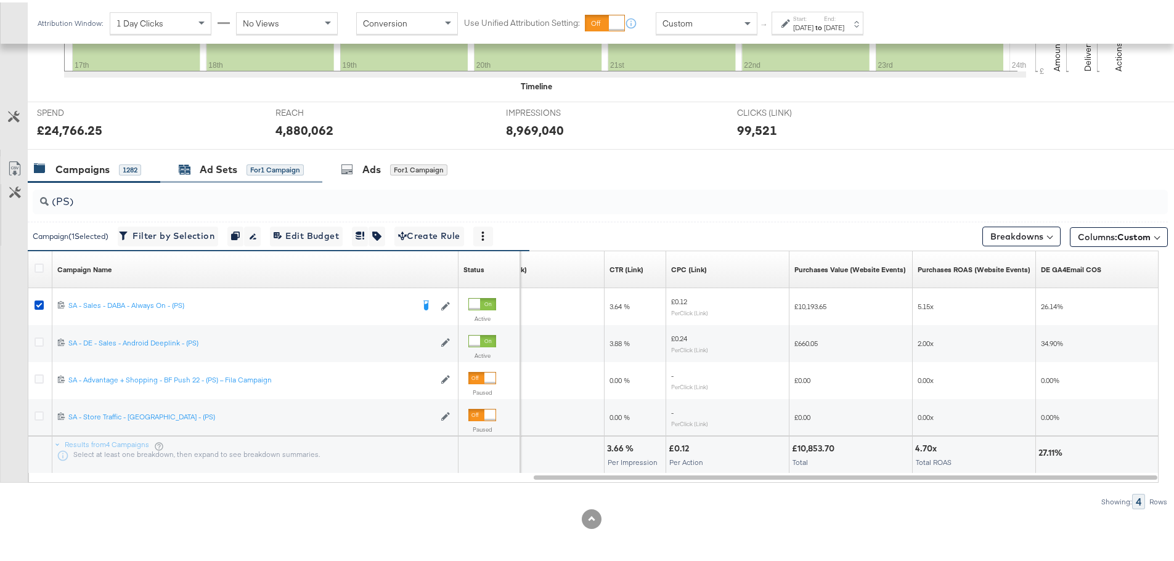
click at [237, 167] on div "Ad Sets" at bounding box center [219, 167] width 38 height 14
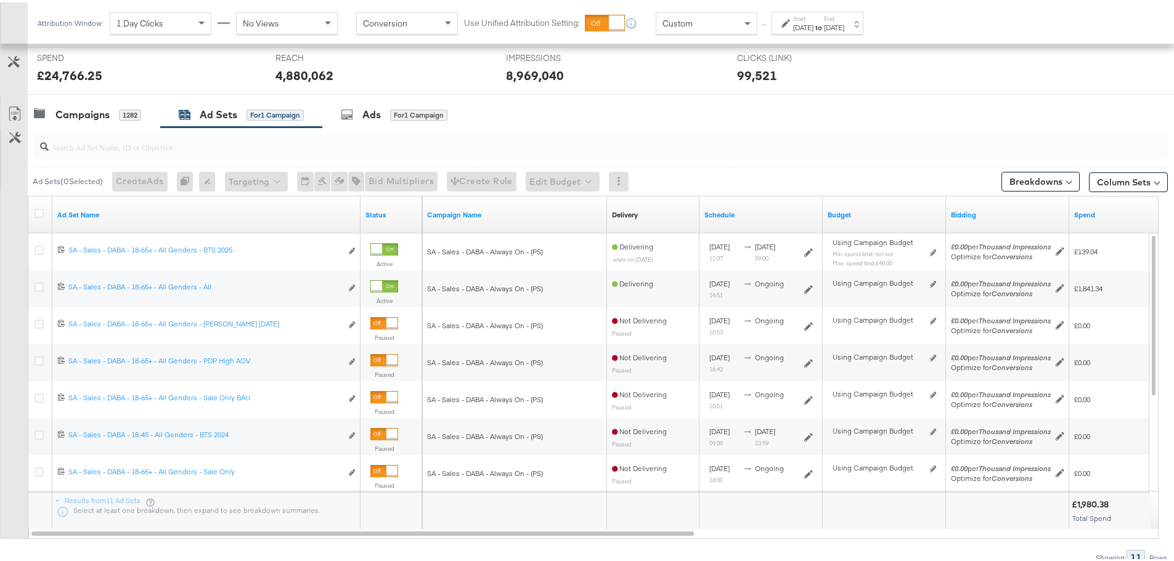
scroll to position [522, 0]
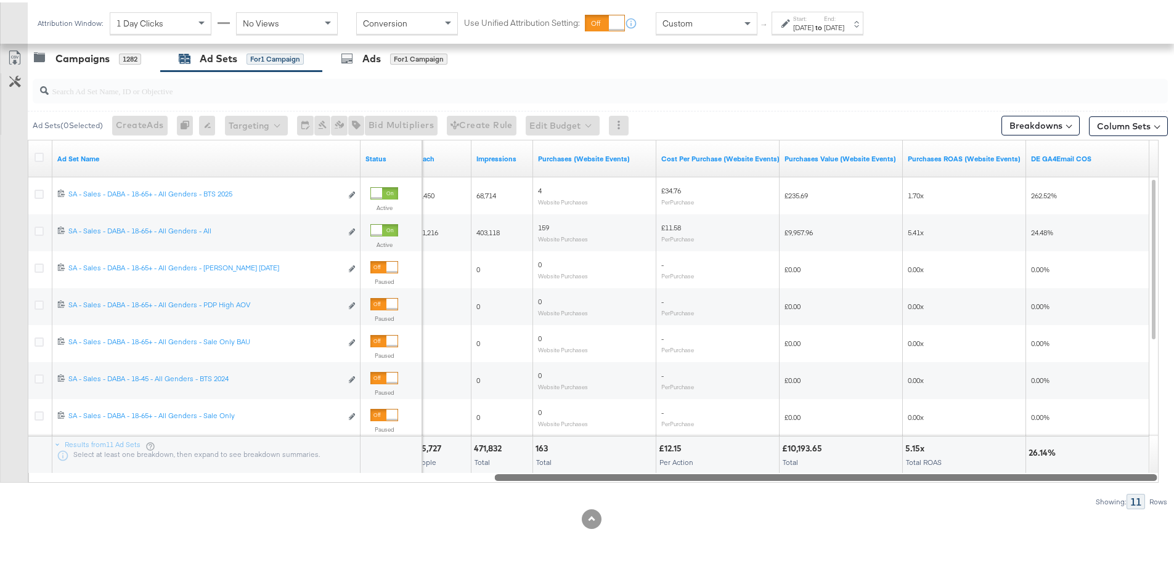
drag, startPoint x: 508, startPoint y: 478, endPoint x: 1015, endPoint y: 500, distance: 508.2
click at [1015, 500] on div "Ad Sets ( 0 Selected) Create Ads At least one ad set must be selected 0 Rename …" at bounding box center [584, 288] width 1168 height 438
